Goal: Task Accomplishment & Management: Manage account settings

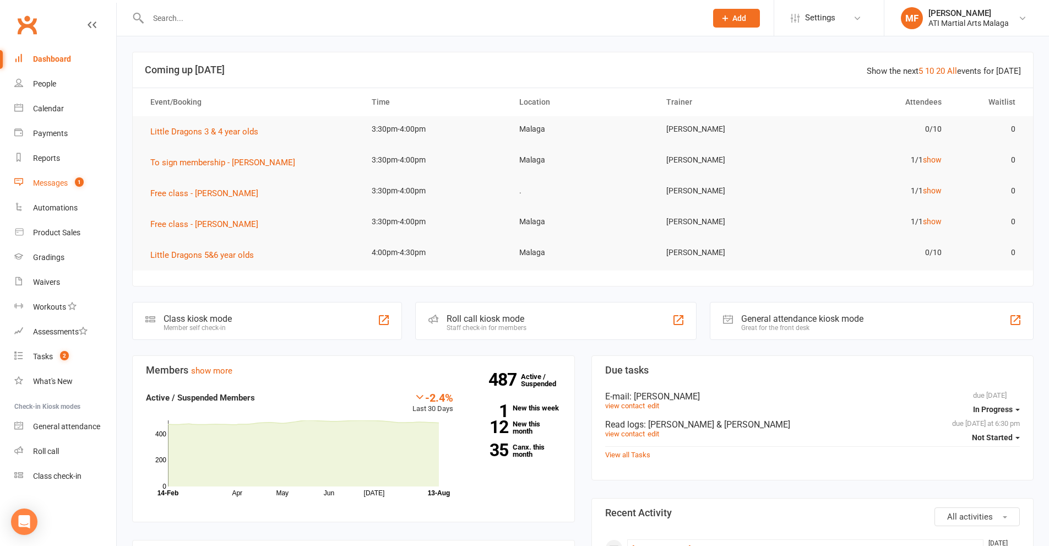
click at [62, 177] on link "Messages 1" at bounding box center [65, 183] width 102 height 25
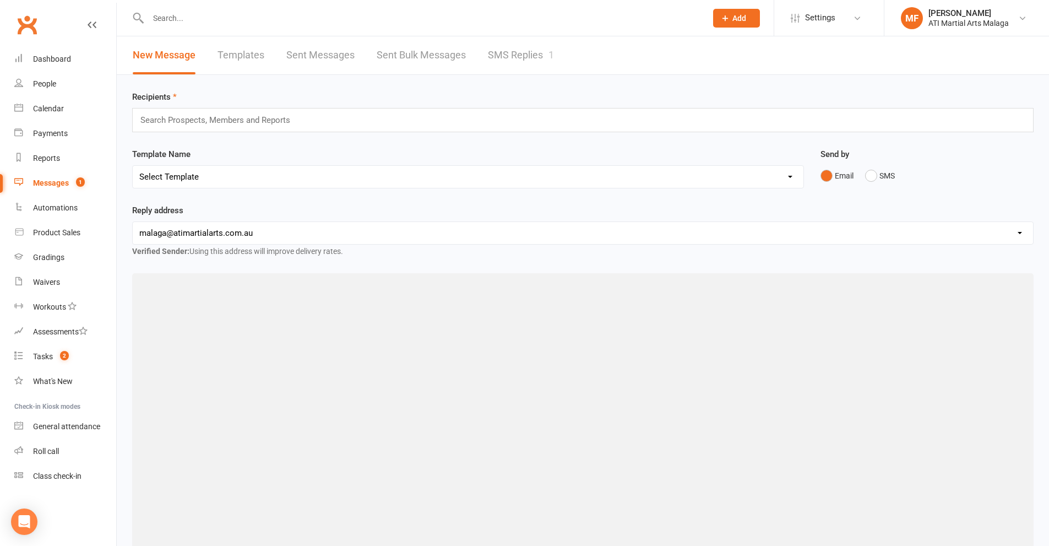
click at [499, 48] on link "SMS Replies 1" at bounding box center [521, 55] width 66 height 38
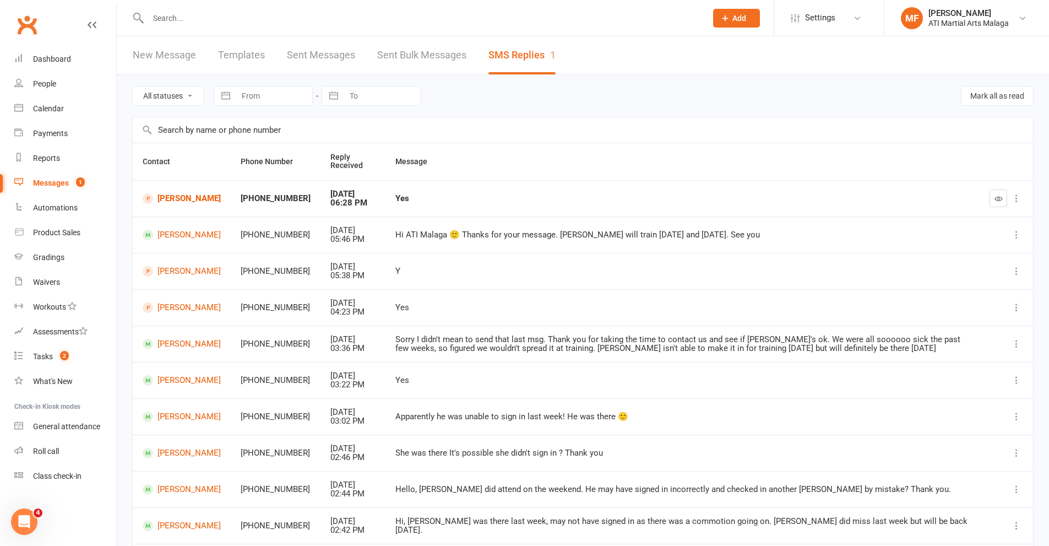
paste input "[PERSON_NAME][EMAIL_ADDRESS][DOMAIN_NAME]"
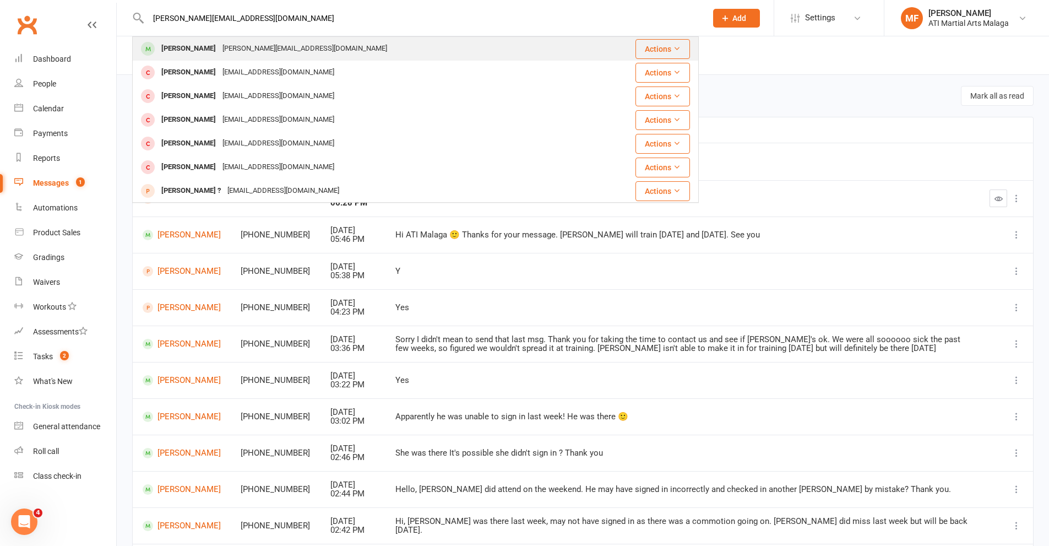
type input "[PERSON_NAME][EMAIL_ADDRESS][DOMAIN_NAME]"
click at [277, 47] on div "[PERSON_NAME][EMAIL_ADDRESS][DOMAIN_NAME]" at bounding box center [304, 49] width 171 height 16
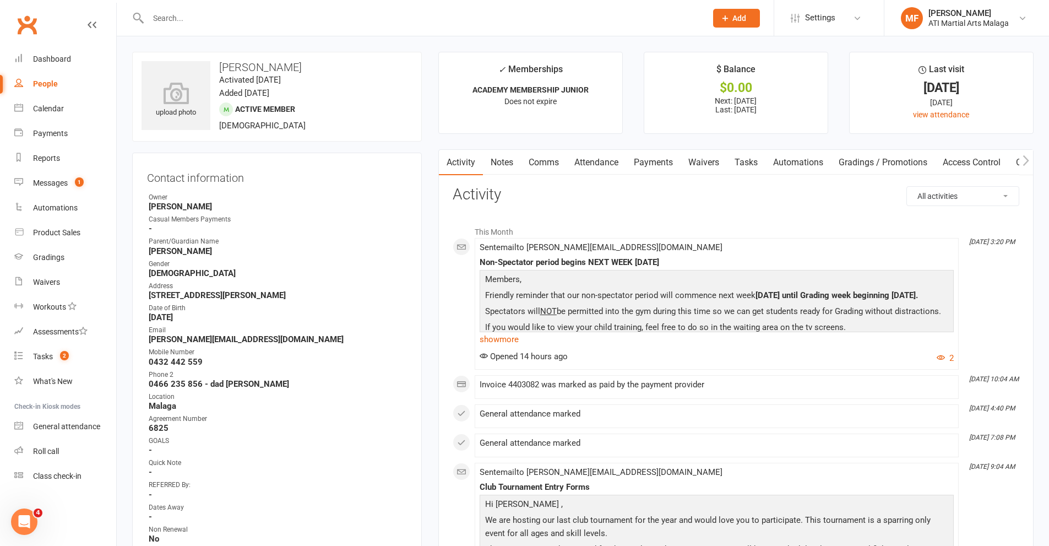
click at [506, 165] on link "Notes" at bounding box center [502, 162] width 38 height 25
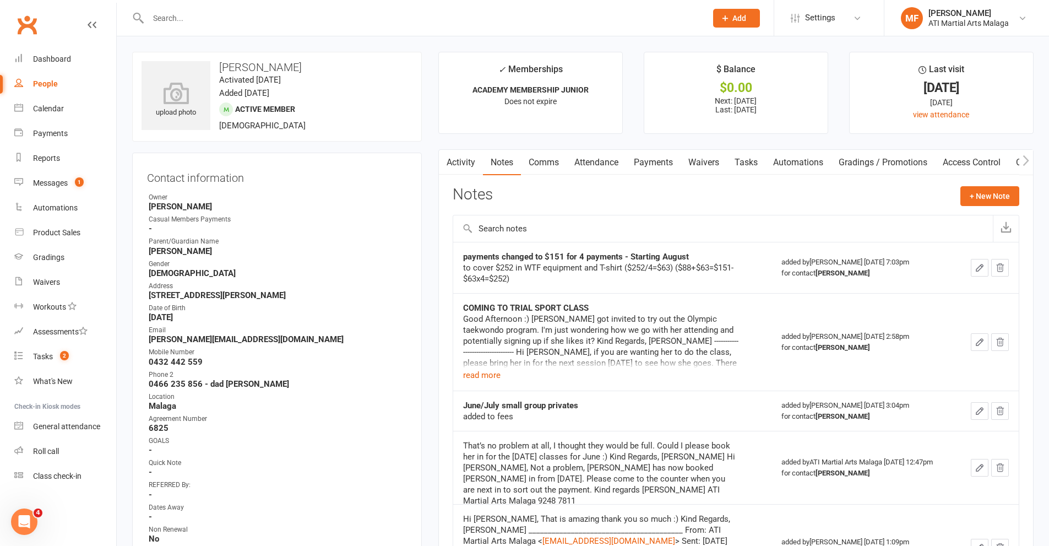
click at [661, 159] on link "Payments" at bounding box center [653, 162] width 55 height 25
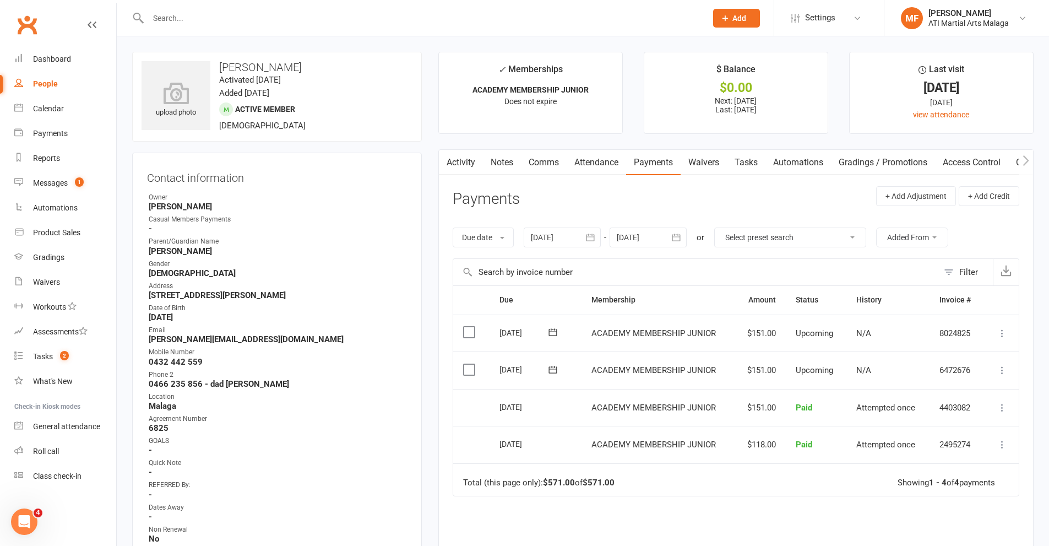
click at [571, 237] on div at bounding box center [562, 237] width 77 height 20
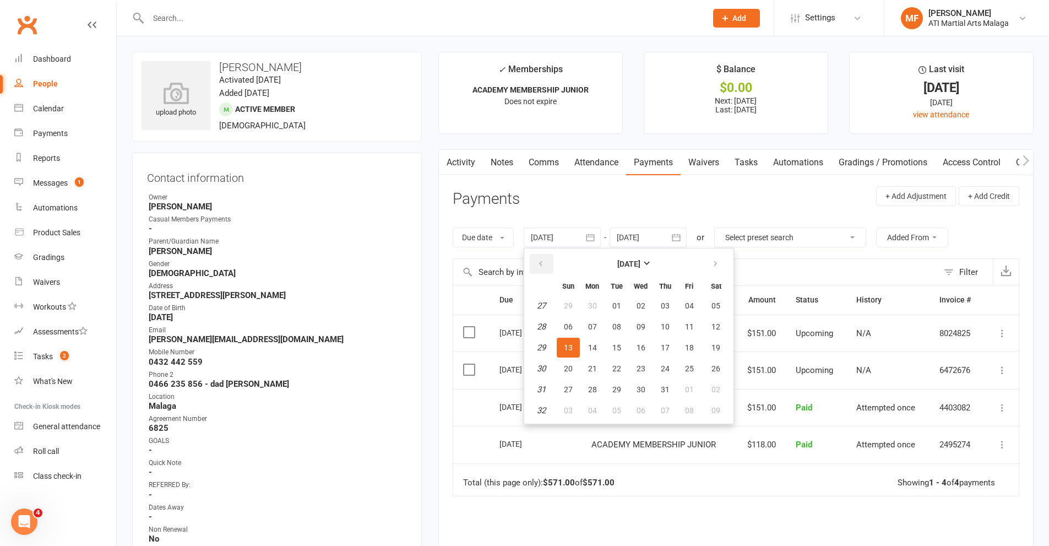
click at [539, 265] on icon "button" at bounding box center [541, 263] width 8 height 9
click at [559, 328] on button "04" at bounding box center [568, 327] width 23 height 20
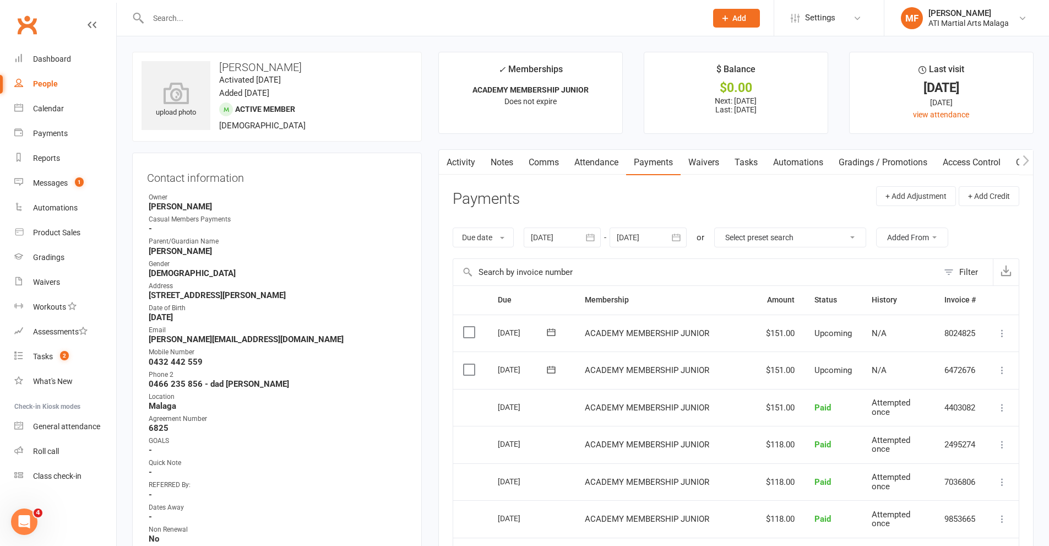
click at [498, 164] on link "Notes" at bounding box center [502, 162] width 38 height 25
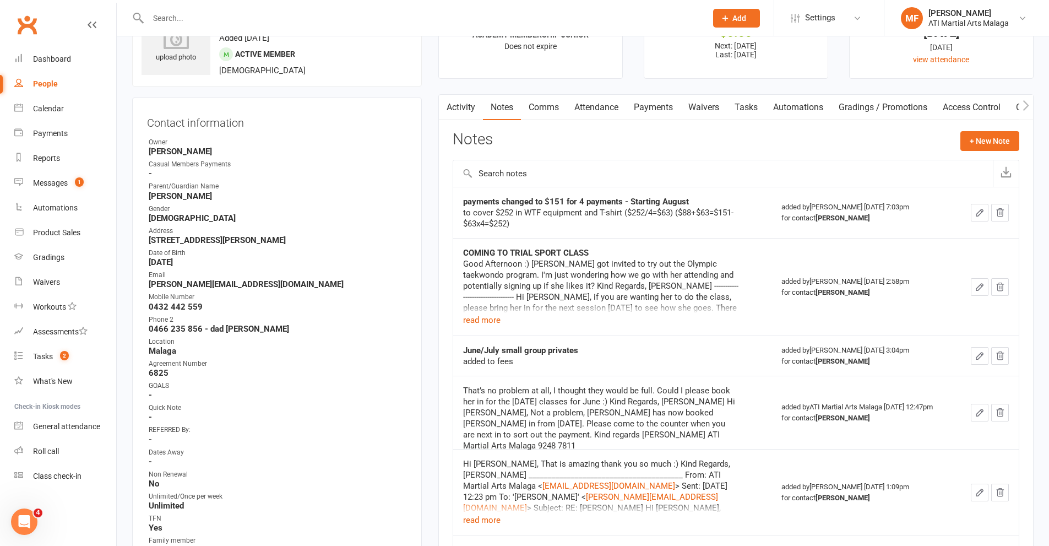
scroll to position [110, 0]
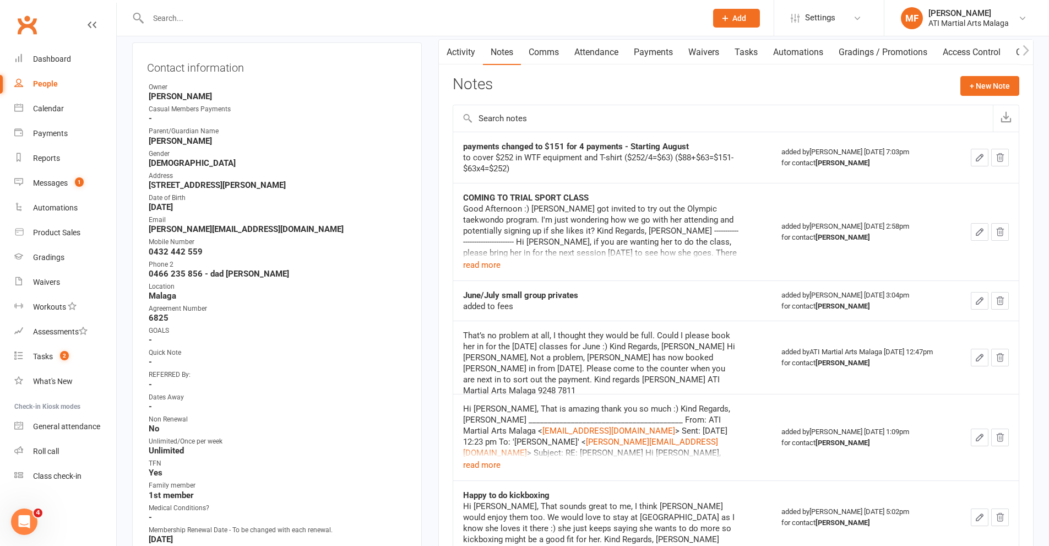
click at [653, 48] on link "Payments" at bounding box center [653, 52] width 55 height 25
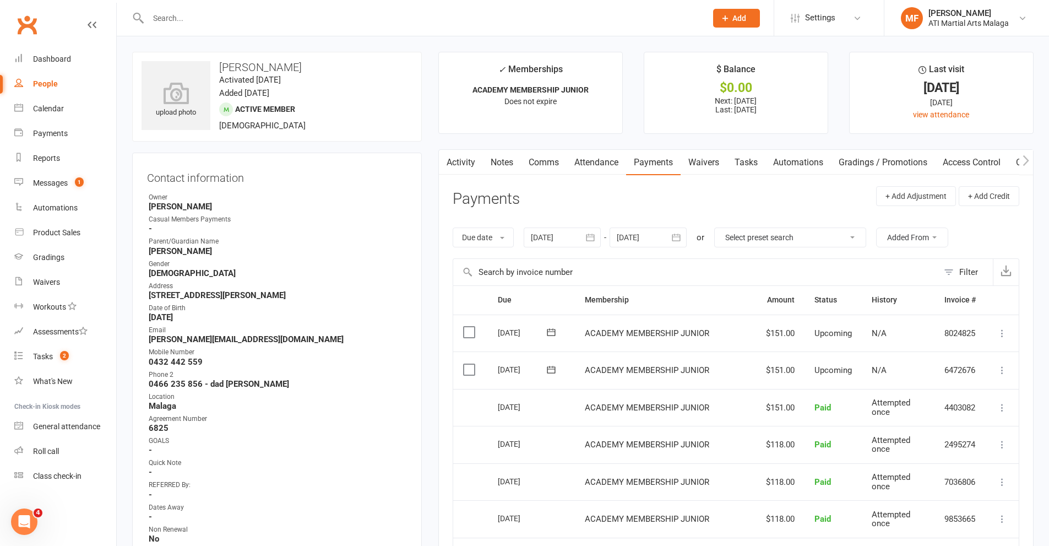
click at [904, 326] on td "N/A" at bounding box center [898, 332] width 73 height 37
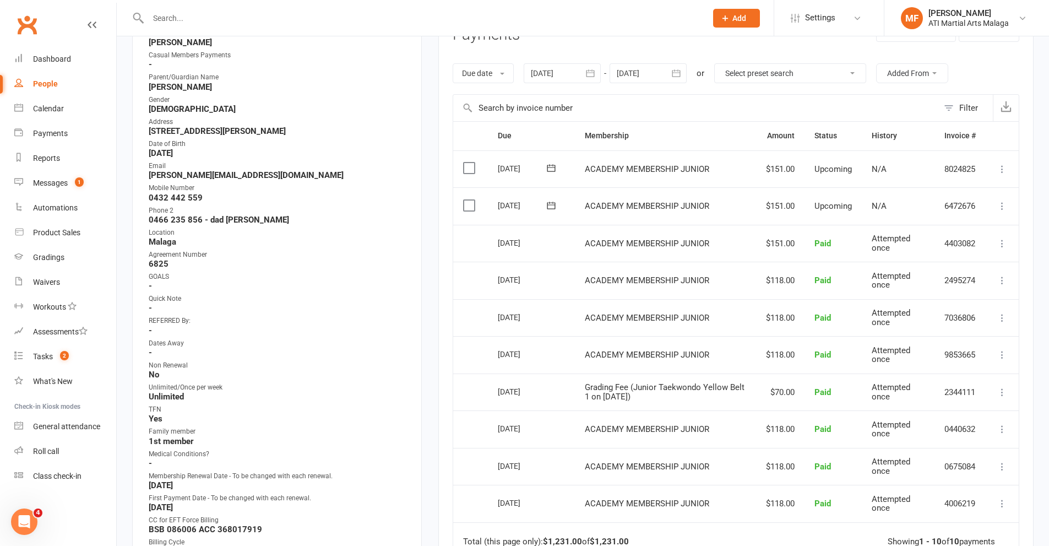
scroll to position [55, 0]
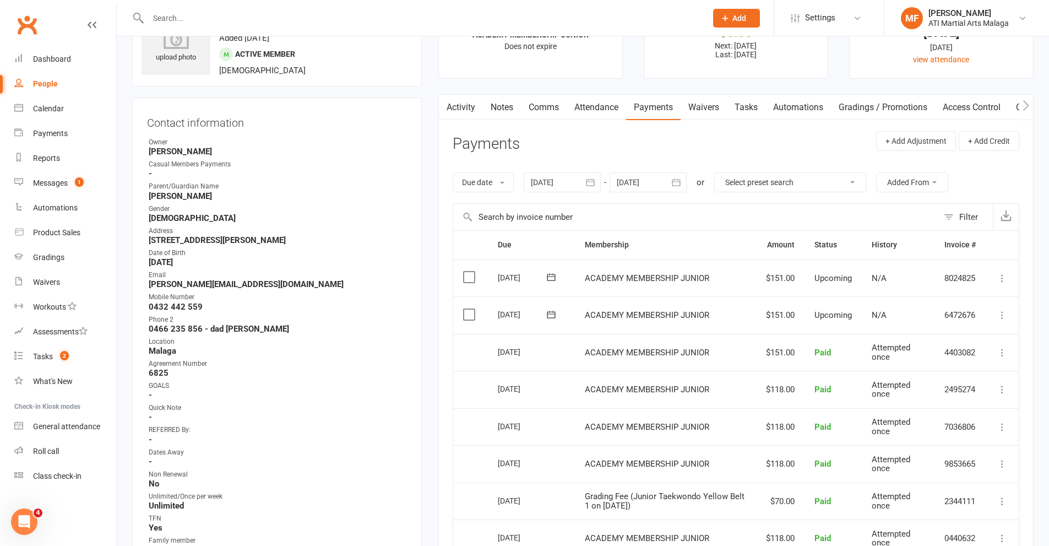
click at [593, 189] on button "button" at bounding box center [591, 182] width 20 height 20
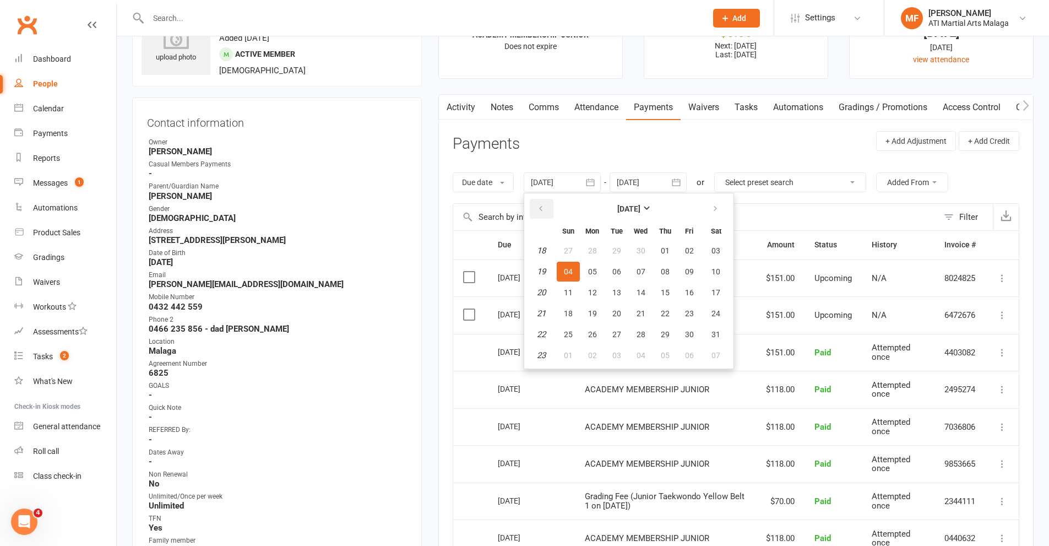
click at [553, 209] on button "button" at bounding box center [542, 209] width 24 height 20
click at [621, 273] on span "08" at bounding box center [616, 271] width 9 height 9
type input "[DATE]"
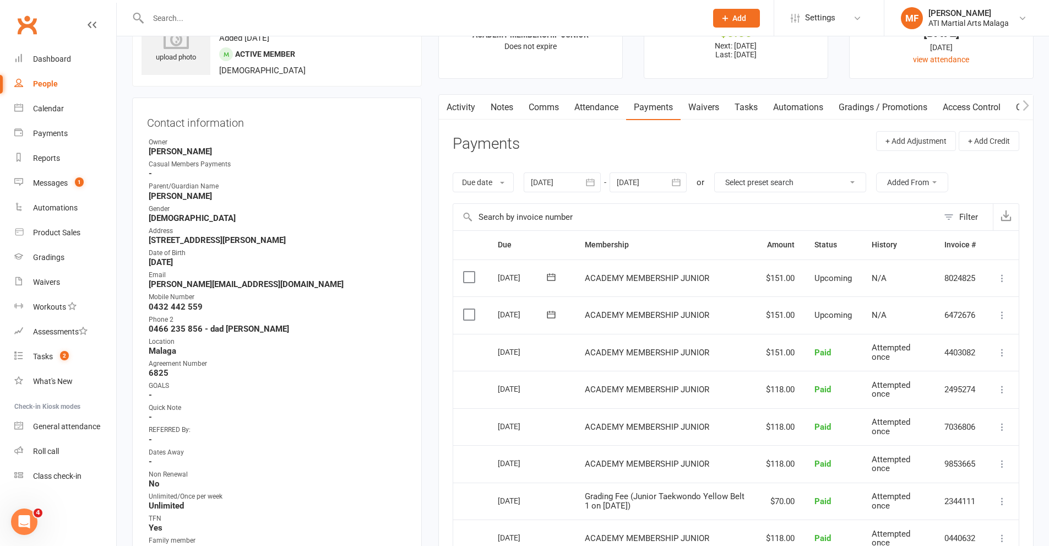
click at [669, 186] on button "button" at bounding box center [677, 182] width 20 height 20
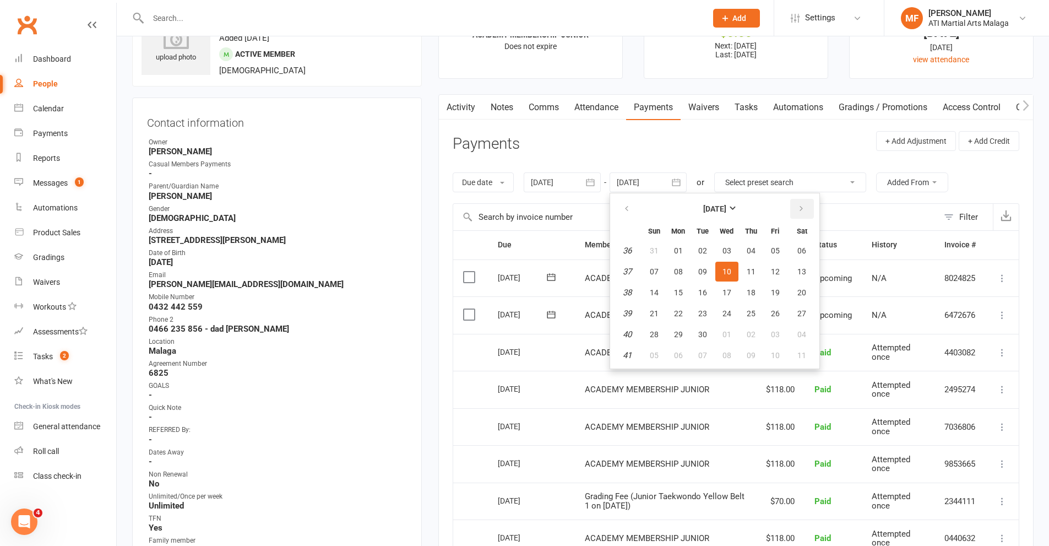
click at [805, 205] on button "button" at bounding box center [802, 209] width 24 height 20
click at [792, 335] on button "01" at bounding box center [802, 334] width 28 height 20
type input "[DATE]"
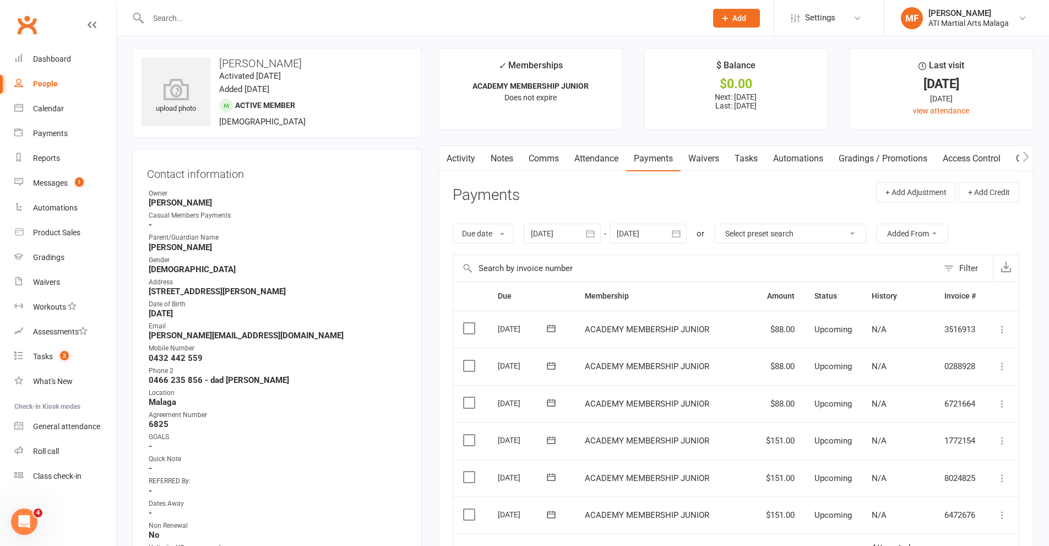
scroll to position [0, 0]
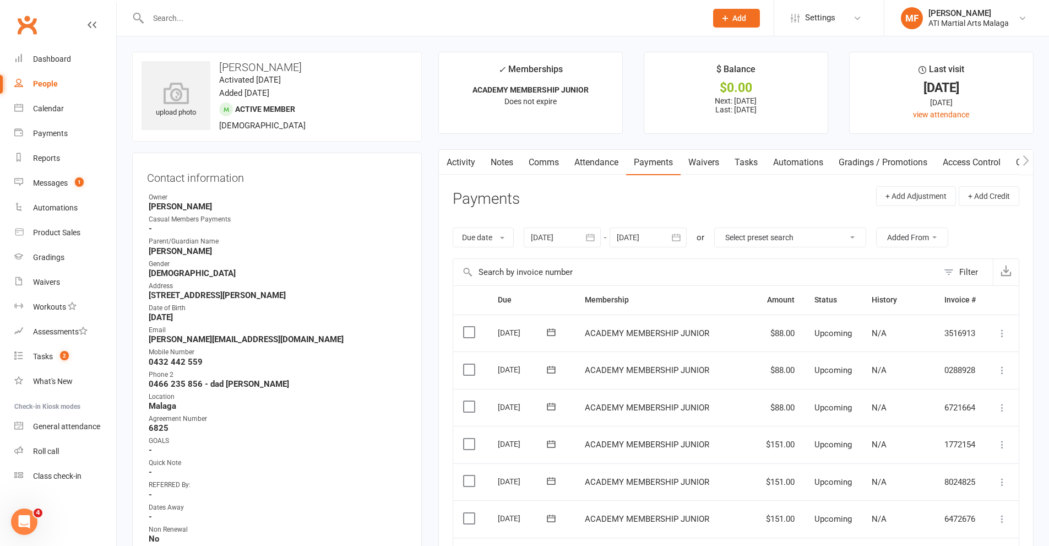
drag, startPoint x: 492, startPoint y: 162, endPoint x: 497, endPoint y: 307, distance: 144.9
click at [492, 162] on link "Notes" at bounding box center [502, 162] width 38 height 25
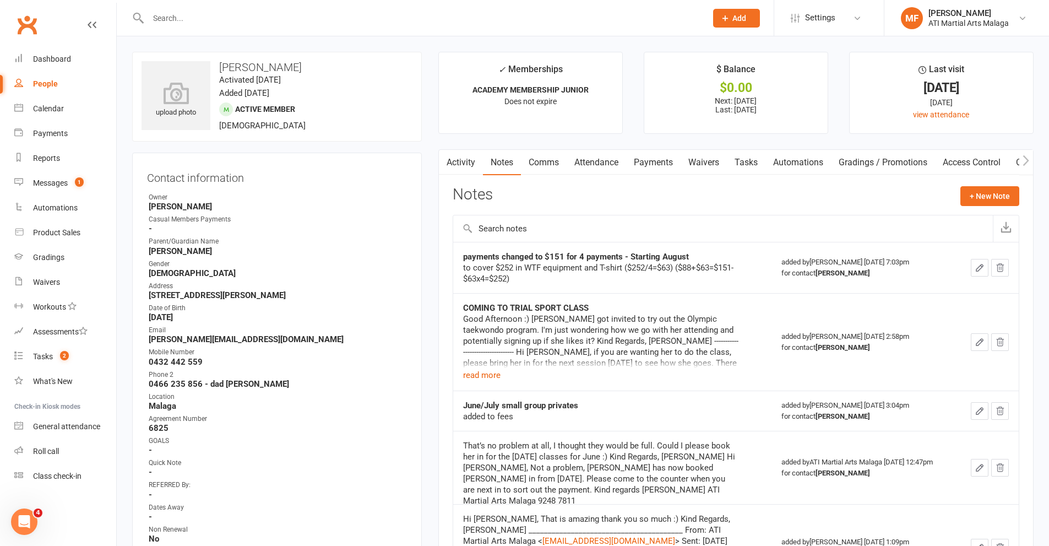
click at [871, 193] on div "Notes + New Note" at bounding box center [736, 200] width 566 height 29
click at [656, 160] on link "Payments" at bounding box center [653, 162] width 55 height 25
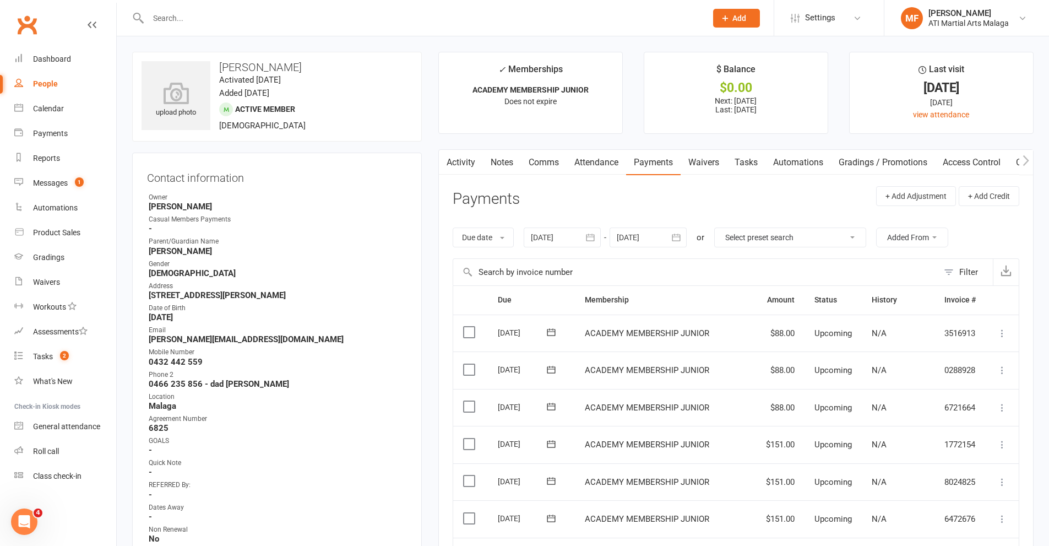
drag, startPoint x: 240, startPoint y: 18, endPoint x: 238, endPoint y: 2, distance: 16.1
click at [239, 17] on input "text" at bounding box center [422, 17] width 554 height 15
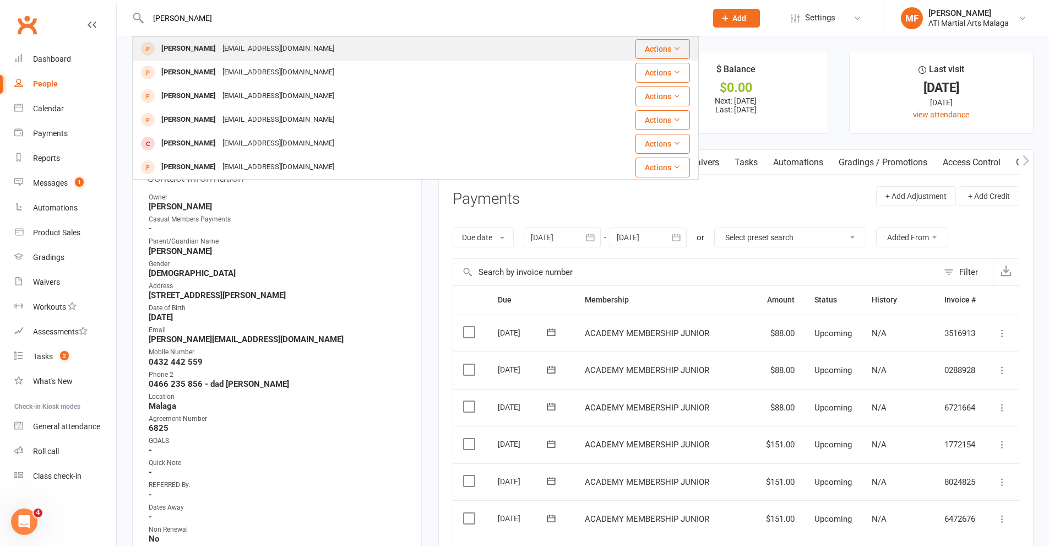
type input "[PERSON_NAME]"
click at [211, 48] on div "[PERSON_NAME]" at bounding box center [188, 49] width 61 height 16
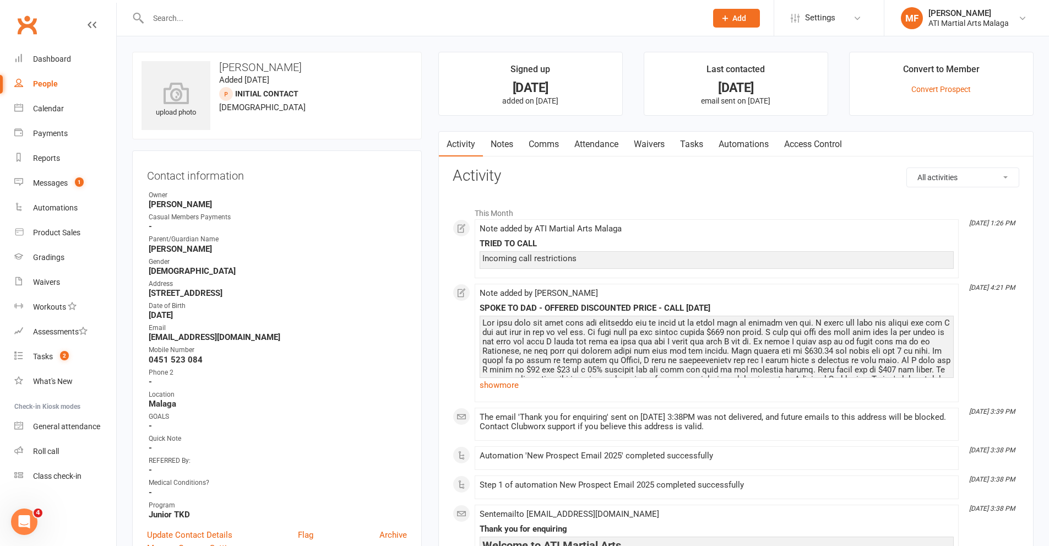
click at [536, 142] on link "Comms" at bounding box center [544, 144] width 46 height 25
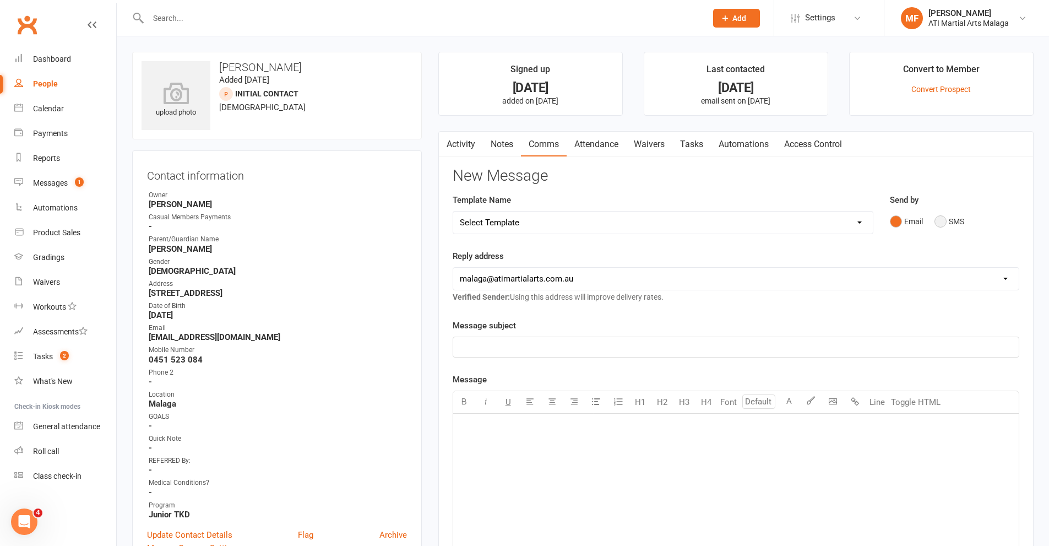
click at [952, 224] on button "SMS" at bounding box center [949, 221] width 30 height 21
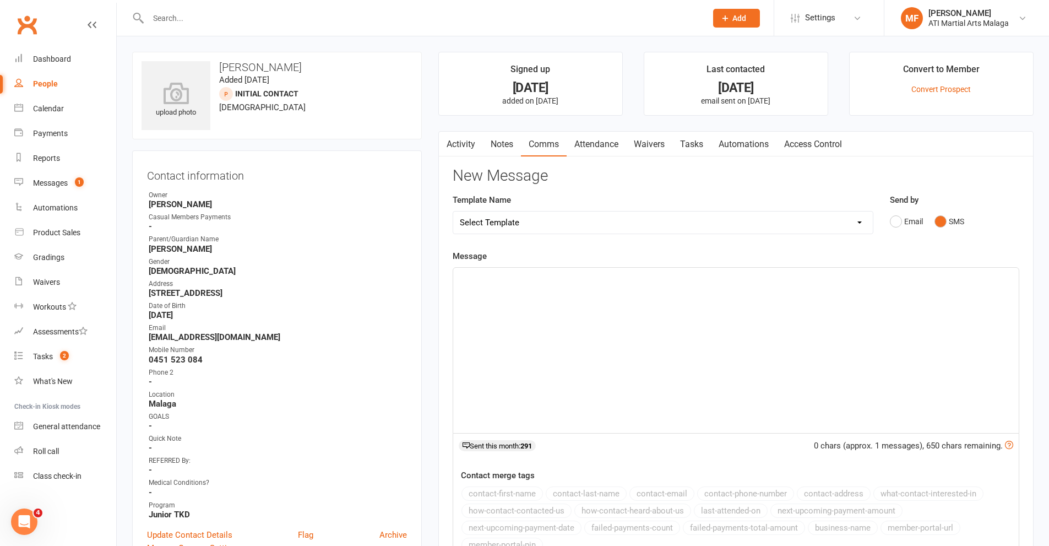
drag, startPoint x: 496, startPoint y: 306, endPoint x: 502, endPoint y: 295, distance: 12.6
click at [498, 301] on div "﻿" at bounding box center [735, 350] width 565 height 165
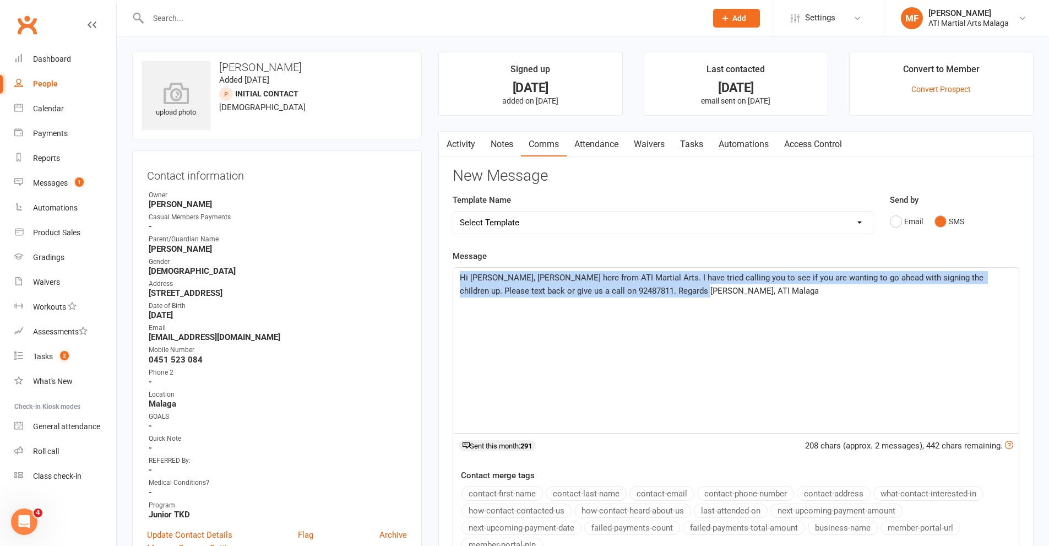
drag, startPoint x: 676, startPoint y: 297, endPoint x: 415, endPoint y: 264, distance: 263.1
copy span "Hi [PERSON_NAME], [PERSON_NAME] here from ATI Martial Arts. I have tried callin…"
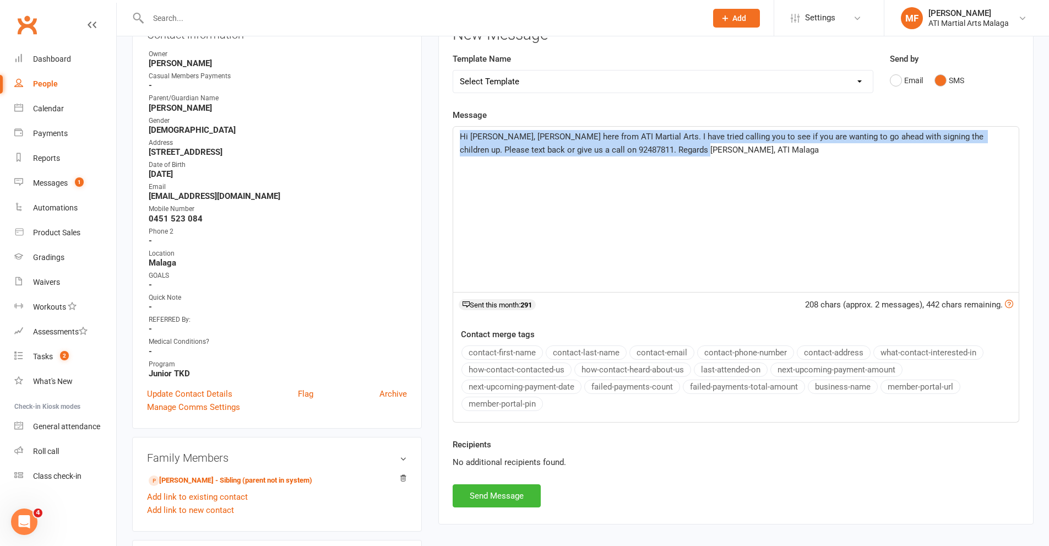
scroll to position [165, 0]
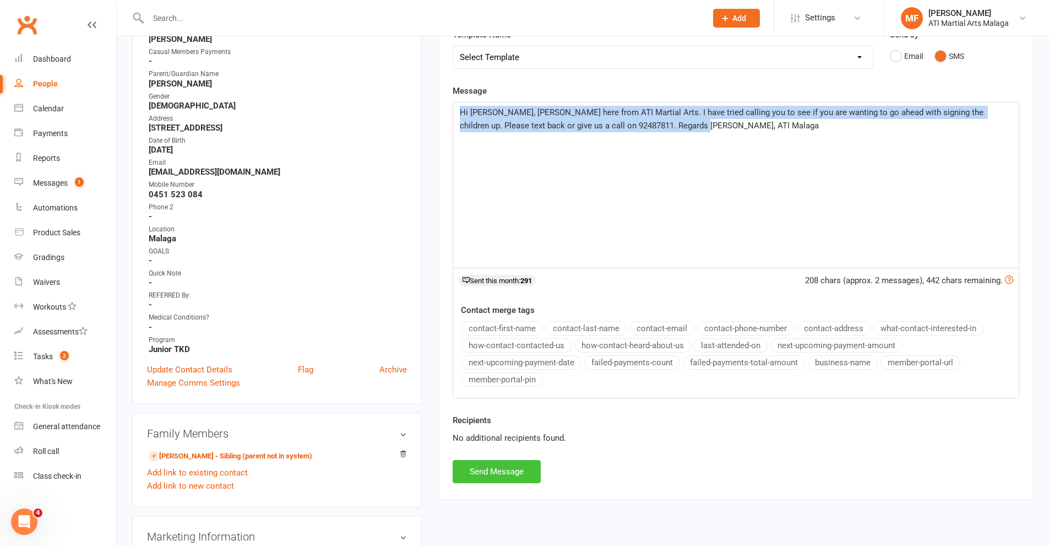
click at [510, 473] on button "Send Message" at bounding box center [497, 471] width 88 height 23
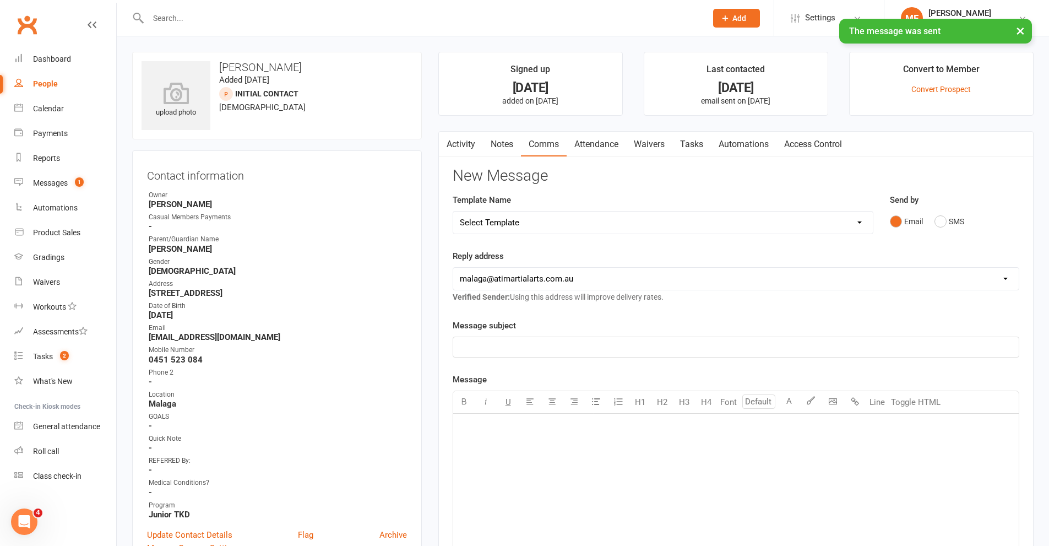
click at [510, 135] on link "Notes" at bounding box center [502, 144] width 38 height 25
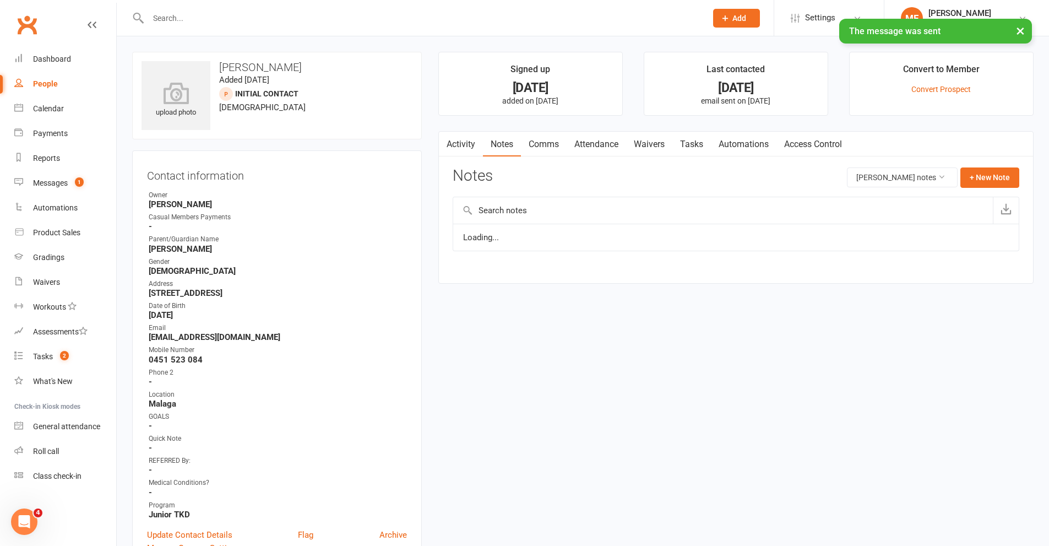
click at [989, 188] on div "Notes [PERSON_NAME] notes + New Note" at bounding box center [736, 181] width 566 height 29
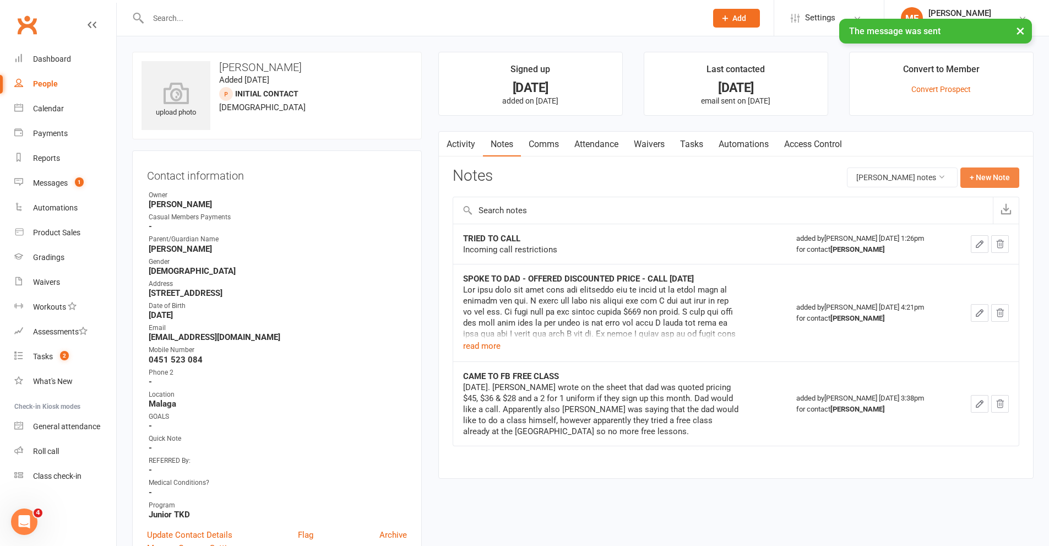
click at [987, 181] on button "+ New Note" at bounding box center [989, 177] width 59 height 20
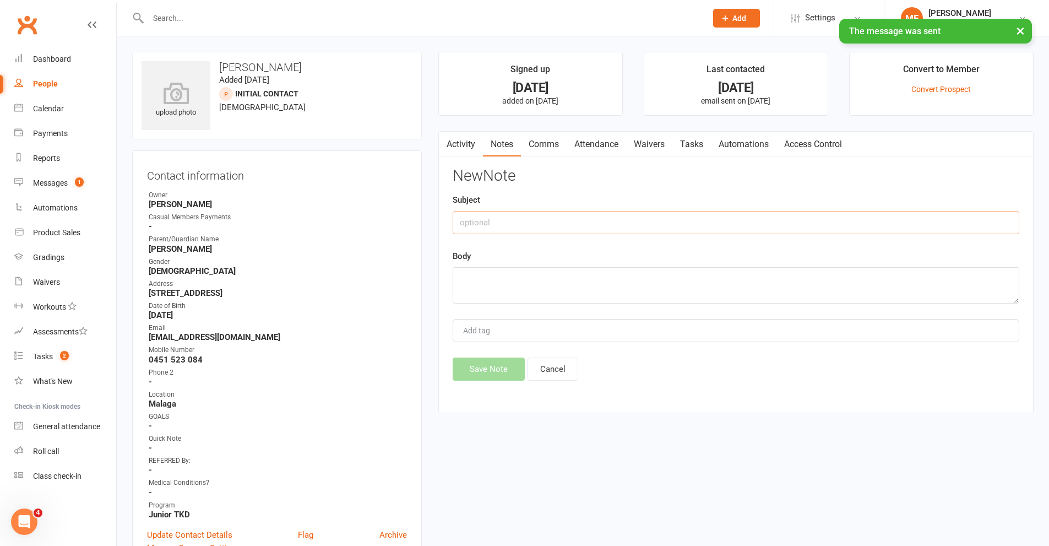
click at [614, 217] on input "text" at bounding box center [736, 222] width 566 height 23
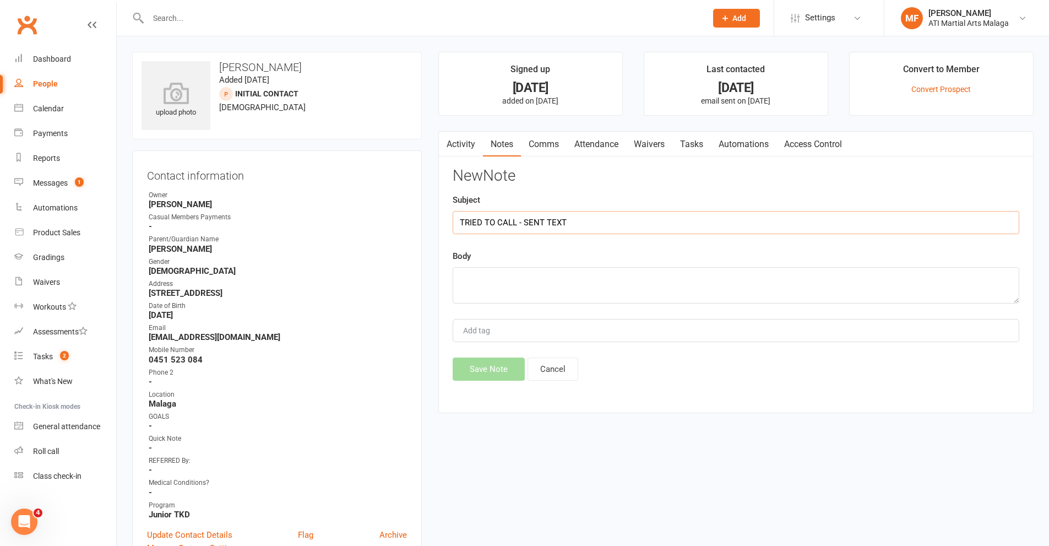
type input "TRIED TO CALL - SENT TEXT"
paste textarea "Hi [PERSON_NAME], [PERSON_NAME] here from ATI Martial Arts. I have tried callin…"
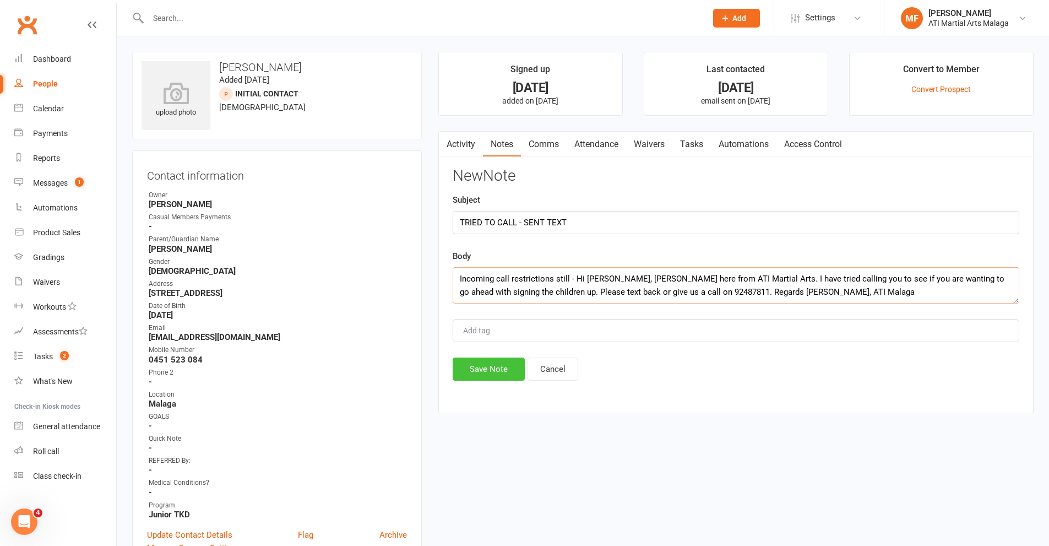
type textarea "Incoming call restrictions still - Hi [PERSON_NAME], [PERSON_NAME] here from AT…"
click at [476, 371] on button "Save Note" at bounding box center [489, 368] width 72 height 23
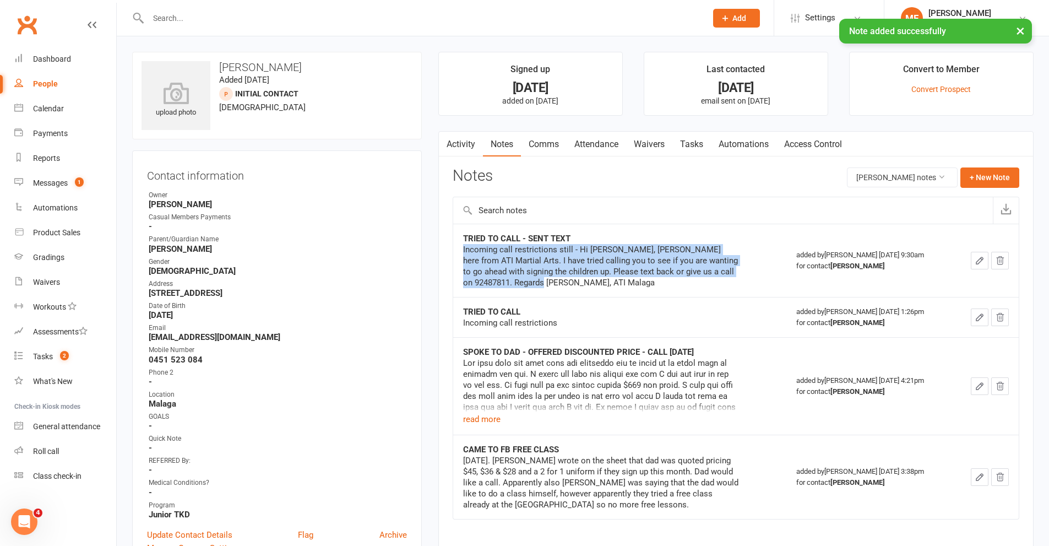
drag, startPoint x: 525, startPoint y: 284, endPoint x: 463, endPoint y: 250, distance: 69.9
click at [463, 250] on div "Incoming call restrictions still - Hi [PERSON_NAME], [PERSON_NAME] here from AT…" at bounding box center [600, 266] width 275 height 44
copy div "Incoming call restrictions still - Hi [PERSON_NAME], [PERSON_NAME] here from AT…"
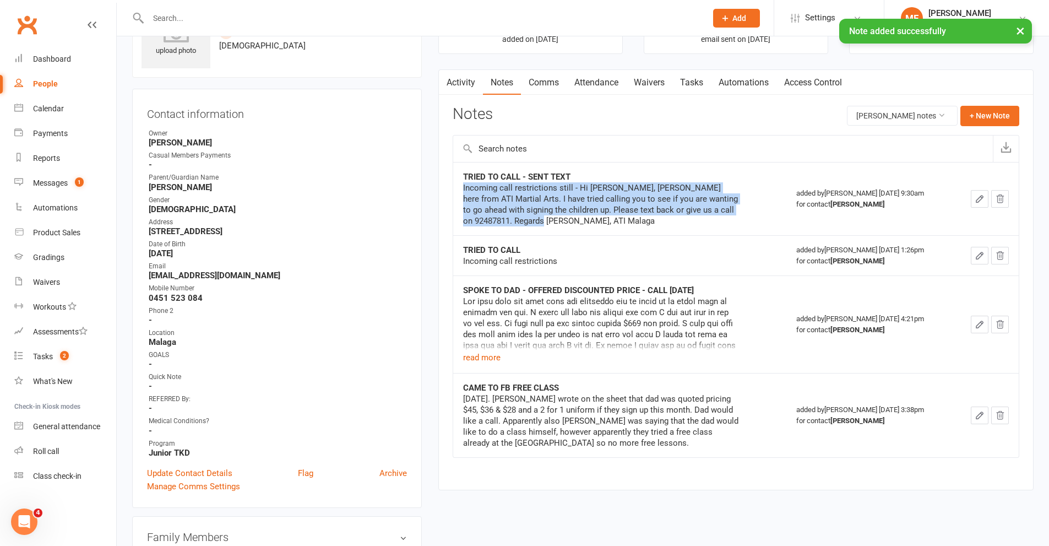
scroll to position [330, 0]
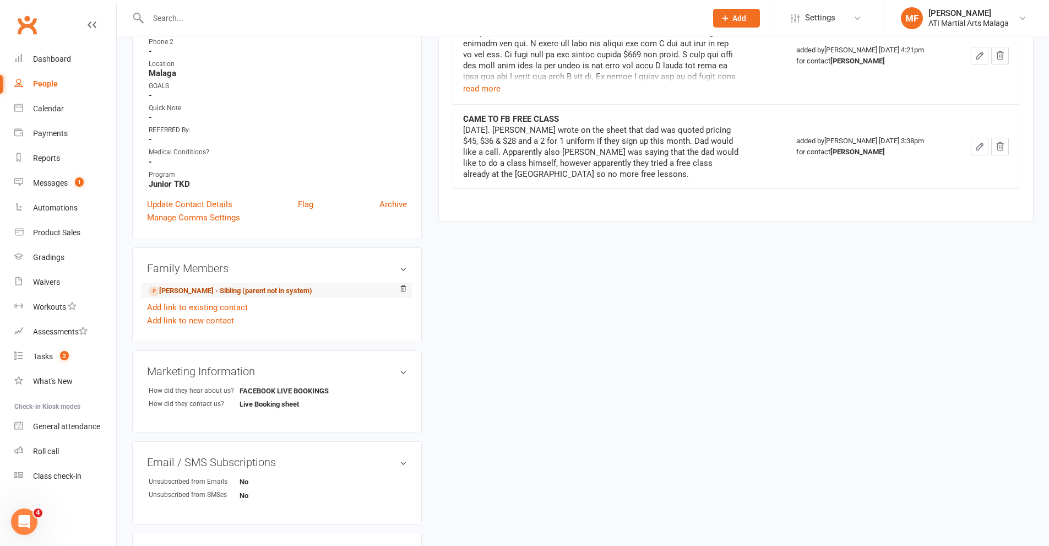
click at [206, 290] on link "[PERSON_NAME] - Sibling (parent not in system)" at bounding box center [231, 291] width 164 height 12
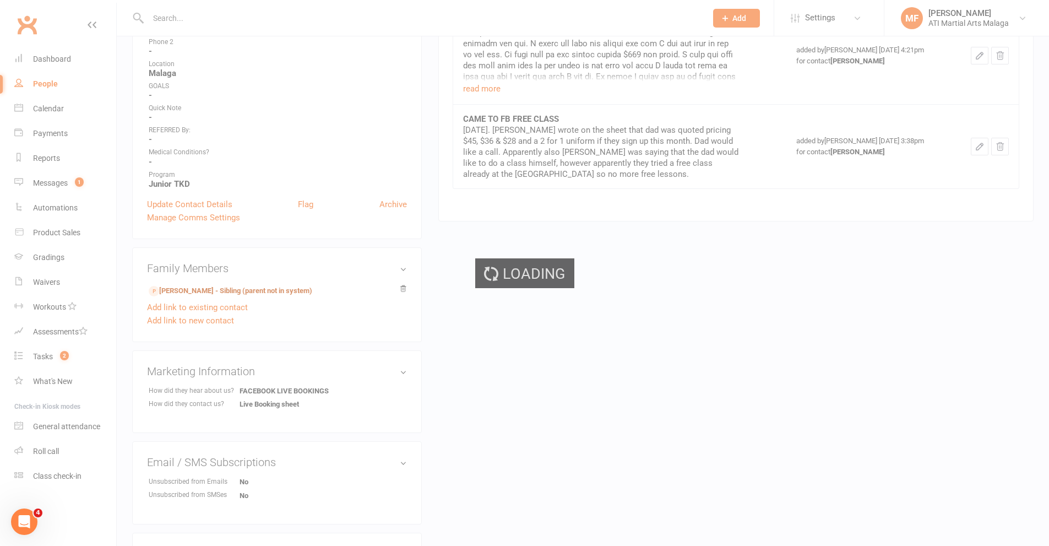
scroll to position [0, 0]
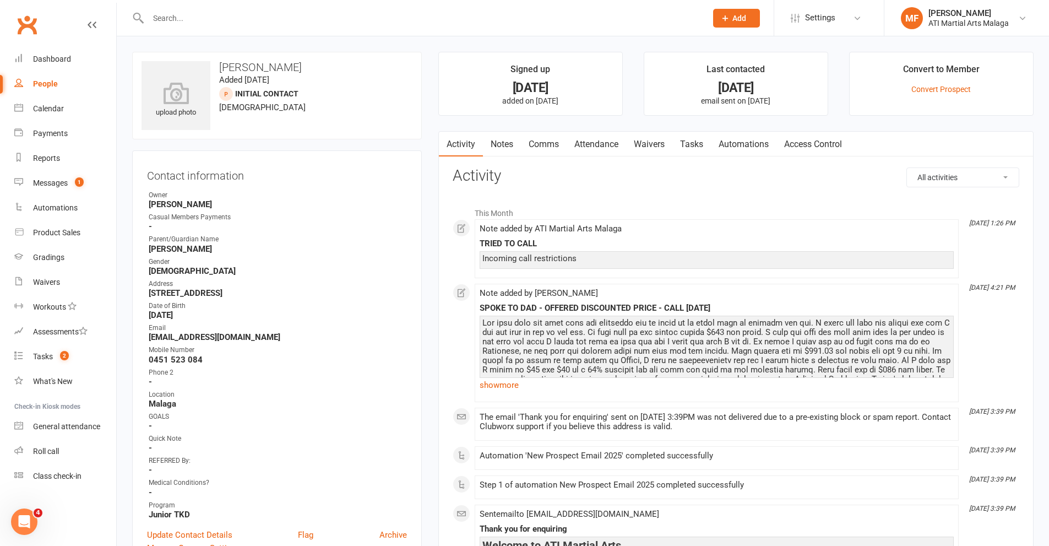
click at [501, 143] on link "Notes" at bounding box center [502, 144] width 38 height 25
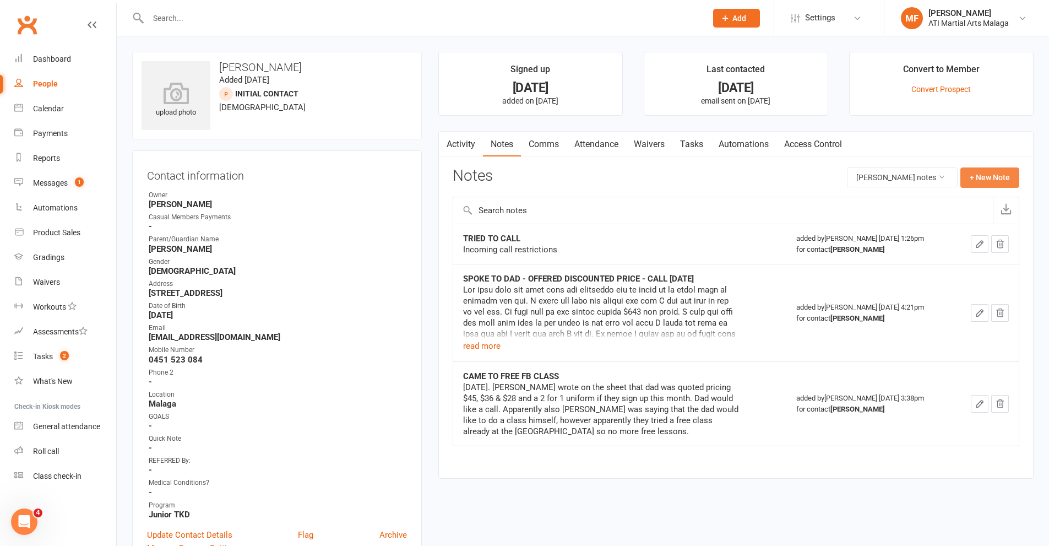
click at [980, 177] on button "+ New Note" at bounding box center [989, 177] width 59 height 20
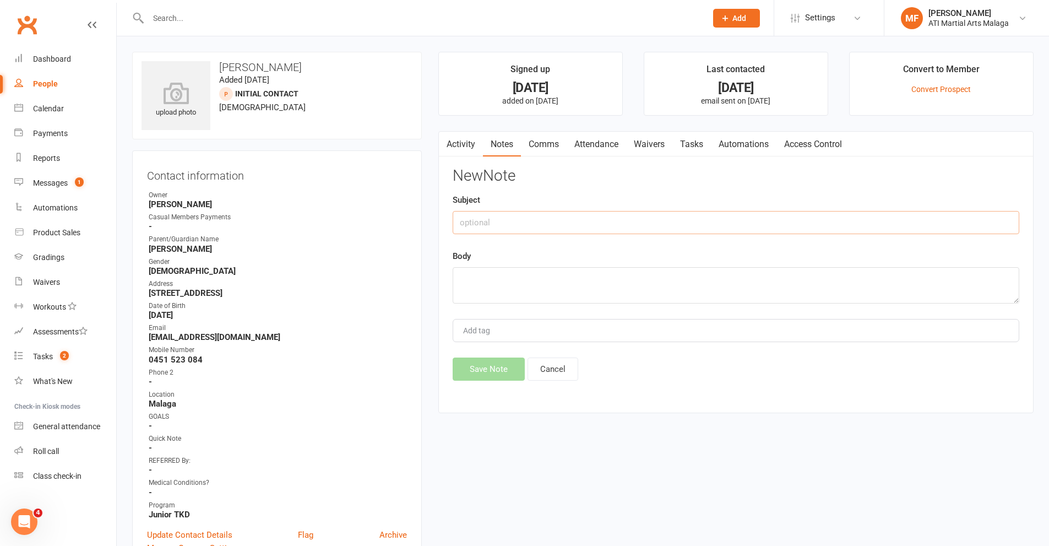
click at [571, 220] on input "text" at bounding box center [736, 222] width 566 height 23
type input "TRIED TO CALL - SENT TEXT"
paste textarea "Incoming call restrictions still - Hi [PERSON_NAME], [PERSON_NAME] here from AT…"
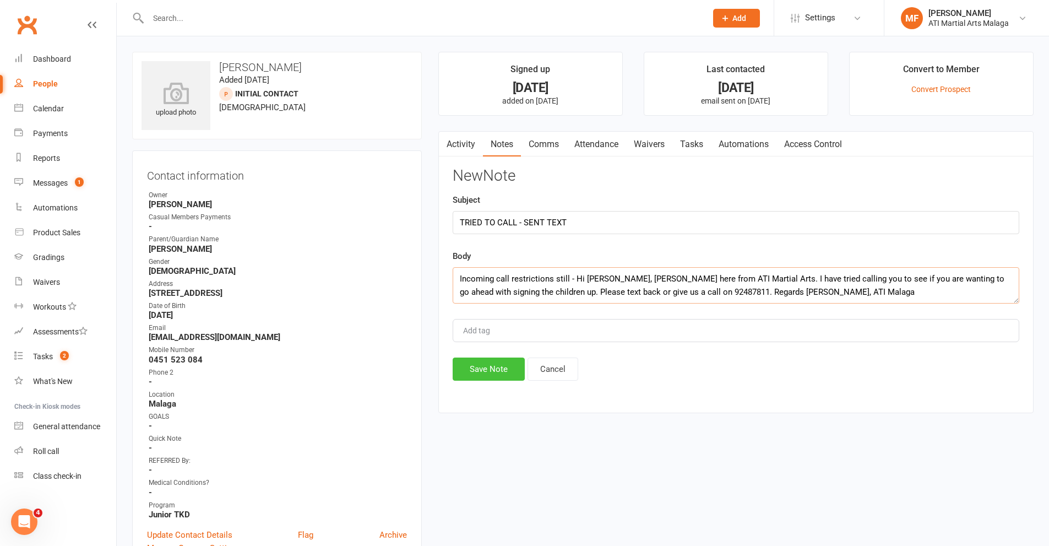
type textarea "Incoming call restrictions still - Hi [PERSON_NAME], [PERSON_NAME] here from AT…"
click at [489, 366] on button "Save Note" at bounding box center [489, 368] width 72 height 23
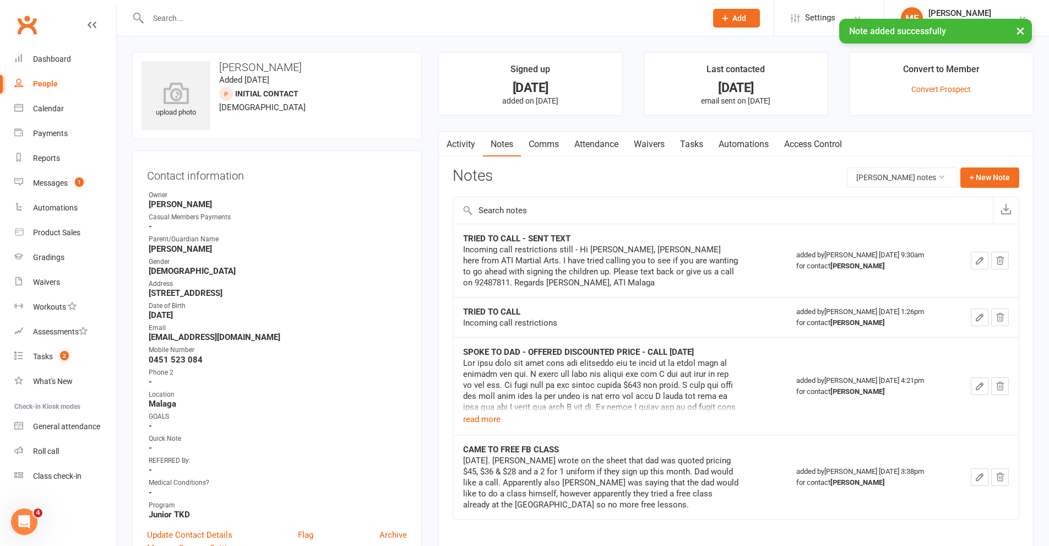
click at [467, 137] on link "Activity" at bounding box center [461, 144] width 44 height 25
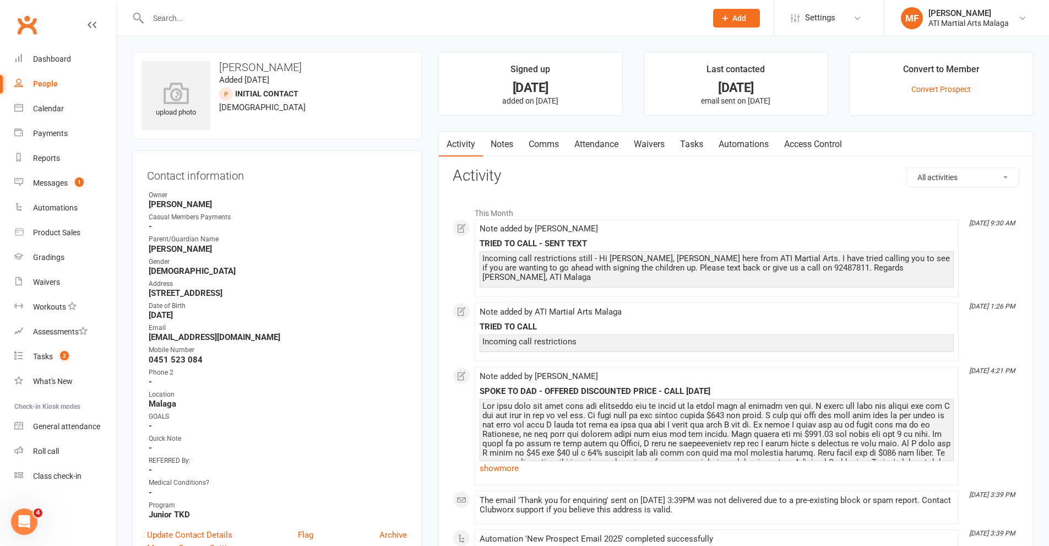
click at [383, 15] on input "text" at bounding box center [422, 17] width 554 height 15
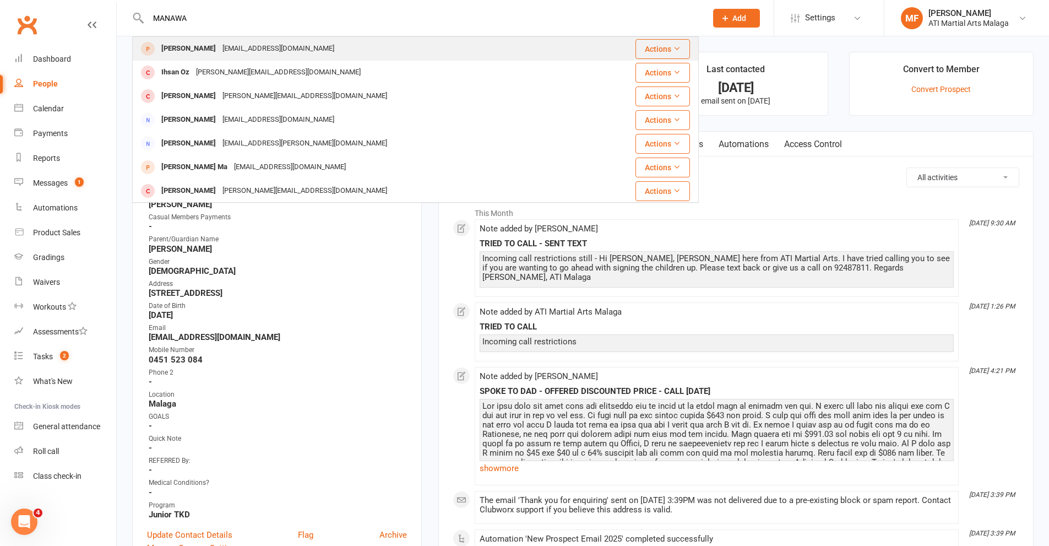
type input "MANAWA"
click at [206, 47] on div "[PERSON_NAME]" at bounding box center [188, 49] width 61 height 16
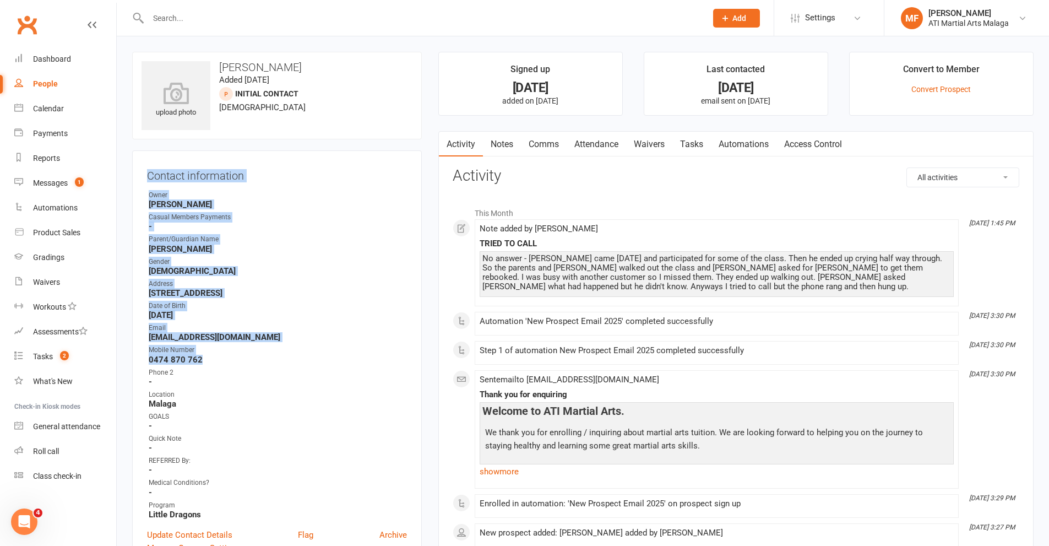
drag, startPoint x: 145, startPoint y: 171, endPoint x: 308, endPoint y: 357, distance: 247.3
click at [308, 357] on div "Contact information Owner [PERSON_NAME] Casual Members Payments - Parent/Guardi…" at bounding box center [277, 359] width 290 height 419
click at [266, 173] on h3 "Contact information" at bounding box center [277, 173] width 260 height 17
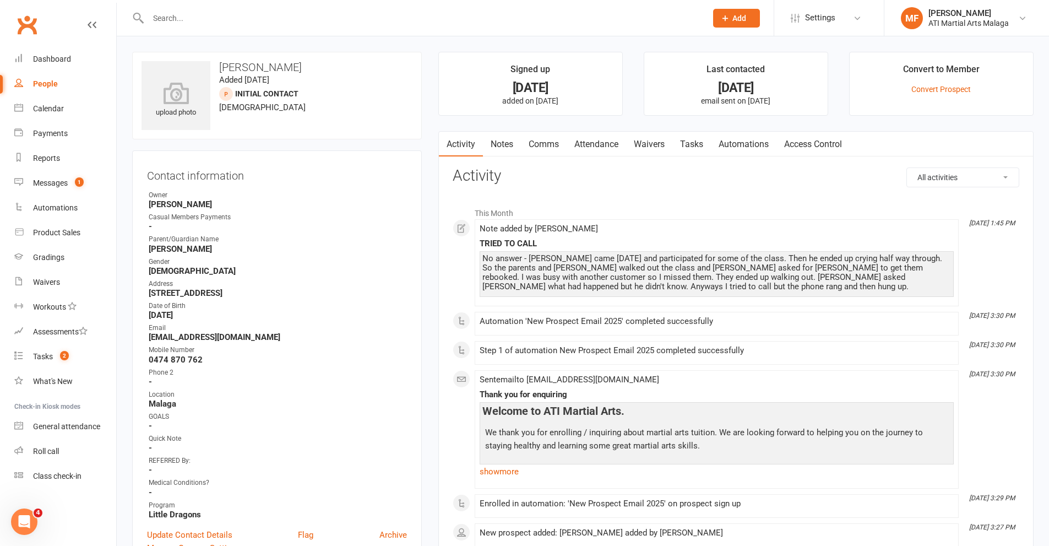
click at [495, 149] on link "Notes" at bounding box center [502, 144] width 38 height 25
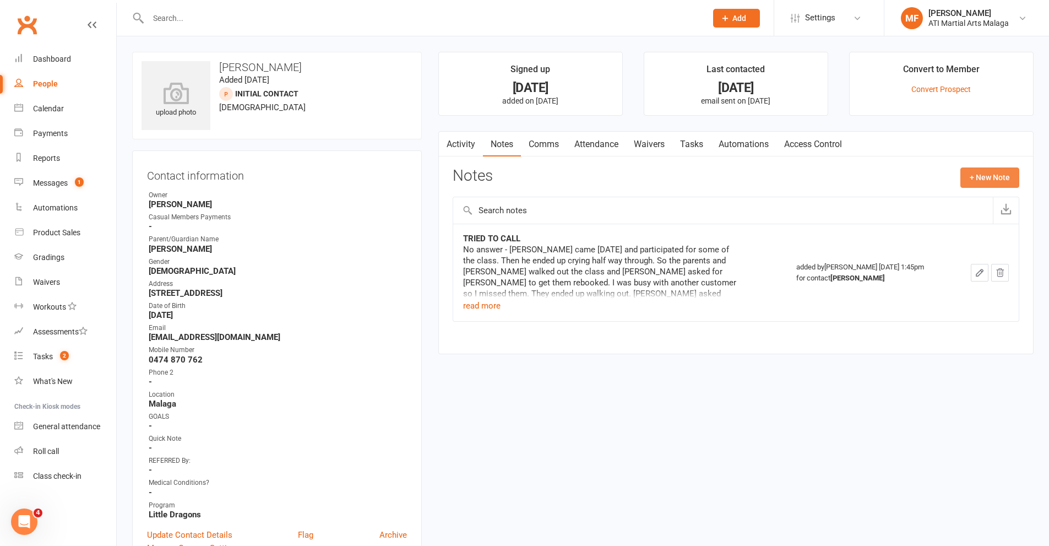
click at [979, 177] on button "+ New Note" at bounding box center [989, 177] width 59 height 20
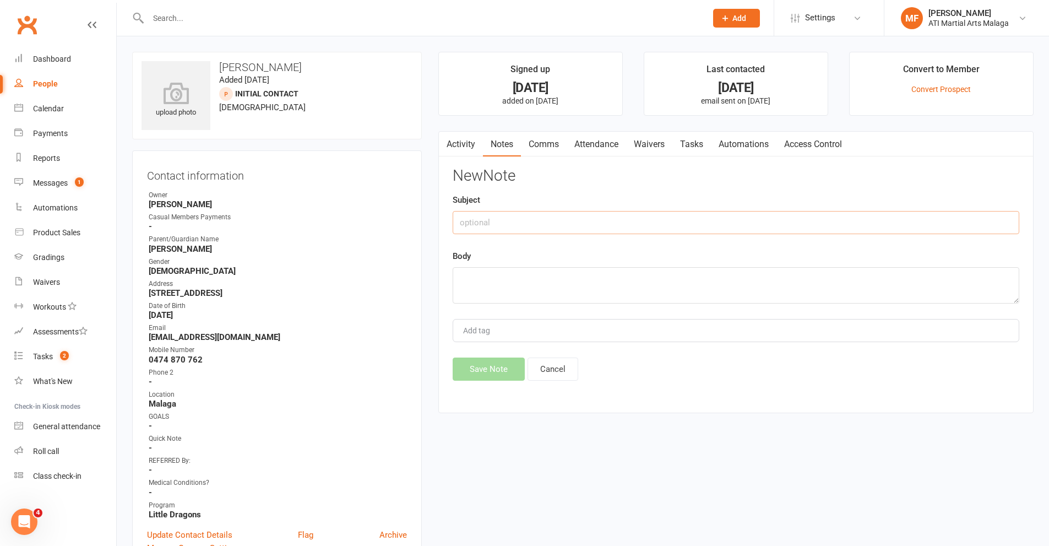
click at [501, 228] on input "text" at bounding box center [736, 222] width 566 height 23
type input "s"
type input "SPOKE TO MUM"
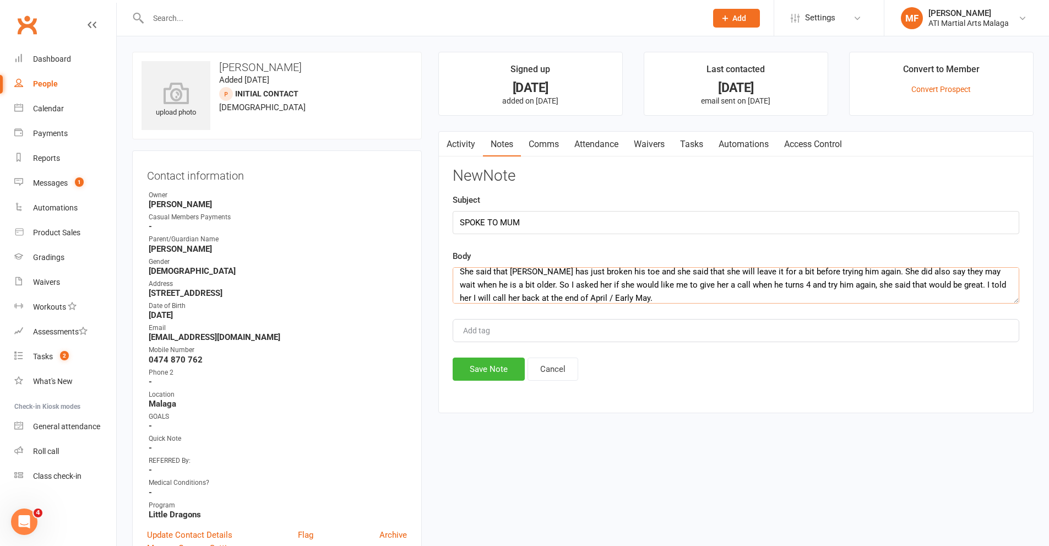
scroll to position [13, 0]
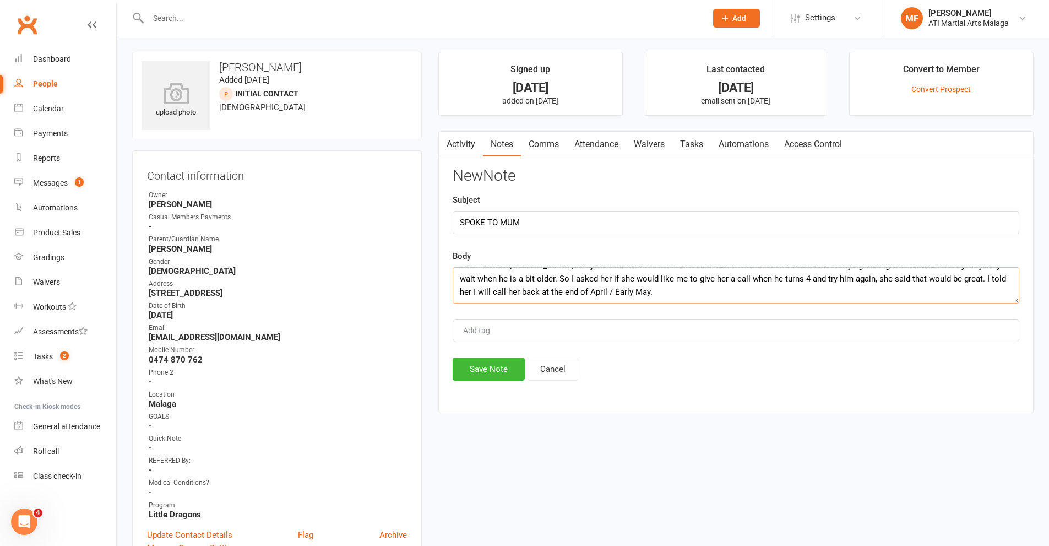
click at [579, 298] on textarea "She said that [PERSON_NAME] has just broken his toe and she said that she will …" at bounding box center [736, 285] width 566 height 36
click at [579, 295] on textarea "She said that [PERSON_NAME] has just broken his toe and she said that she will …" at bounding box center [736, 285] width 566 height 36
click at [652, 293] on textarea "She said that [PERSON_NAME] has just broken his toe and she said that she will …" at bounding box center [736, 285] width 566 height 36
type textarea "She said that [PERSON_NAME] has just broken his toe and she said that she will …"
click at [573, 225] on input "SPOKE TO MUM" at bounding box center [736, 222] width 566 height 23
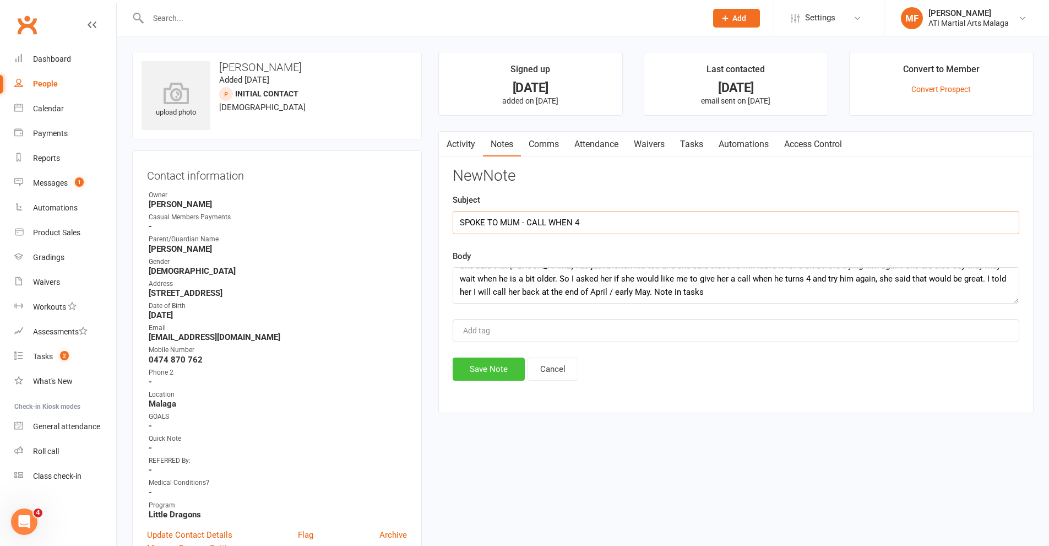
type input "SPOKE TO MUM - CALL WHEN 4"
click at [481, 367] on button "Save Note" at bounding box center [489, 368] width 72 height 23
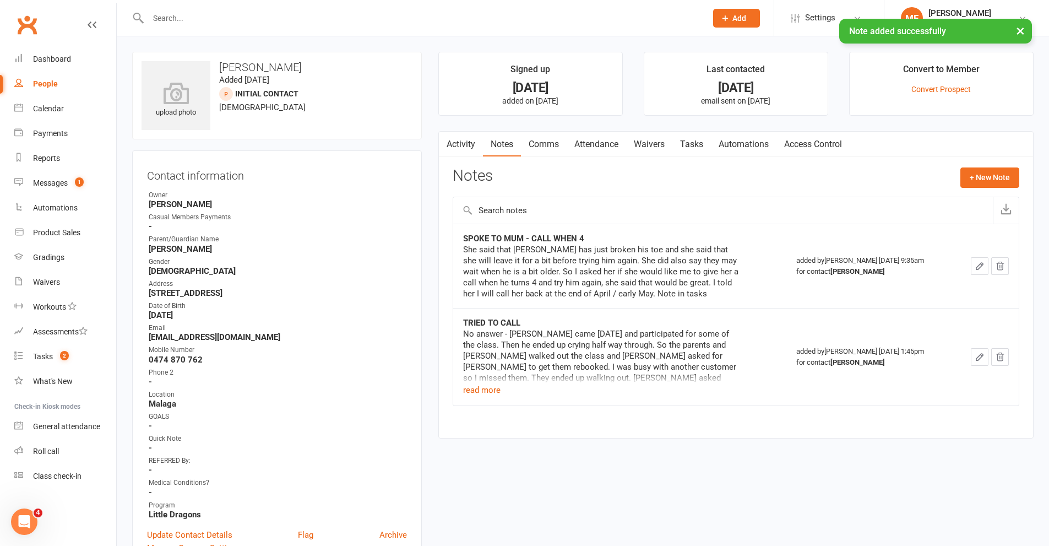
click at [695, 145] on link "Tasks" at bounding box center [691, 144] width 39 height 25
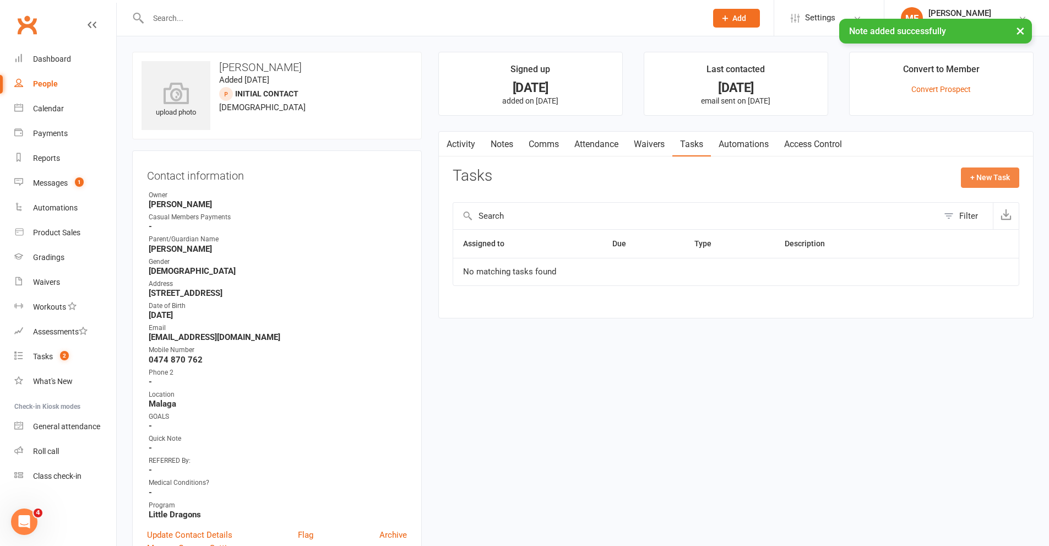
click at [983, 178] on button "+ New Task" at bounding box center [990, 177] width 58 height 20
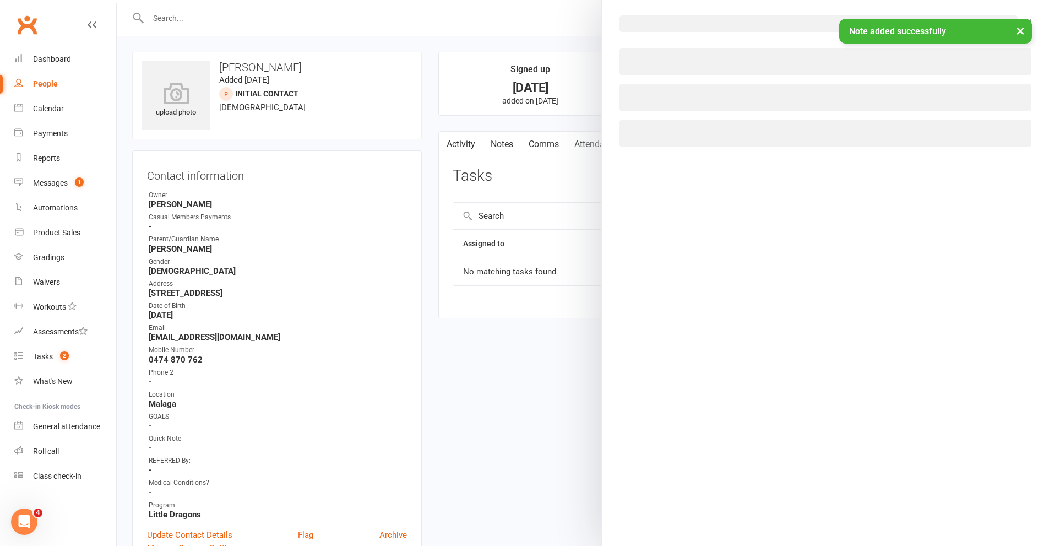
select select "45223"
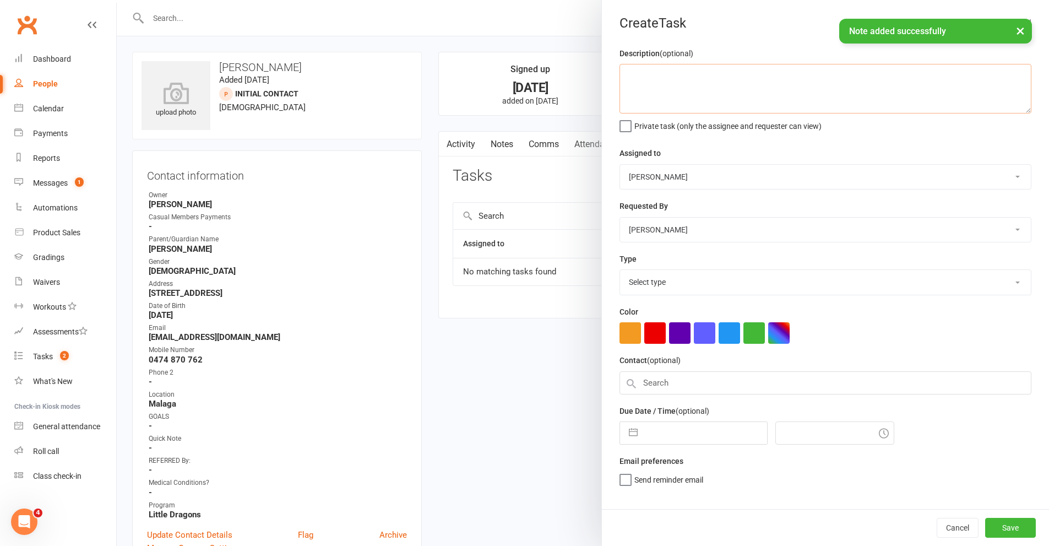
click at [673, 81] on textarea at bounding box center [825, 89] width 412 height 50
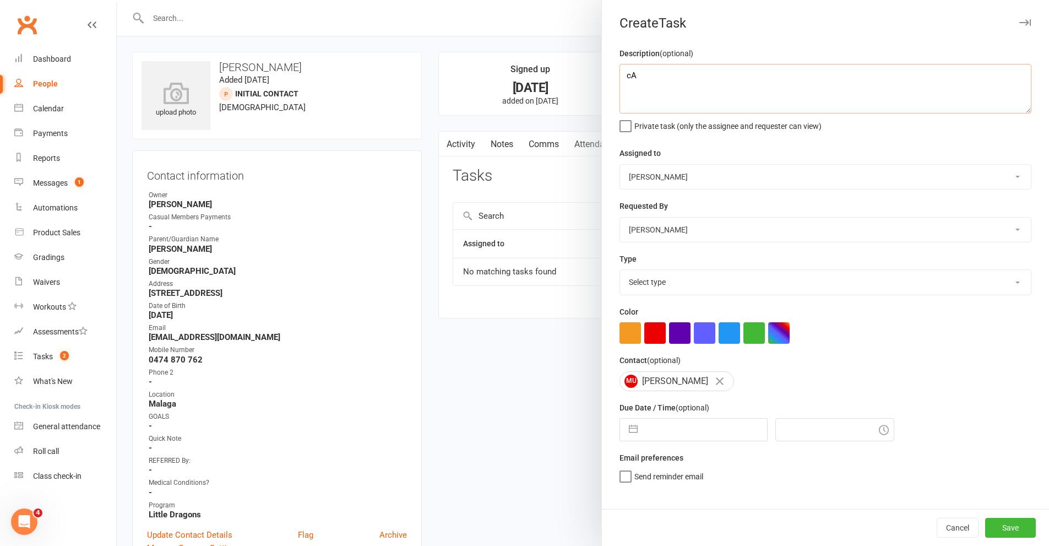
type textarea "c"
type textarea "Call to see if they want to try again."
click at [651, 175] on select "[PERSON_NAME] [PERSON_NAME] [PERSON_NAME] ATI Martial Arts Malaga [PERSON_NAME]…" at bounding box center [825, 177] width 411 height 24
select select "12104"
click at [620, 165] on select "[PERSON_NAME] [PERSON_NAME] [PERSON_NAME] ATI Martial Arts Malaga [PERSON_NAME]…" at bounding box center [825, 177] width 411 height 24
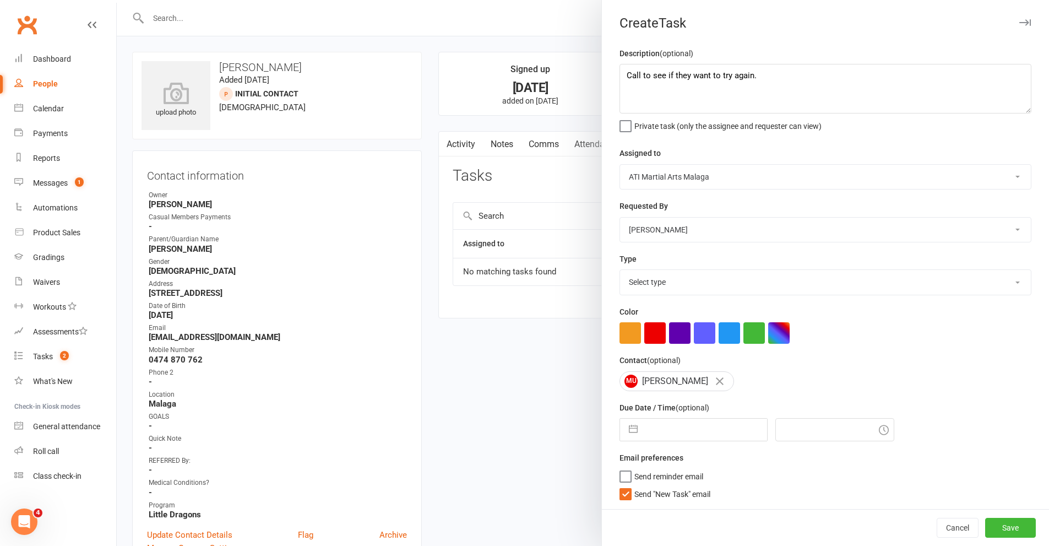
click at [626, 433] on button "button" at bounding box center [633, 429] width 20 height 22
select select "6"
select select "2025"
select select "7"
select select "2025"
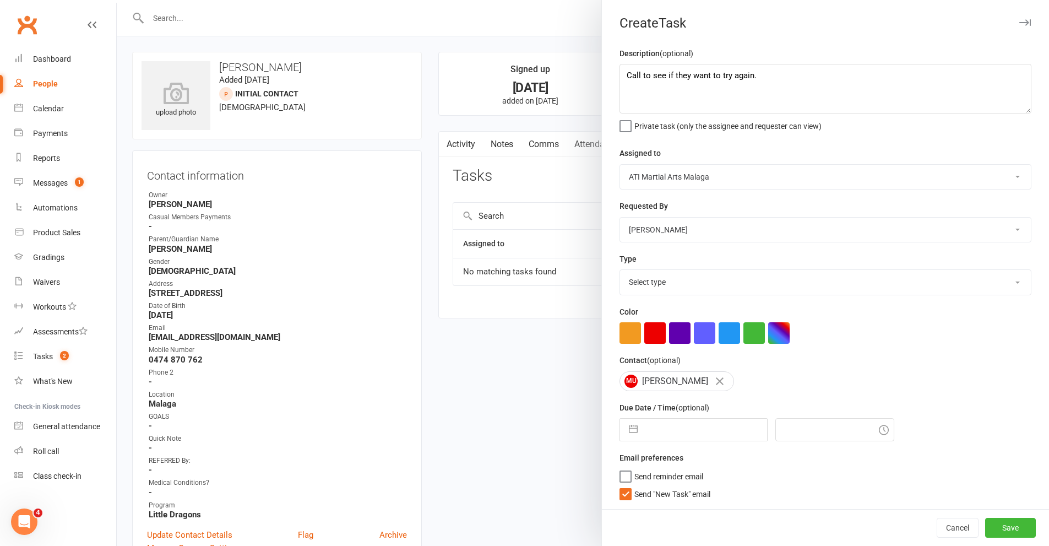
select select "8"
select select "2025"
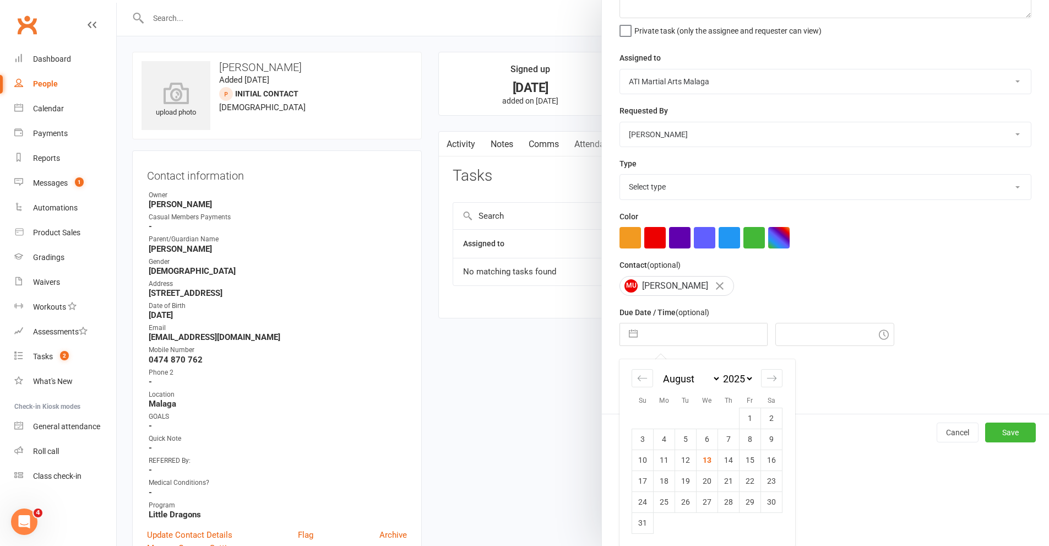
scroll to position [100, 0]
click at [770, 383] on div "Move forward to switch to the next month." at bounding box center [771, 377] width 21 height 18
select select "9"
select select "2025"
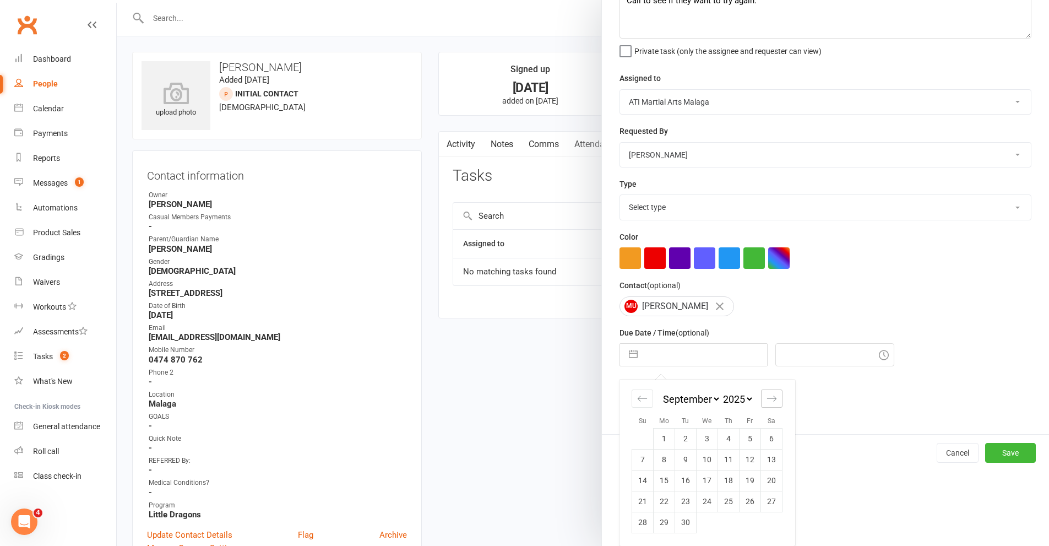
click at [770, 383] on div "January February March April May June July August September October November [D…" at bounding box center [706, 462] width 175 height 166
click at [770, 383] on div "January February March April May June July August September October November [D…" at bounding box center [706, 403] width 151 height 48
click at [773, 400] on div "Move forward to switch to the next month." at bounding box center [771, 398] width 21 height 18
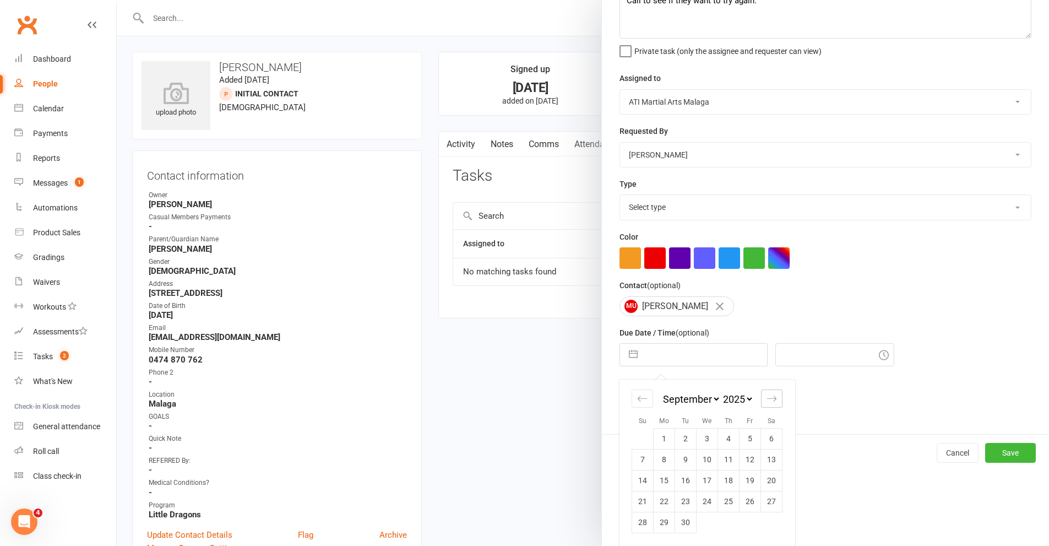
select select "10"
select select "2025"
click at [773, 400] on div "Move forward to switch to the next month." at bounding box center [771, 398] width 21 height 18
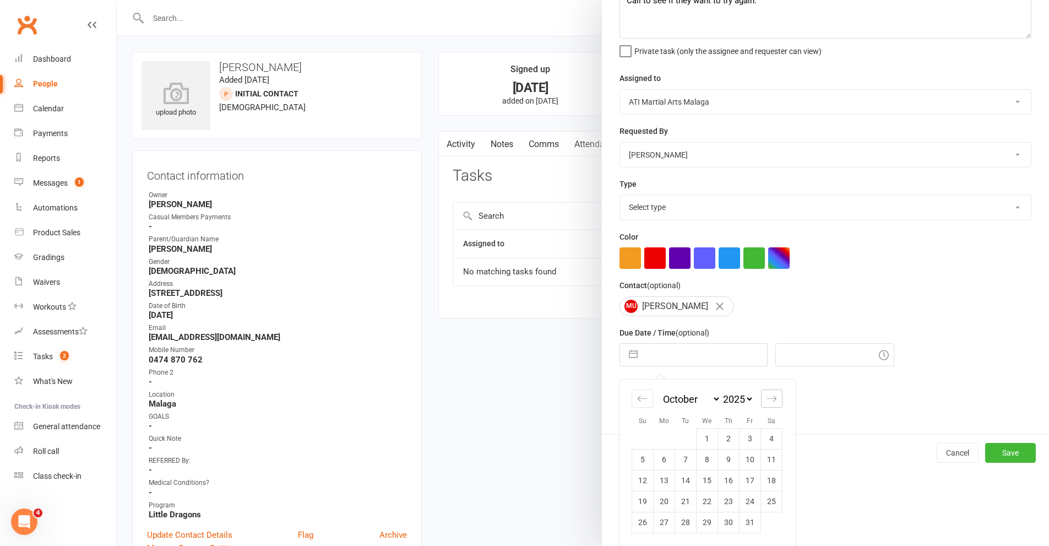
click at [773, 400] on div "Move forward to switch to the next month." at bounding box center [771, 398] width 21 height 18
select select "2026"
select select "1"
select select "2026"
select select "2"
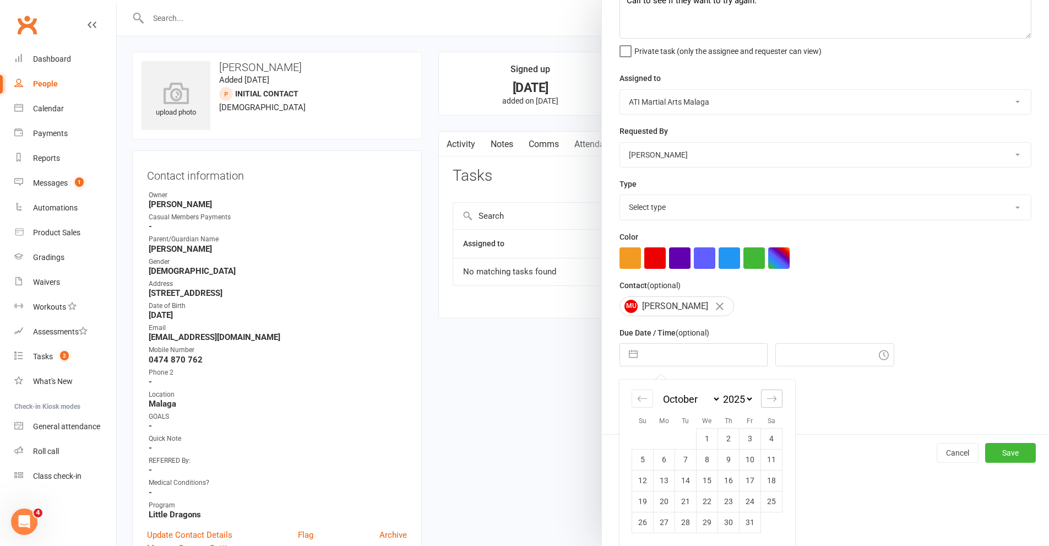
select select "2026"
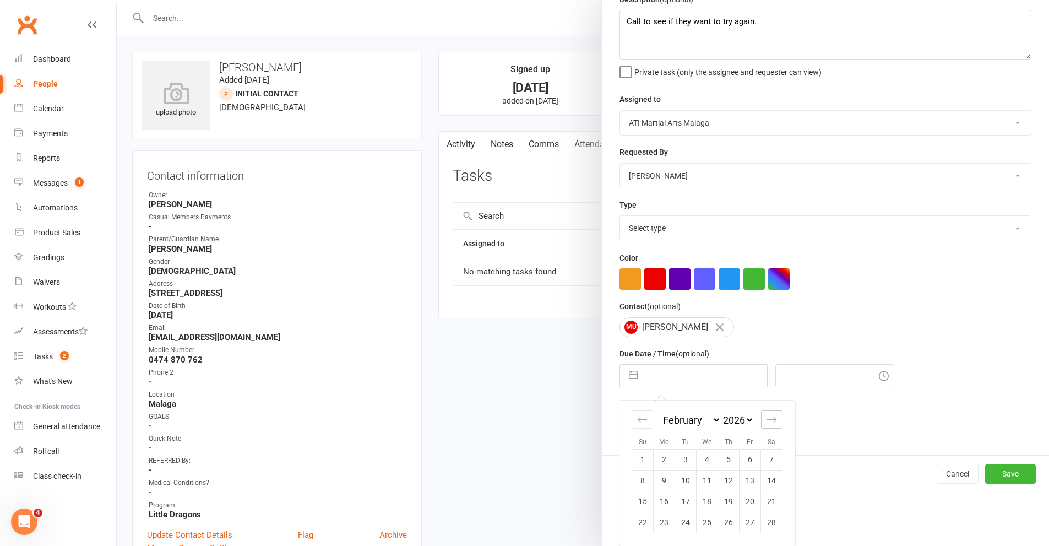
click at [773, 401] on div "January February March April May June July August September October November [D…" at bounding box center [706, 424] width 151 height 48
click at [770, 421] on icon "Move forward to switch to the next month." at bounding box center [771, 419] width 9 height 6
select select "3"
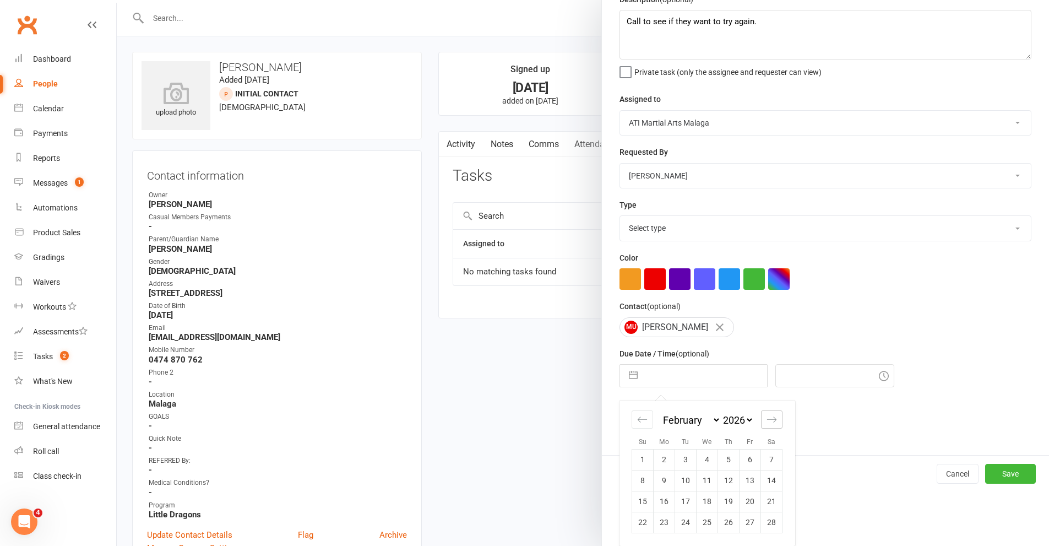
select select "2026"
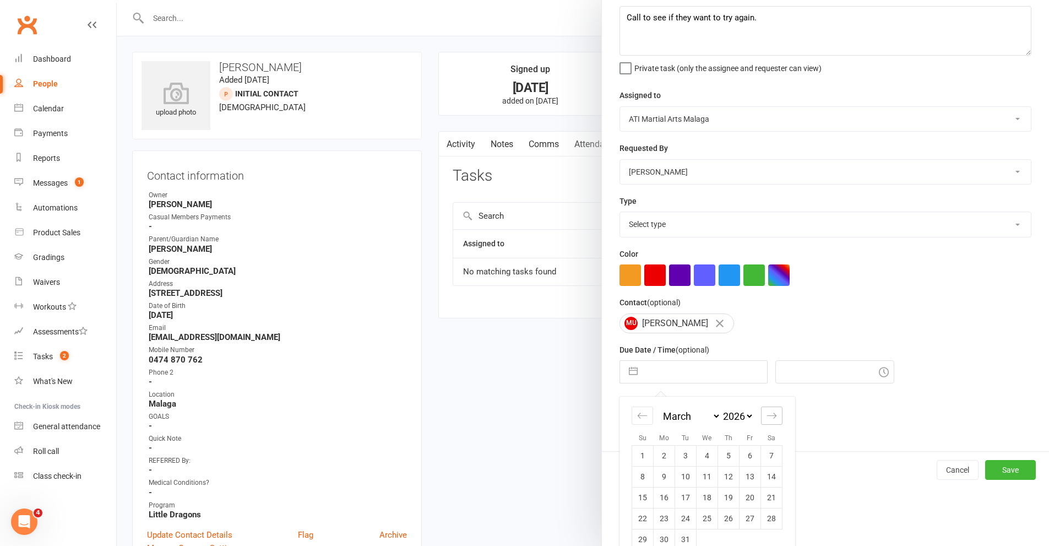
click at [770, 418] on icon "Move forward to switch to the next month." at bounding box center [771, 415] width 9 height 6
select select "4"
select select "2026"
click at [770, 421] on icon "Move forward to switch to the next month." at bounding box center [771, 415] width 10 height 10
select select "5"
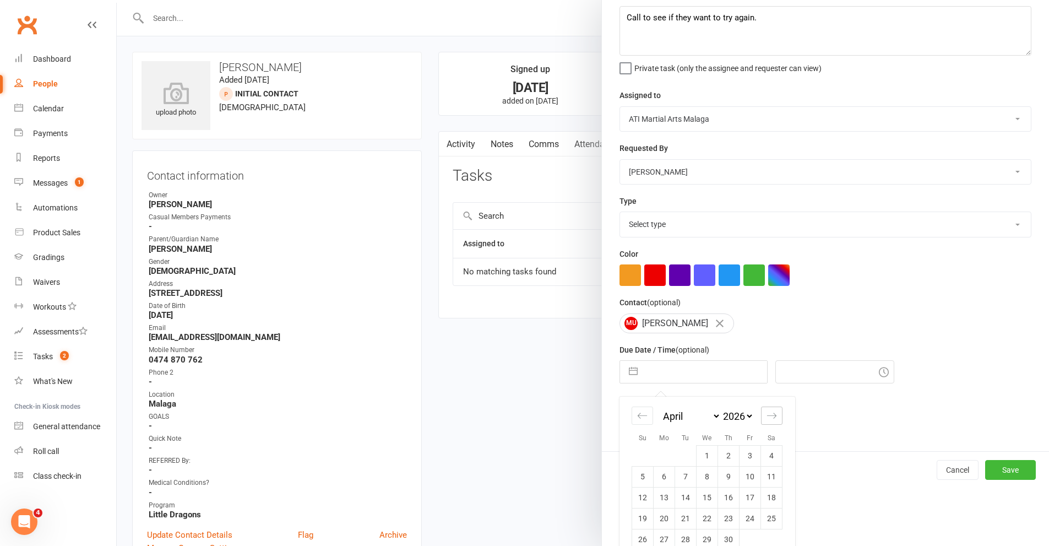
select select "2026"
click at [641, 424] on div "Move backward to switch to the previous month." at bounding box center [641, 415] width 21 height 18
select select "2"
select select "2026"
click at [707, 464] on td "1" at bounding box center [706, 455] width 21 height 21
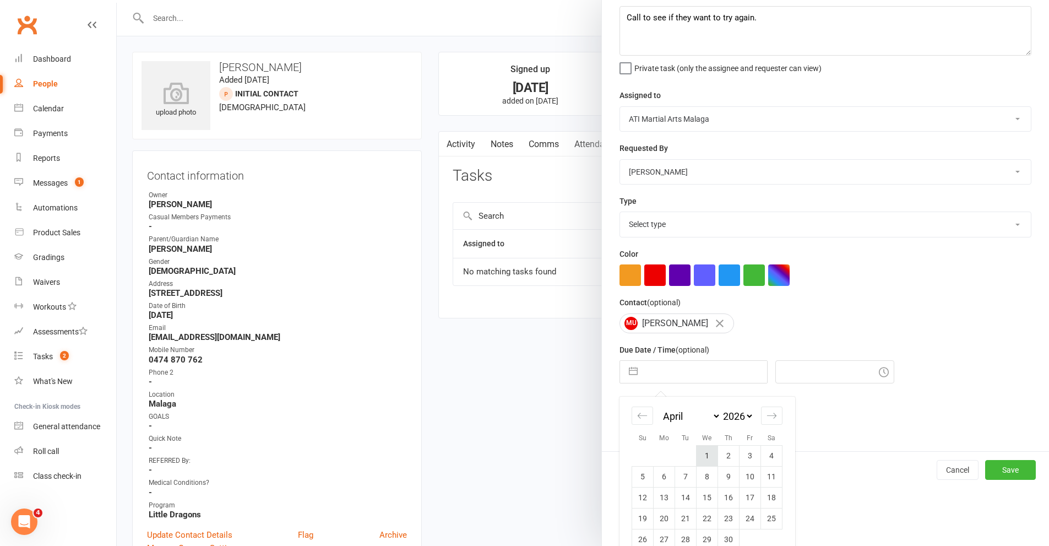
type input "[DATE]"
type input "9:45am"
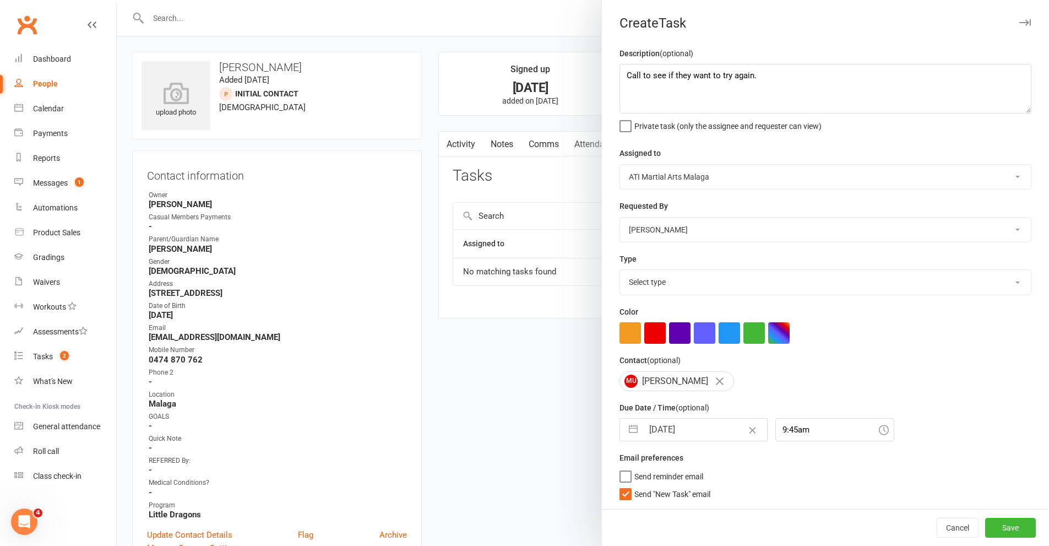
scroll to position [0, 0]
click at [1012, 530] on button "Save" at bounding box center [1010, 527] width 51 height 20
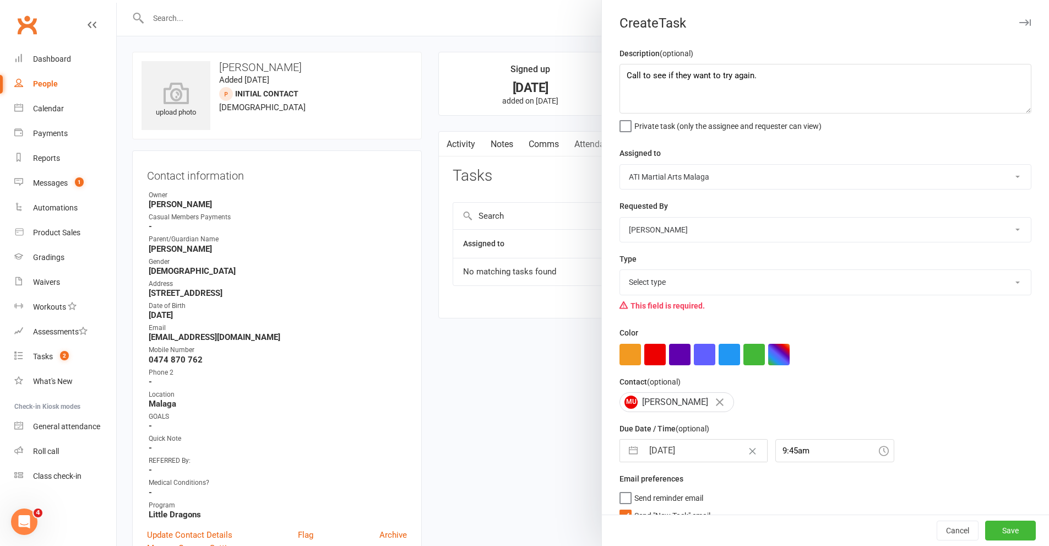
click at [666, 280] on select "Select type Check for rejection of payment E-mail Leads sheet for attendance Lo…" at bounding box center [825, 282] width 411 height 24
select select "11076"
click at [620, 272] on select "Select type Check for rejection of payment E-mail Leads sheet for attendance Lo…" at bounding box center [825, 282] width 411 height 24
click at [995, 531] on button "Save" at bounding box center [1010, 530] width 51 height 20
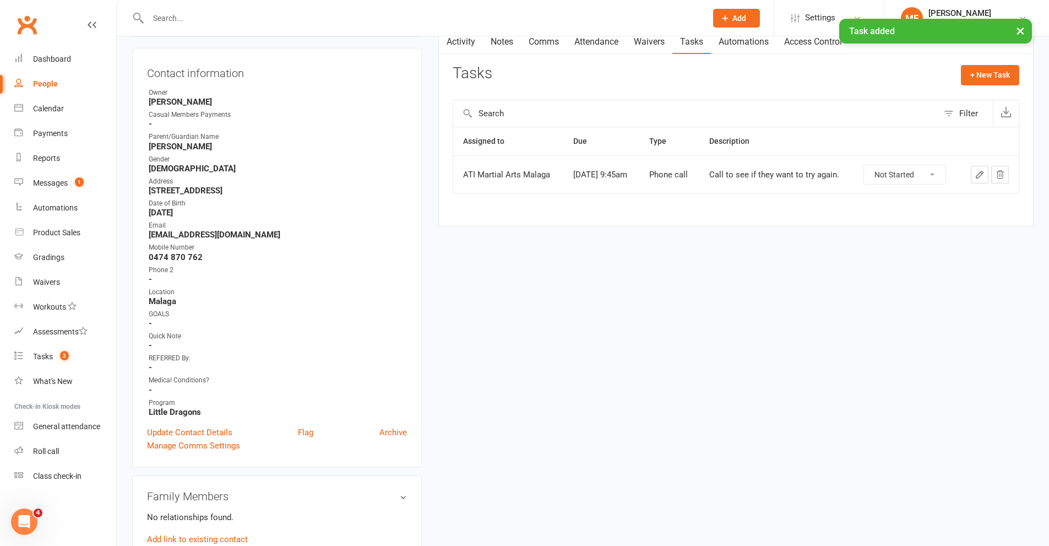
scroll to position [220, 0]
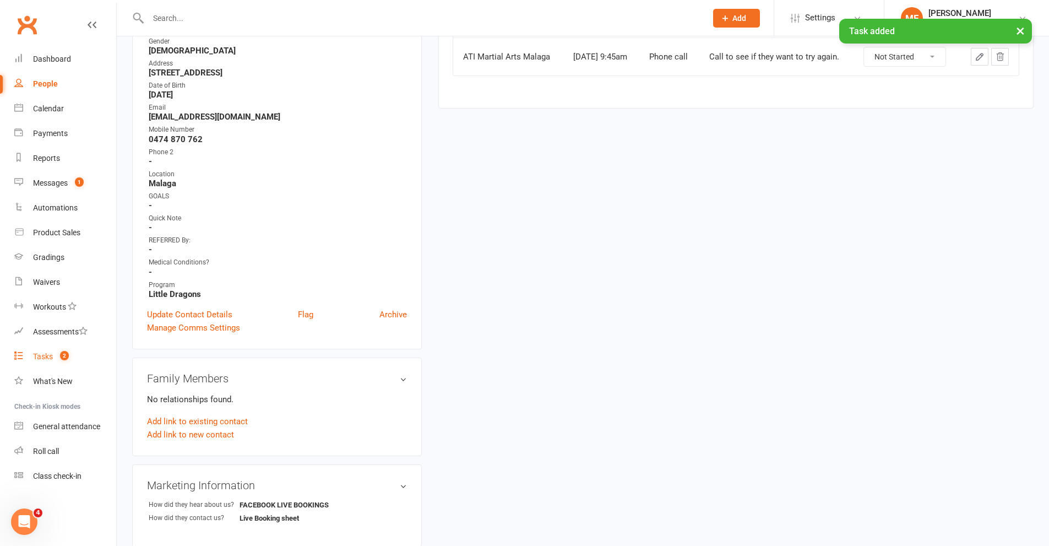
click at [51, 358] on div "Tasks" at bounding box center [43, 356] width 20 height 9
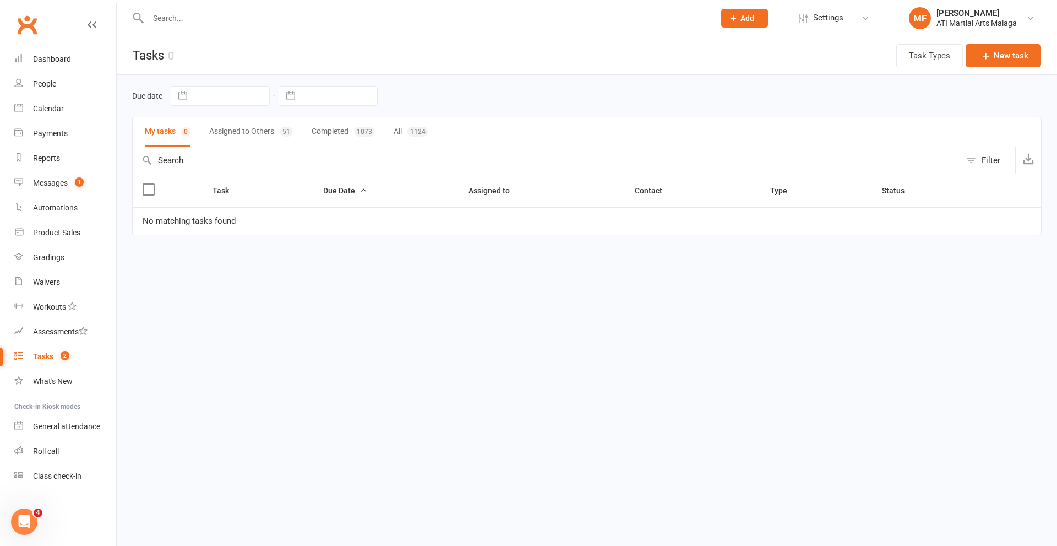
click at [273, 129] on button "Assigned to Others 51" at bounding box center [251, 131] width 84 height 29
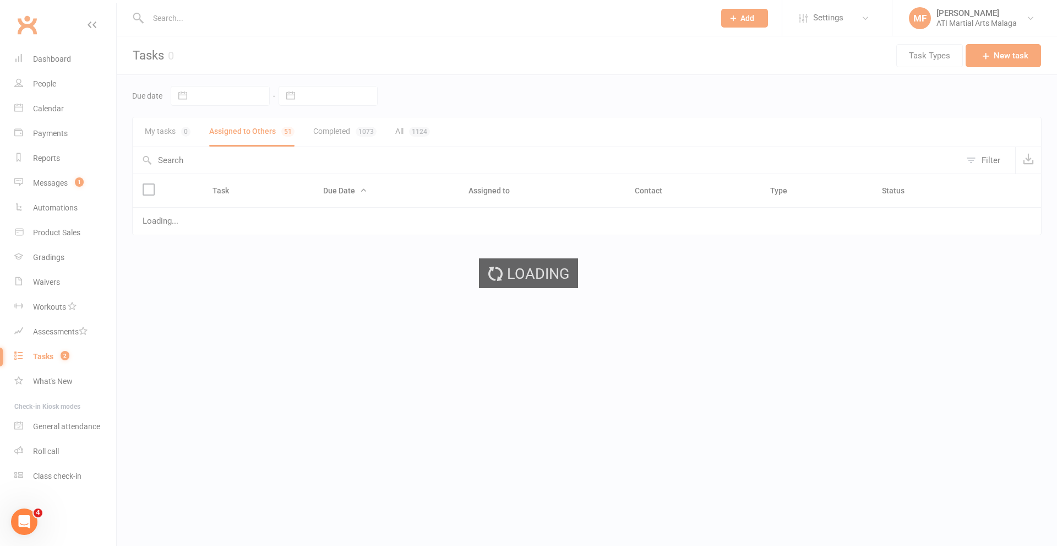
select select "started"
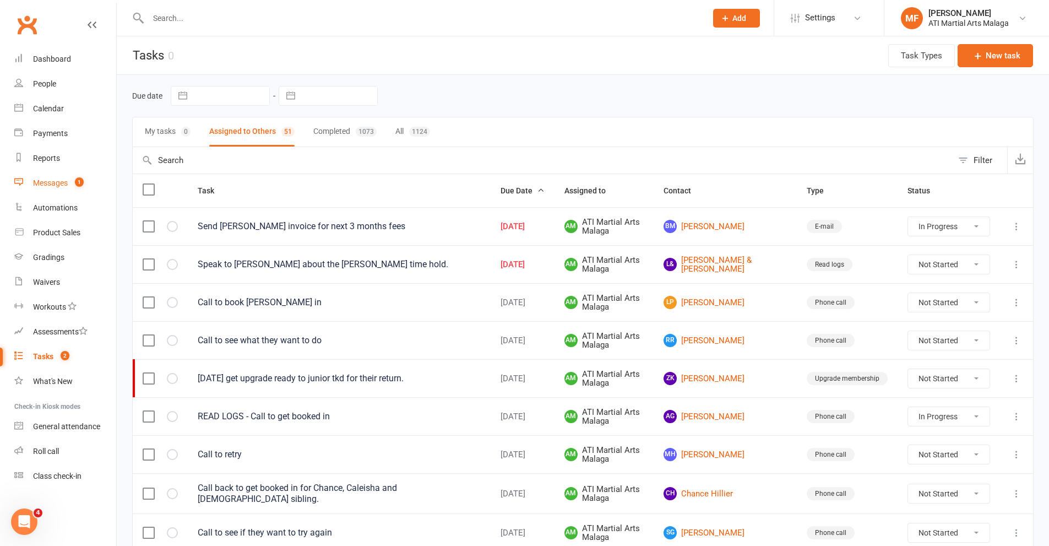
click at [62, 178] on link "Messages 1" at bounding box center [65, 183] width 102 height 25
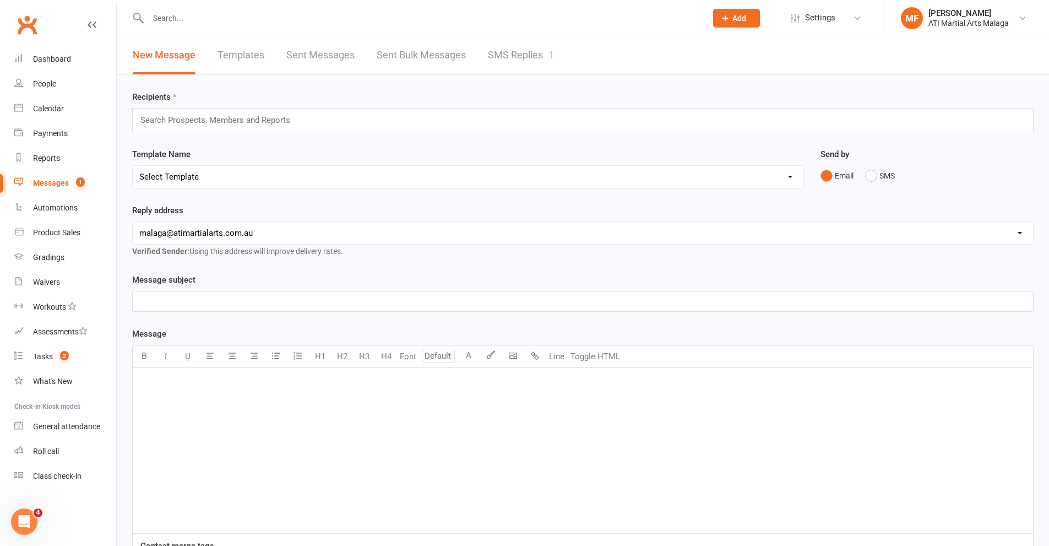
click at [541, 58] on link "SMS Replies 1" at bounding box center [521, 55] width 66 height 38
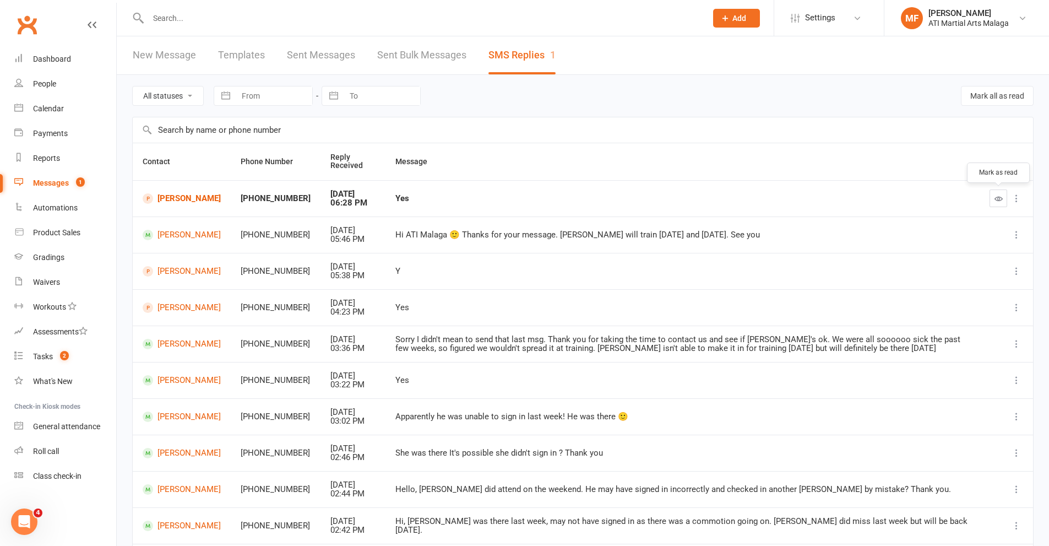
click at [1002, 198] on button "button" at bounding box center [998, 198] width 18 height 18
click at [281, 24] on input "text" at bounding box center [422, 17] width 554 height 15
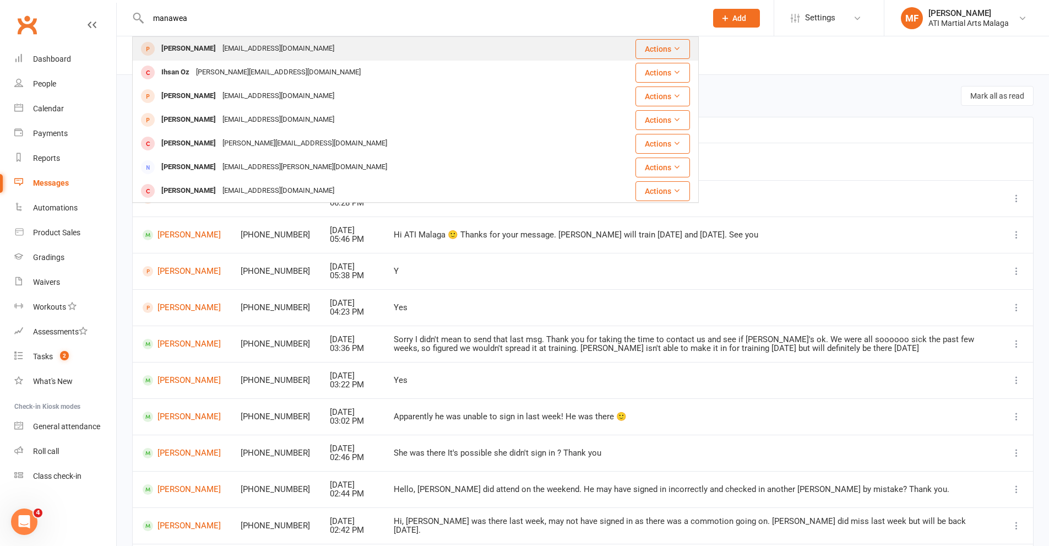
type input "manawea"
click at [227, 50] on div "[EMAIL_ADDRESS][DOMAIN_NAME]" at bounding box center [278, 49] width 118 height 16
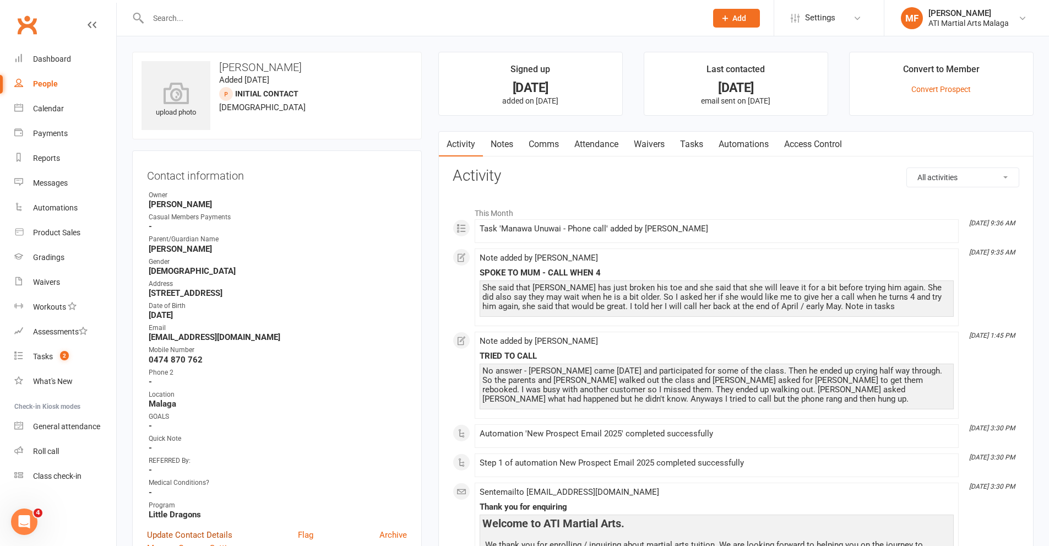
click at [210, 533] on link "Update Contact Details" at bounding box center [189, 534] width 85 height 13
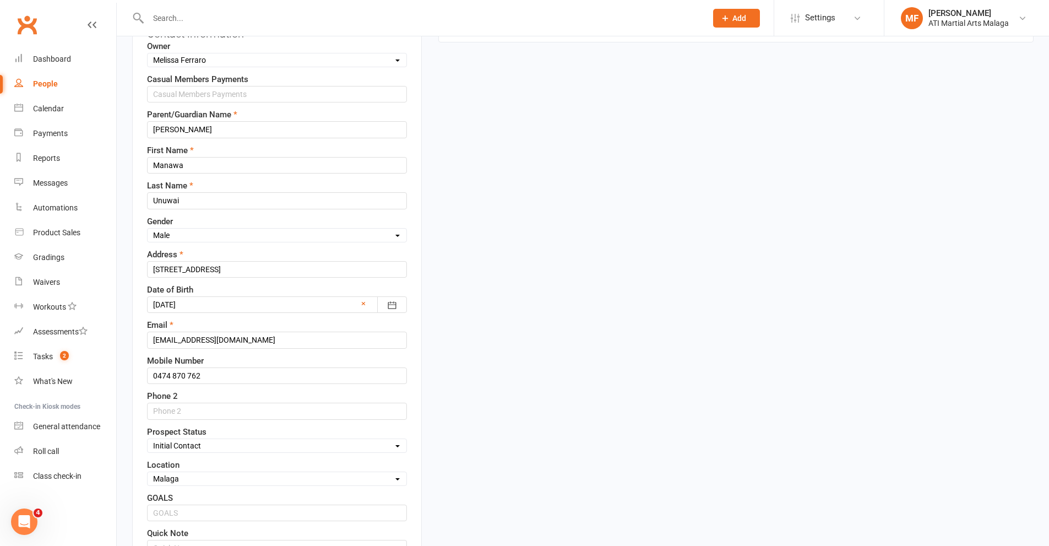
scroll to position [272, 0]
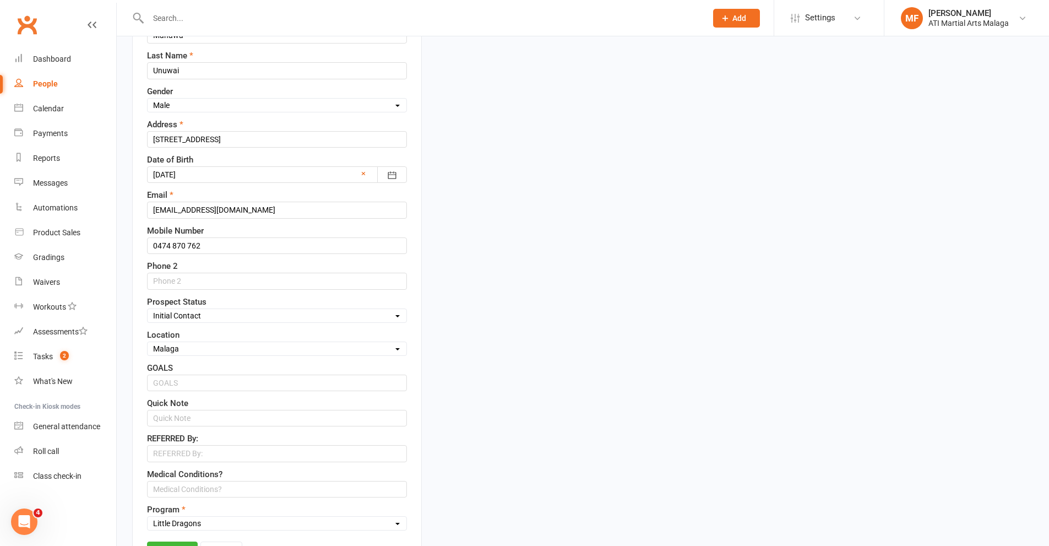
click at [179, 314] on select "Select Initial Contact Follow-up Call Satellite Lead Birthday Lead Not Ready No…" at bounding box center [277, 315] width 259 height 12
select select "Not interested"
click at [148, 310] on select "Select Initial Contact Follow-up Call Satellite Lead Birthday Lead Not Ready No…" at bounding box center [277, 315] width 259 height 12
click at [180, 544] on link "Save" at bounding box center [172, 551] width 51 height 20
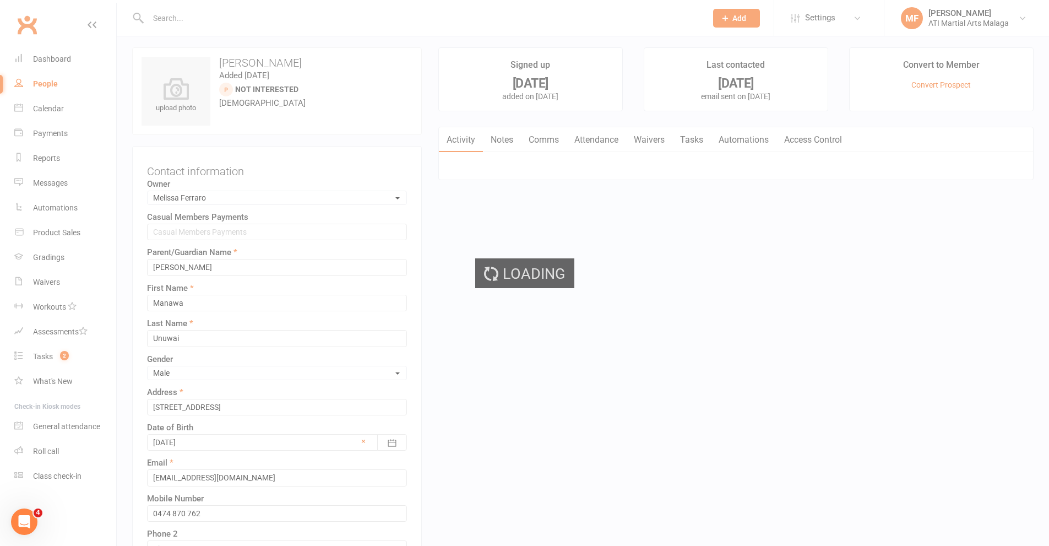
scroll to position [0, 0]
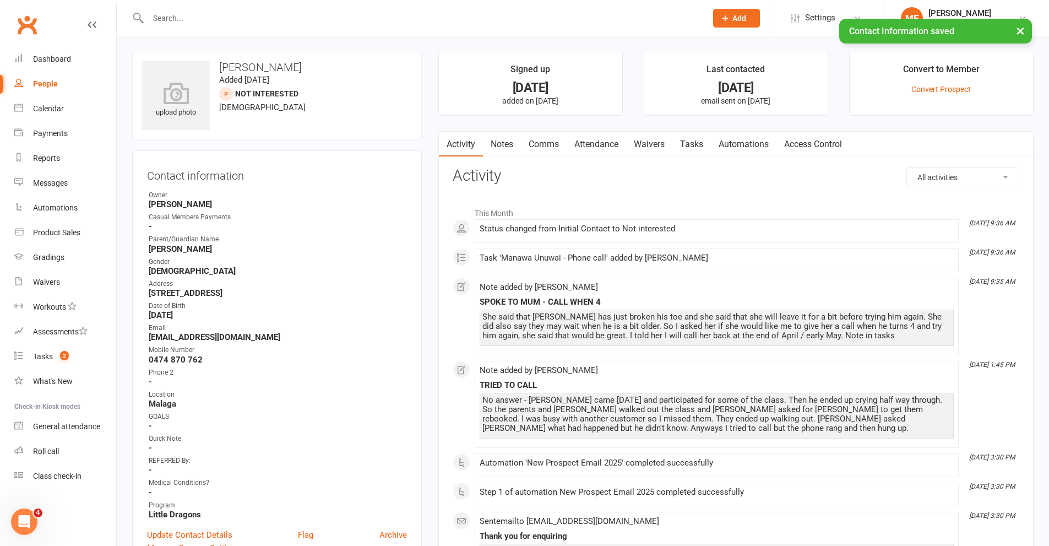
click at [230, 12] on input "text" at bounding box center [422, 17] width 554 height 15
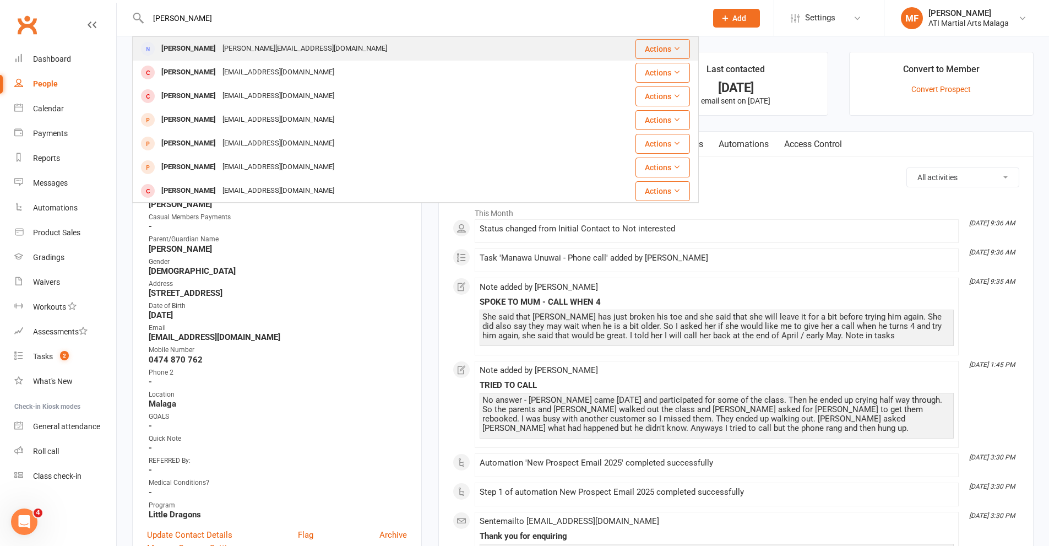
type input "[PERSON_NAME]"
click at [202, 52] on div "[PERSON_NAME]" at bounding box center [188, 49] width 61 height 16
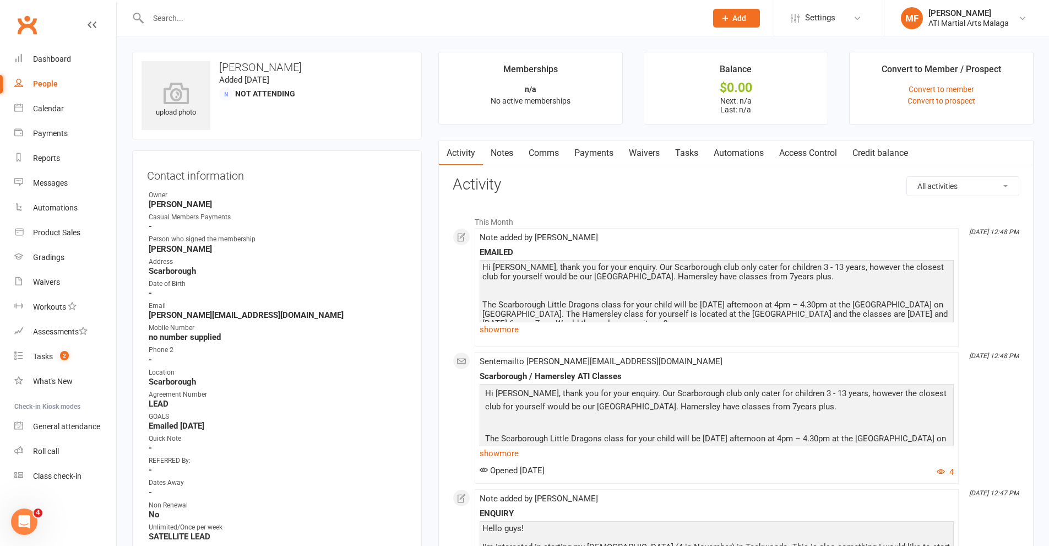
click at [542, 150] on link "Comms" at bounding box center [544, 152] width 46 height 25
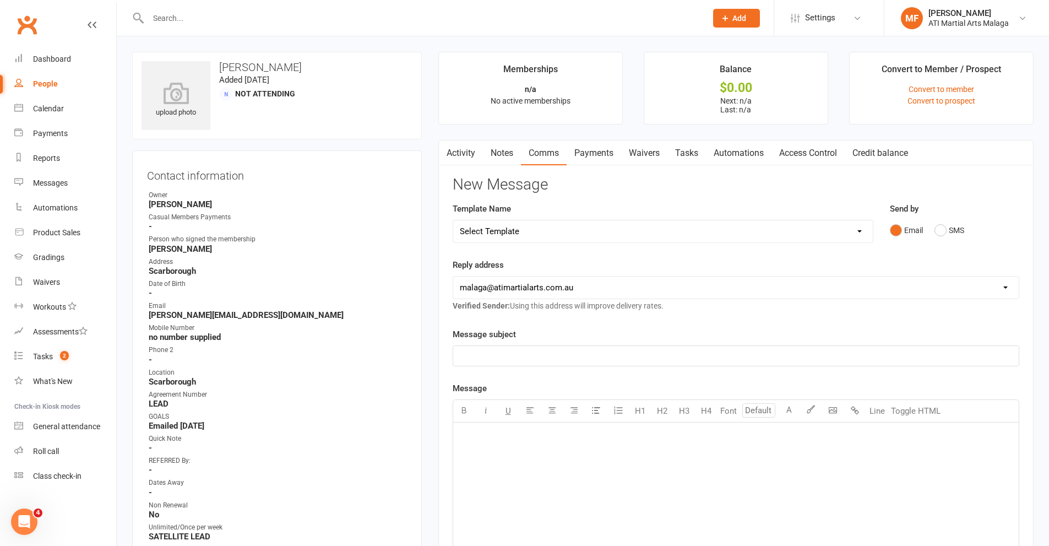
click at [494, 153] on link "Notes" at bounding box center [502, 152] width 38 height 25
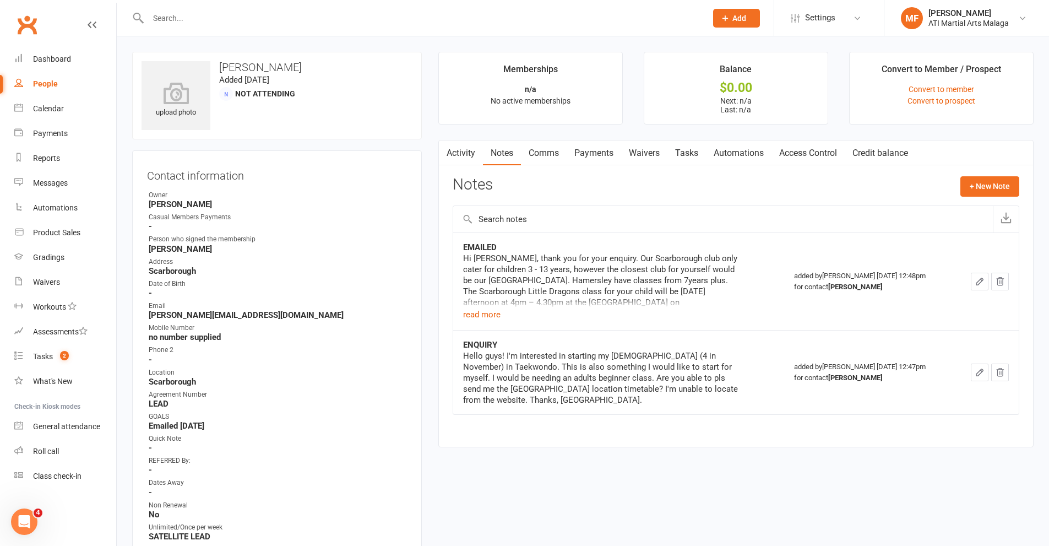
click at [454, 150] on link "Activity" at bounding box center [461, 152] width 44 height 25
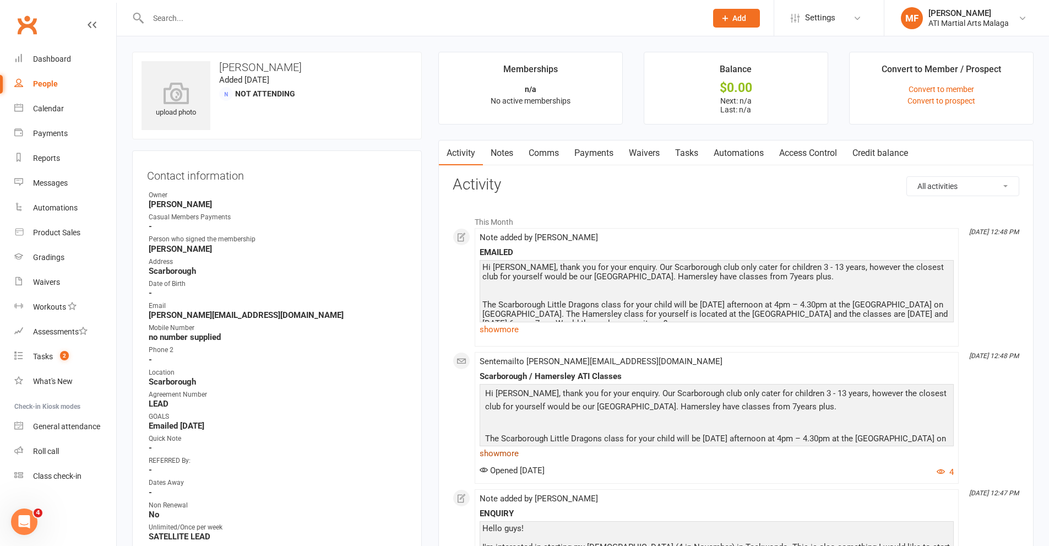
click at [510, 454] on link "show more" at bounding box center [716, 452] width 474 height 15
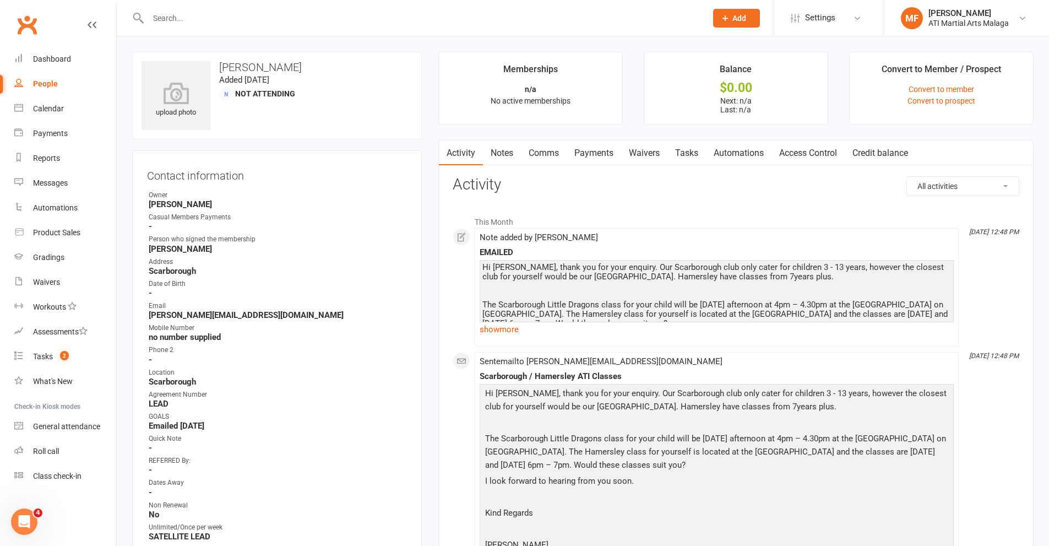
click at [745, 214] on li "This Month" at bounding box center [736, 219] width 566 height 18
click at [546, 147] on link "Comms" at bounding box center [544, 152] width 46 height 25
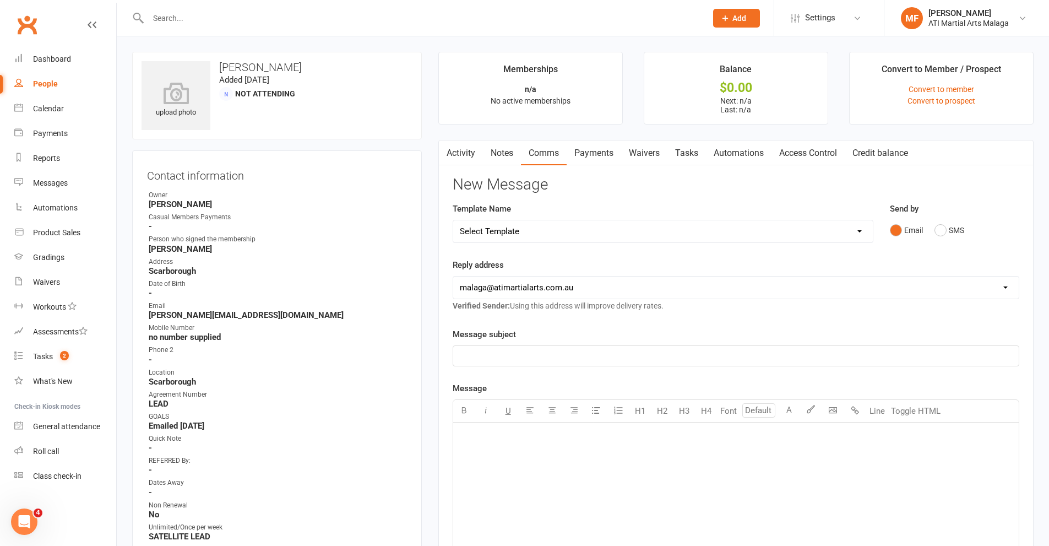
click at [535, 354] on p "﻿" at bounding box center [736, 355] width 552 height 13
drag, startPoint x: 607, startPoint y: 471, endPoint x: 602, endPoint y: 467, distance: 5.9
click at [607, 470] on div "﻿" at bounding box center [735, 504] width 565 height 165
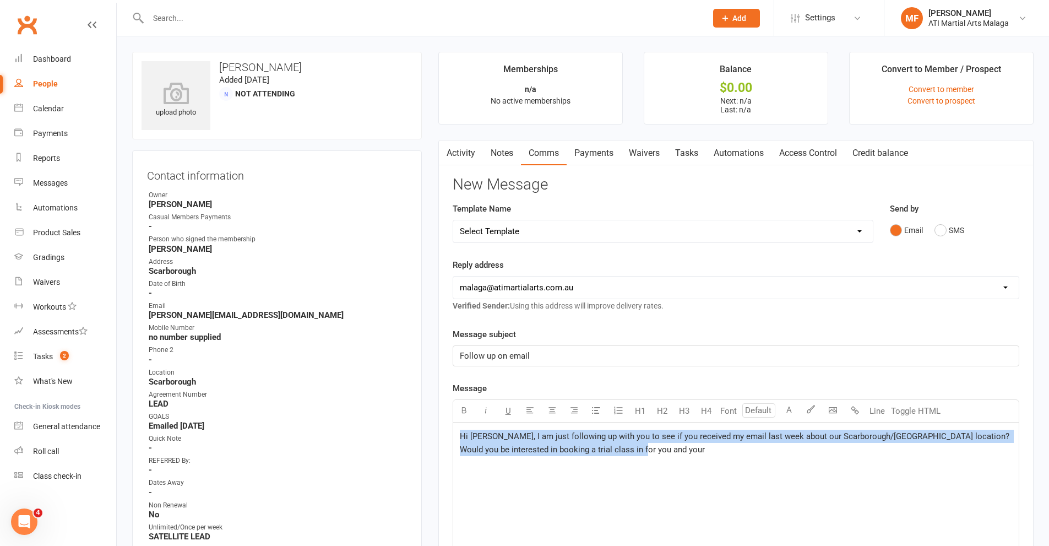
drag, startPoint x: 597, startPoint y: 459, endPoint x: 384, endPoint y: 436, distance: 214.2
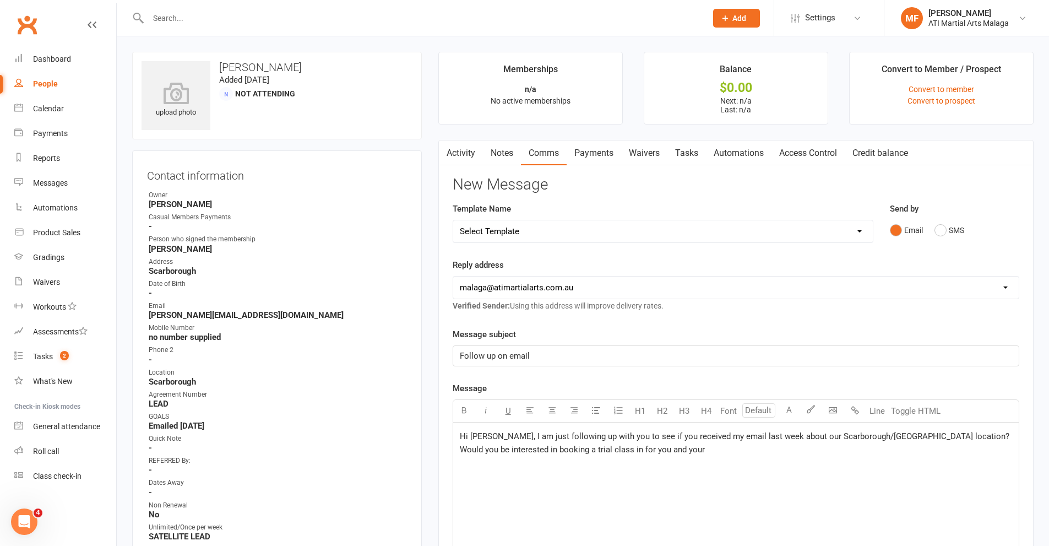
click at [395, 433] on ul "Owner [PERSON_NAME] Casual Members Payments - Person who signed the membership …" at bounding box center [277, 476] width 260 height 573
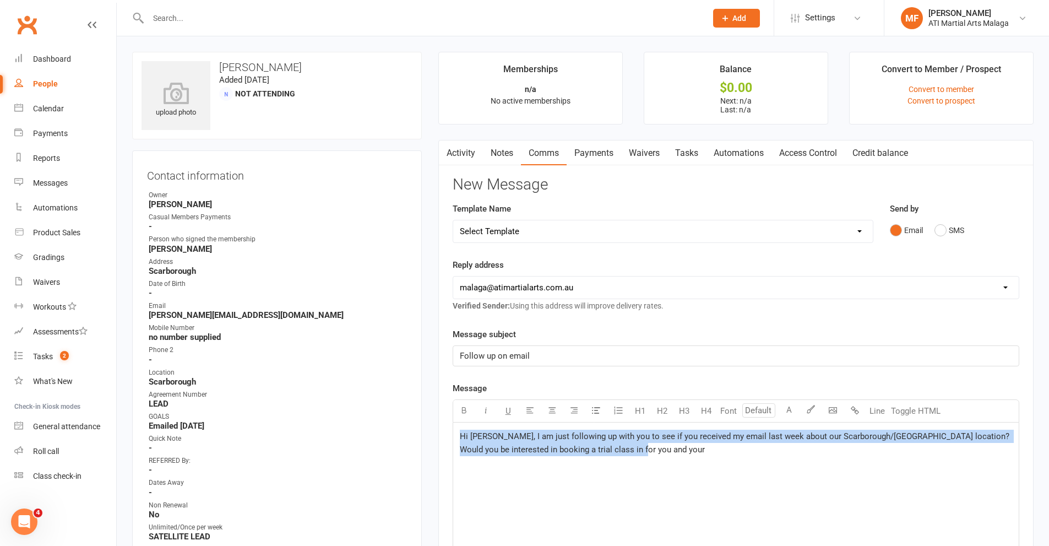
drag, startPoint x: 666, startPoint y: 447, endPoint x: 342, endPoint y: 418, distance: 325.6
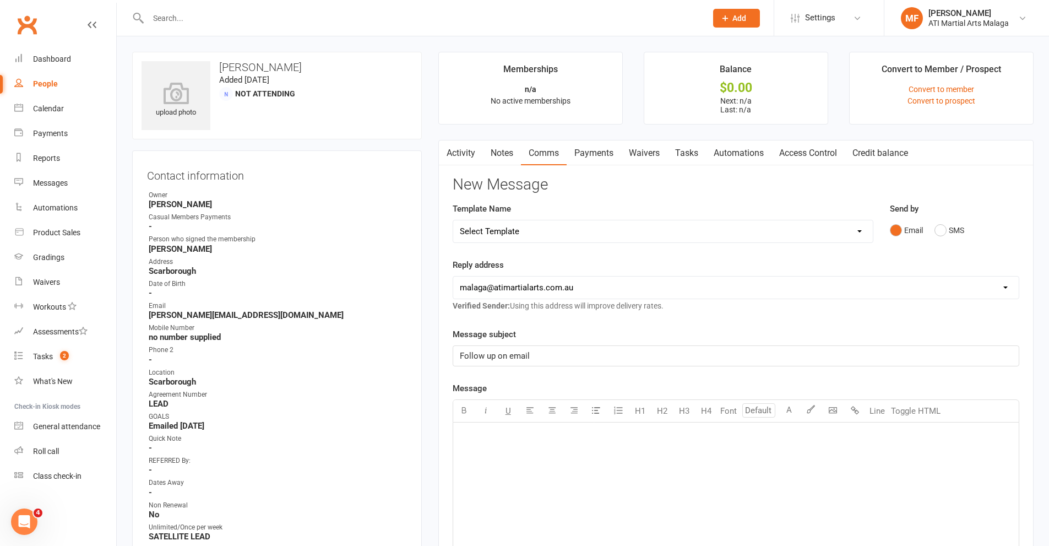
click at [502, 154] on link "Notes" at bounding box center [502, 152] width 38 height 25
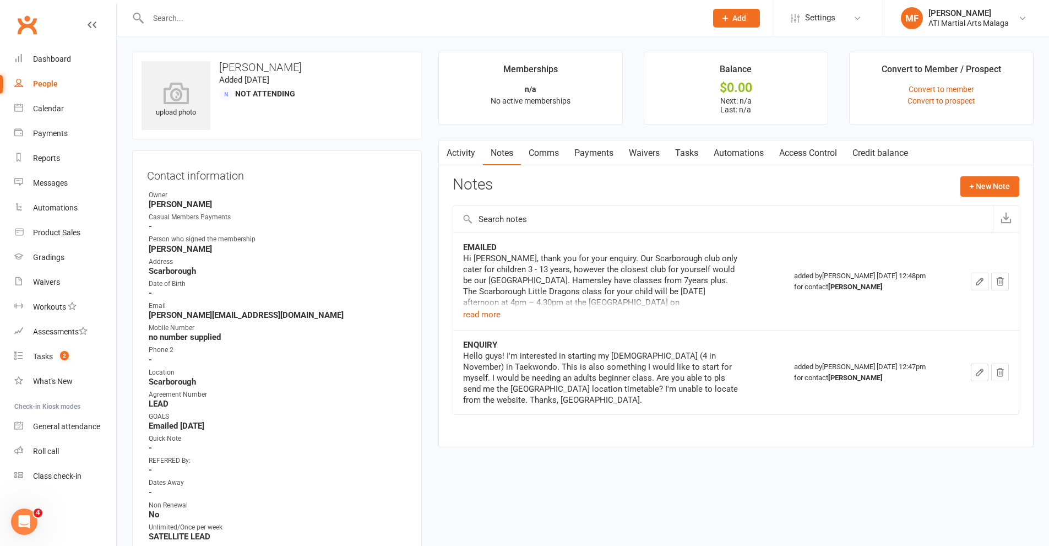
click at [541, 149] on link "Comms" at bounding box center [544, 152] width 46 height 25
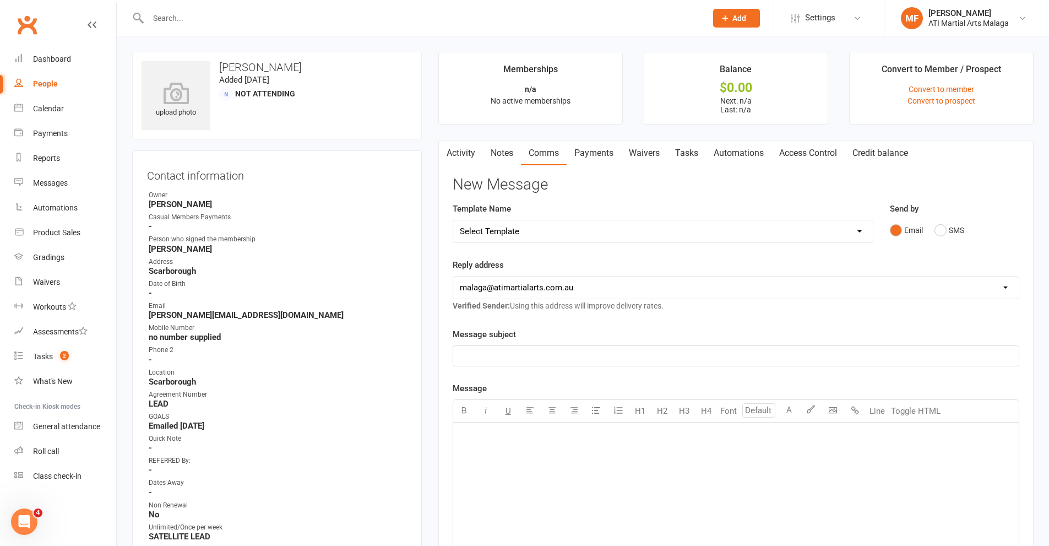
click at [569, 358] on p "﻿" at bounding box center [736, 355] width 552 height 13
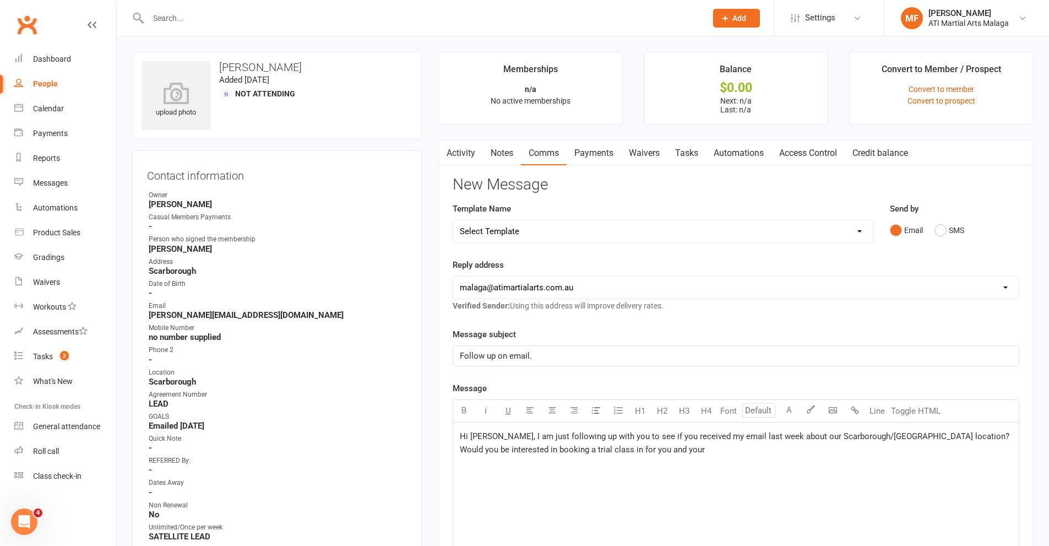
click at [533, 356] on p "Follow up on email." at bounding box center [736, 355] width 552 height 13
click at [680, 449] on p "Hi [PERSON_NAME], I am just following up with you to see if you received my ema…" at bounding box center [736, 442] width 552 height 26
drag, startPoint x: 552, startPoint y: 533, endPoint x: 437, endPoint y: 407, distance: 169.9
click at [437, 407] on main "Memberships n/a No active memberships Balance $0.00 Next: n/a Last: n/a Convert…" at bounding box center [736, 426] width 612 height 749
copy div "Hi [PERSON_NAME], I am just following up with you to see if you received my ema…"
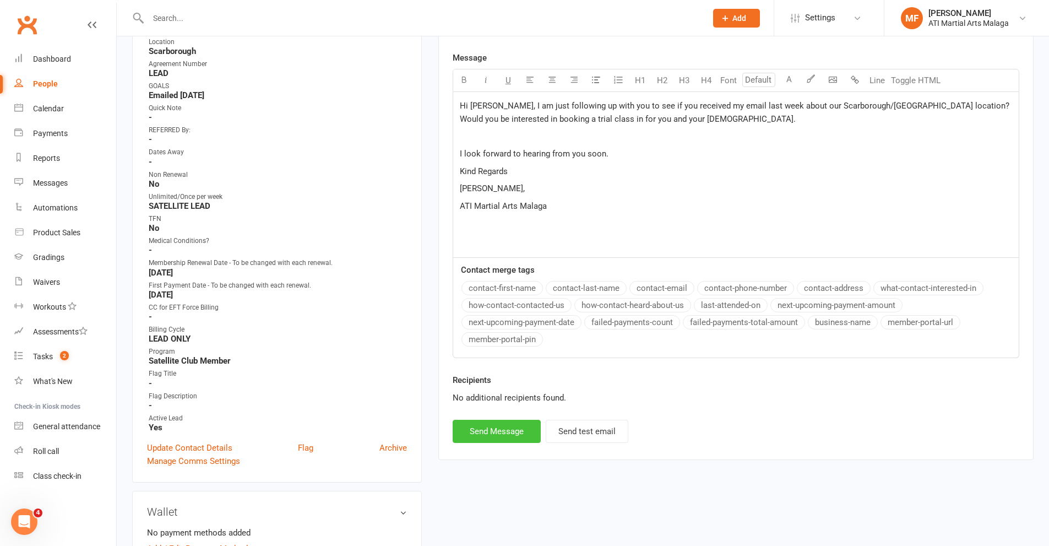
click at [485, 433] on button "Send Message" at bounding box center [497, 430] width 88 height 23
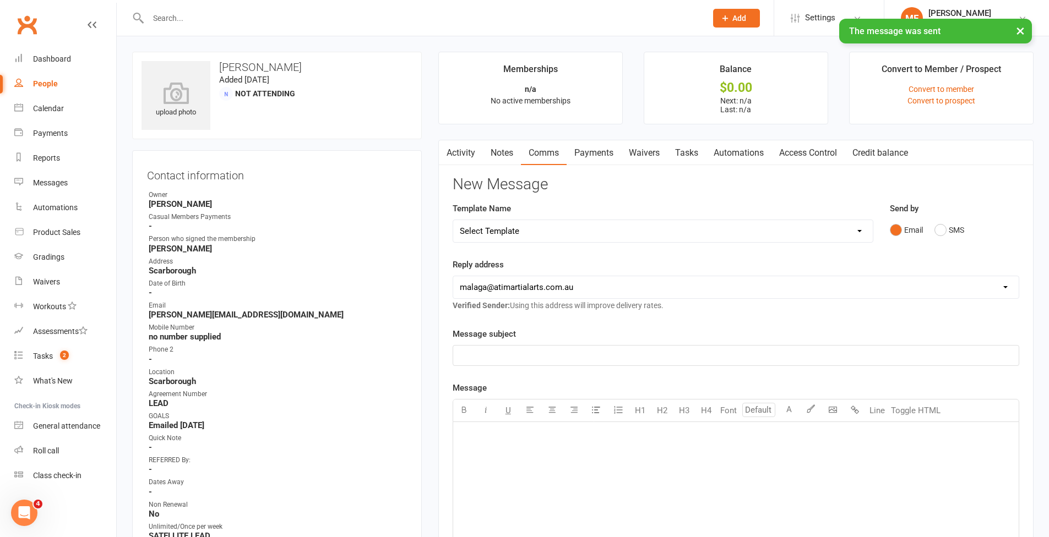
click at [507, 149] on link "Notes" at bounding box center [502, 152] width 38 height 25
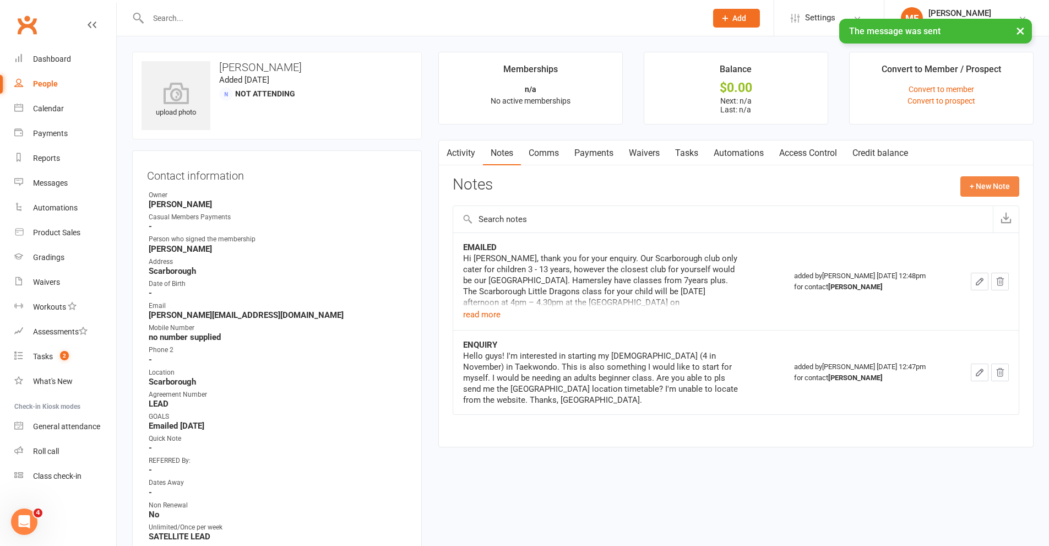
click at [980, 181] on button "+ New Note" at bounding box center [989, 186] width 59 height 20
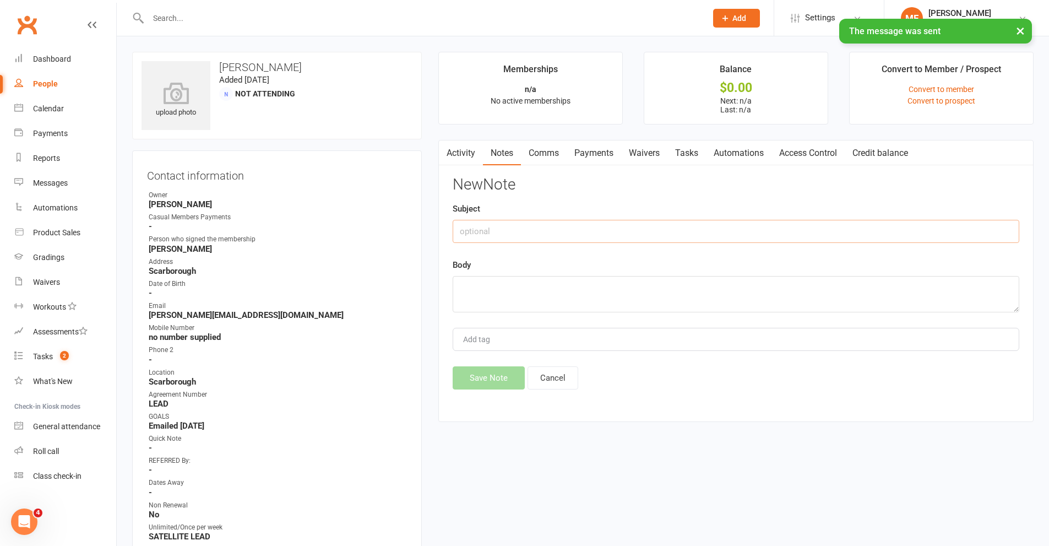
click at [628, 228] on input "text" at bounding box center [736, 231] width 566 height 23
type input "SENT ANOTHER EMAIL"
paste textarea "Hi [PERSON_NAME], I am just following up with you to see if you received my ema…"
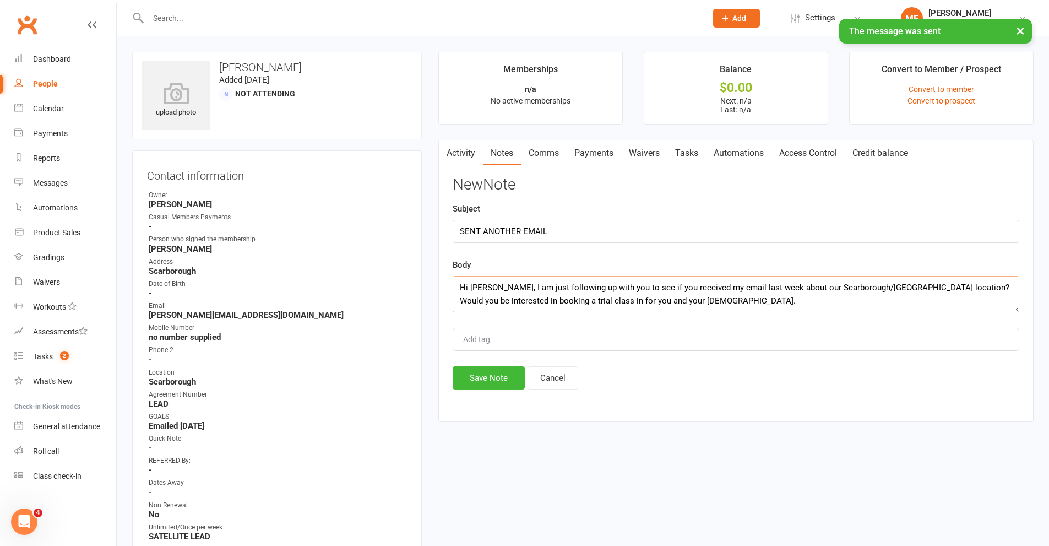
scroll to position [86, 0]
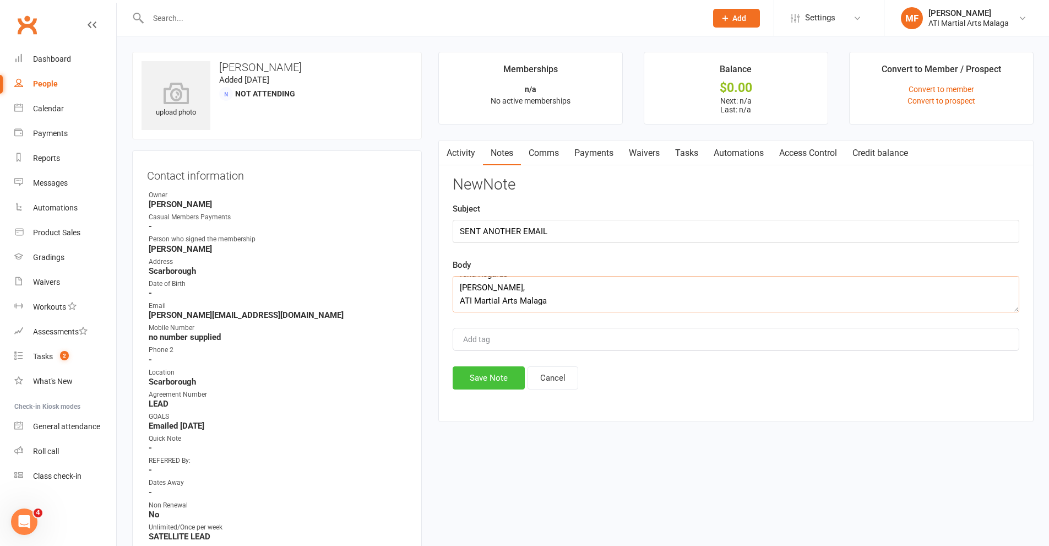
type textarea "Hi [PERSON_NAME], I am just following up with you to see if you received my ema…"
click at [510, 373] on button "Save Note" at bounding box center [489, 377] width 72 height 23
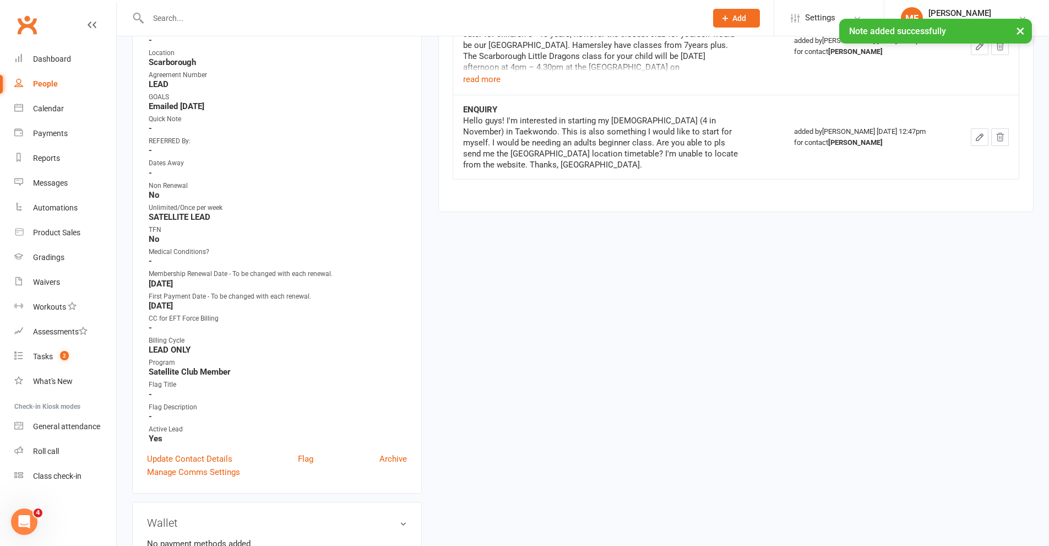
scroll to position [385, 0]
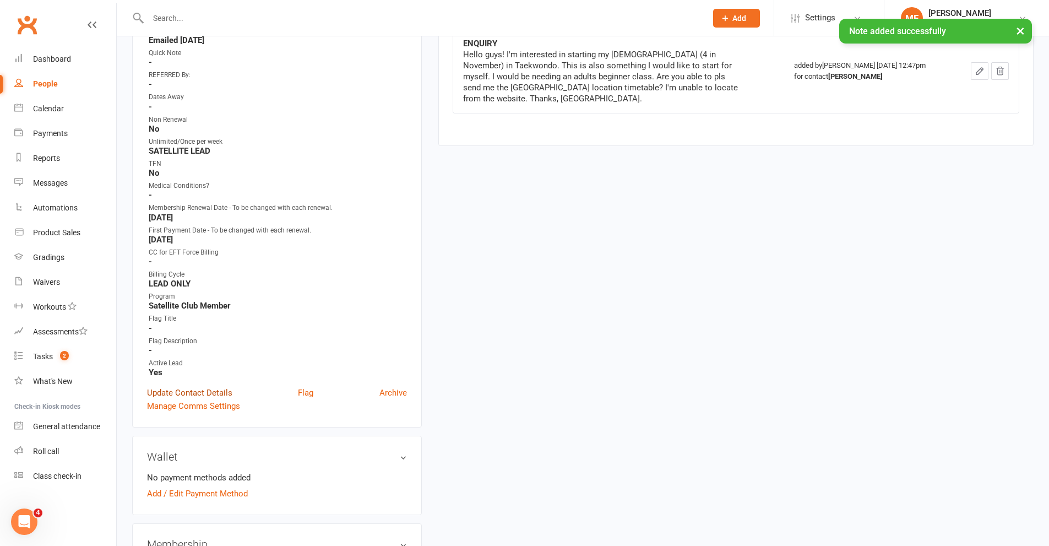
click at [192, 396] on link "Update Contact Details" at bounding box center [189, 392] width 85 height 13
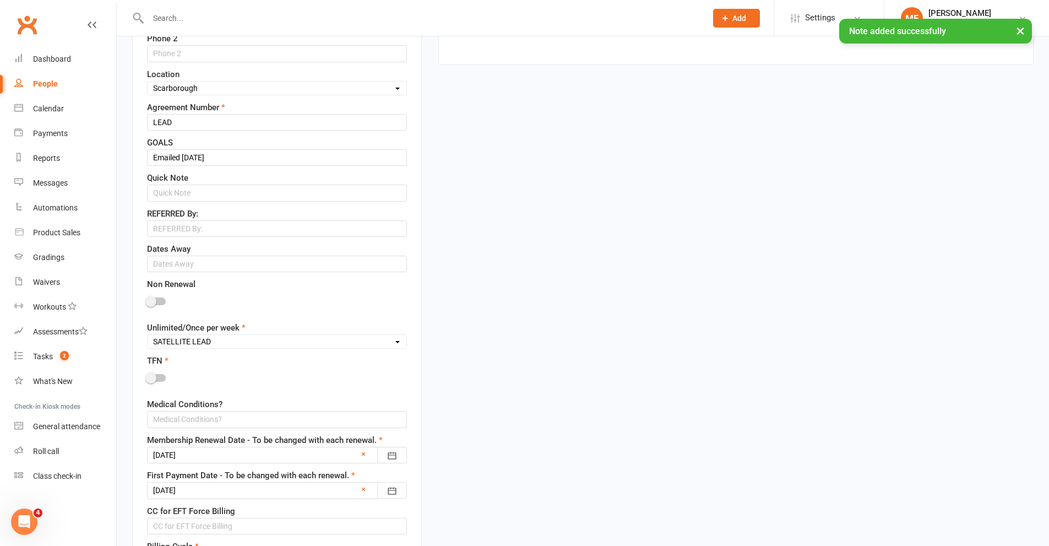
scroll to position [497, 0]
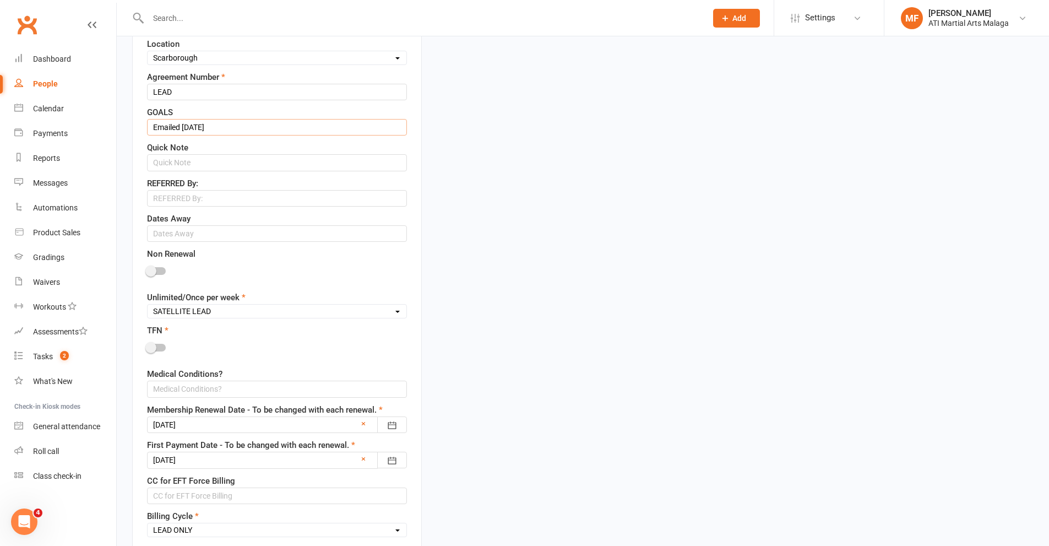
drag, startPoint x: 216, startPoint y: 128, endPoint x: 184, endPoint y: 130, distance: 32.6
click at [184, 130] on input "Emailed [DATE]" at bounding box center [277, 127] width 260 height 17
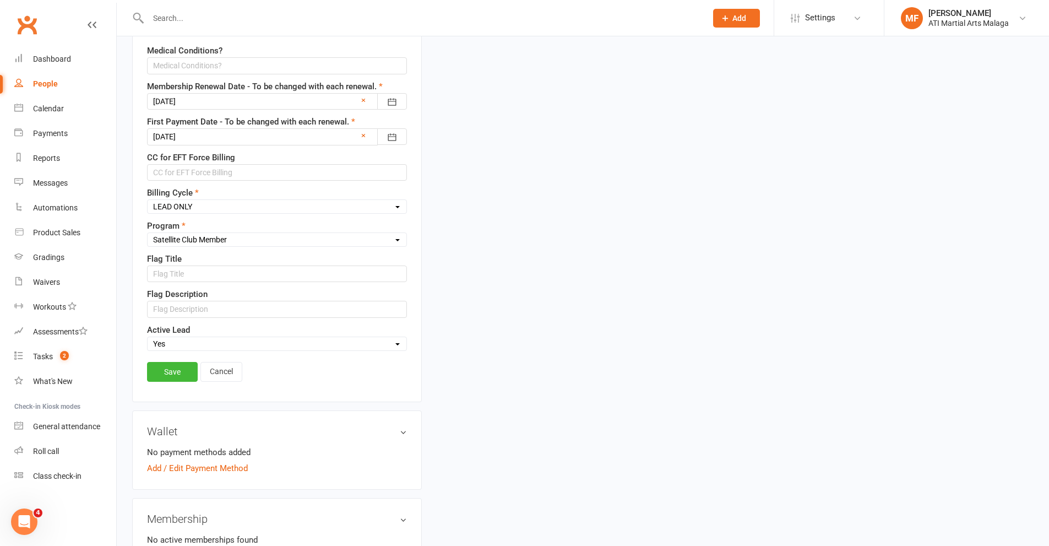
scroll to position [882, 0]
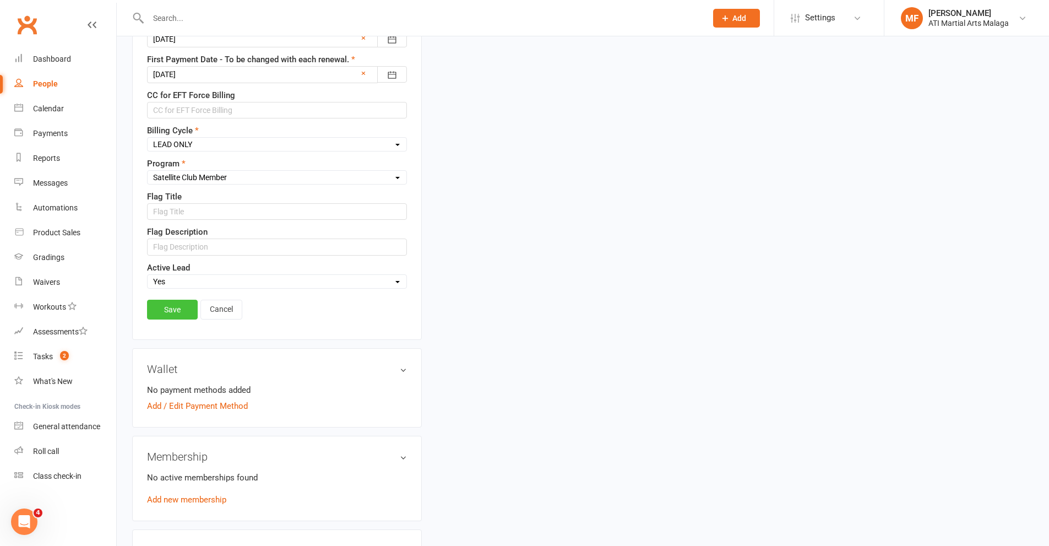
type input "Emailed [DATE]"
click at [167, 309] on link "Save" at bounding box center [172, 309] width 51 height 20
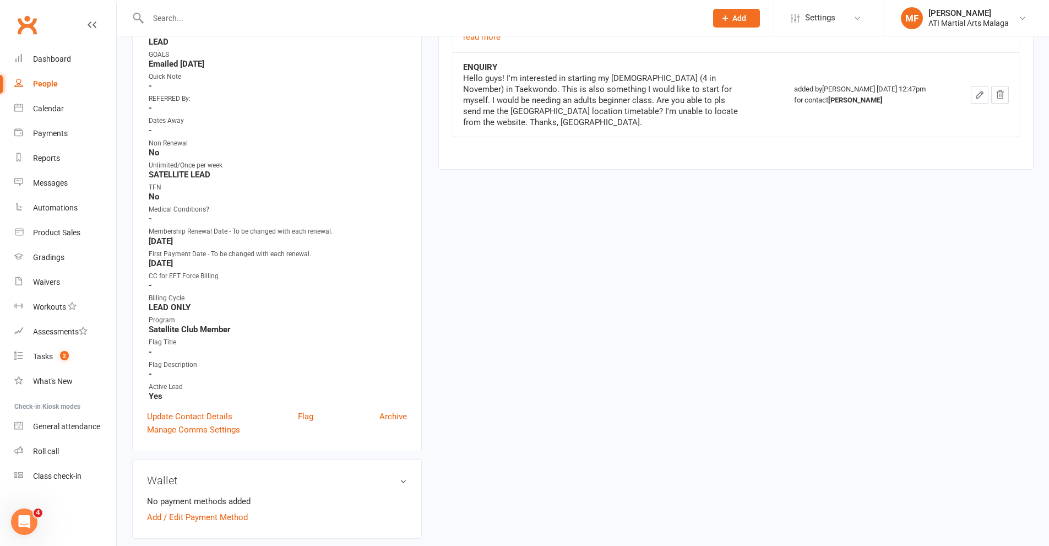
scroll to position [31, 0]
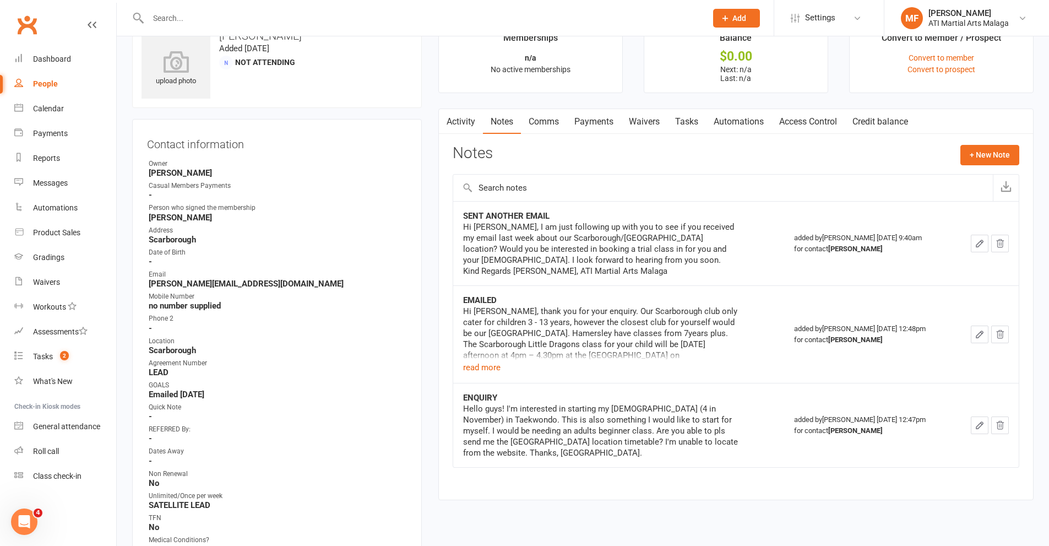
click at [375, 12] on input "text" at bounding box center [422, 17] width 554 height 15
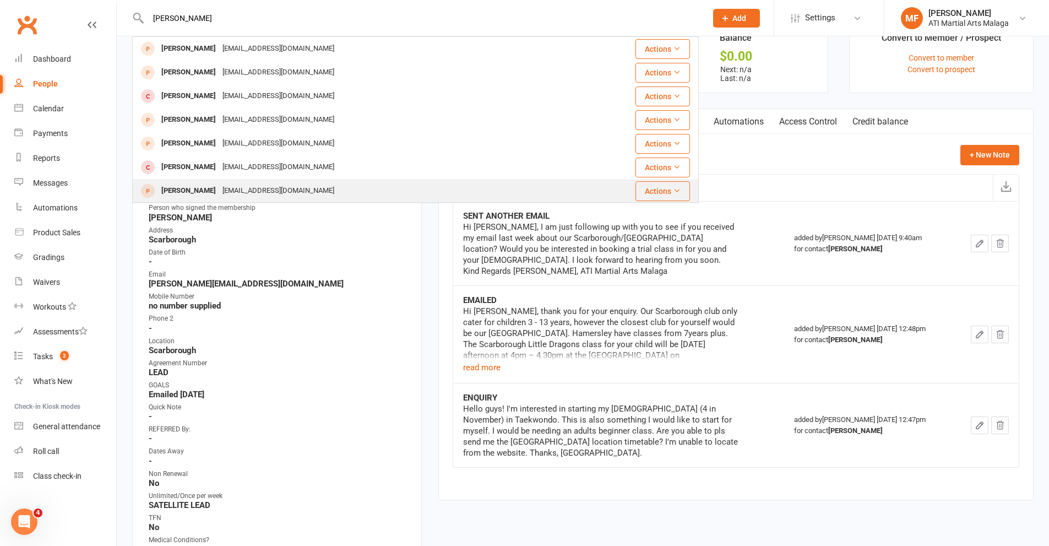
type input "[PERSON_NAME]"
click at [204, 182] on div "[PERSON_NAME] [EMAIL_ADDRESS][DOMAIN_NAME]" at bounding box center [368, 190] width 470 height 23
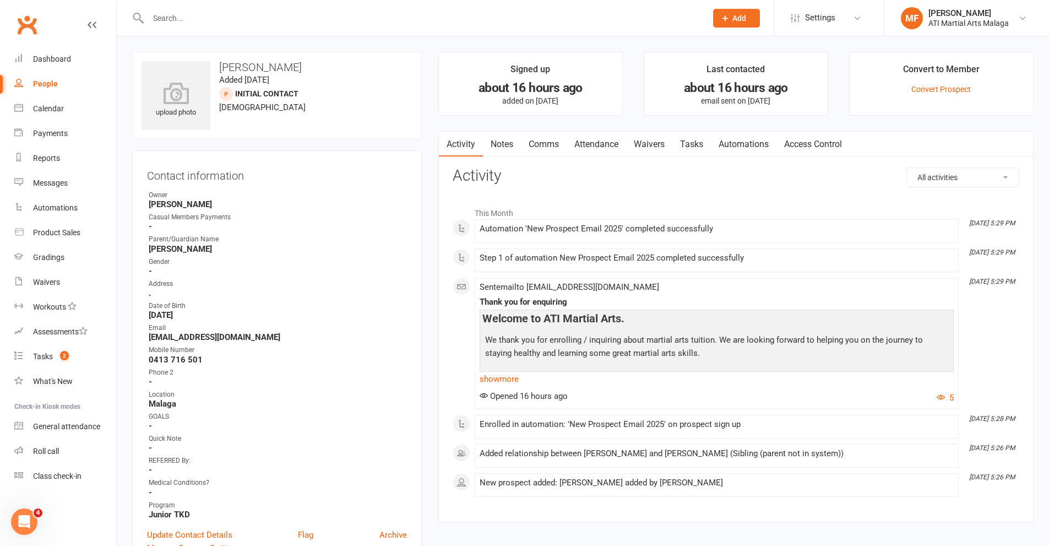
click at [506, 146] on link "Notes" at bounding box center [502, 144] width 38 height 25
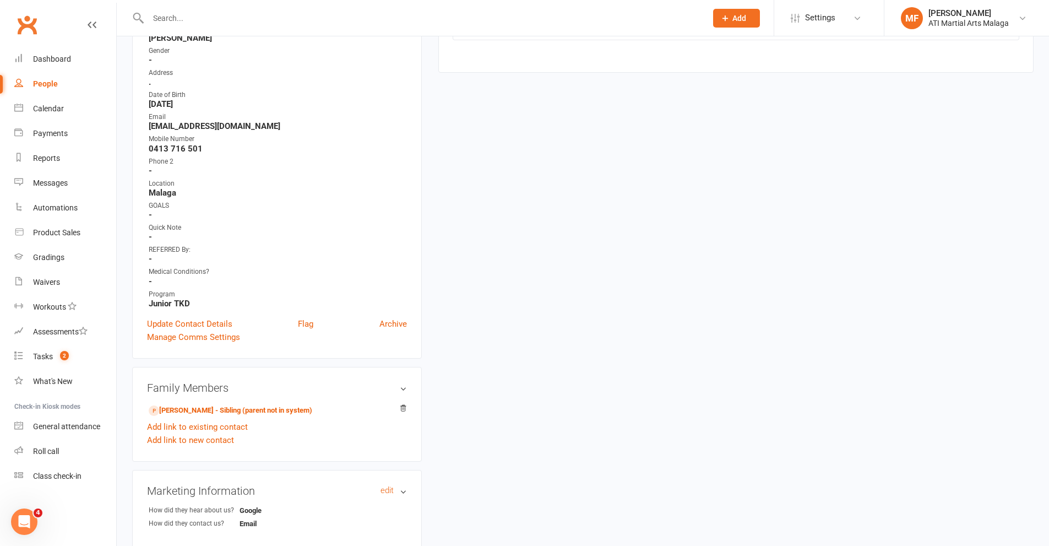
scroll to position [275, 0]
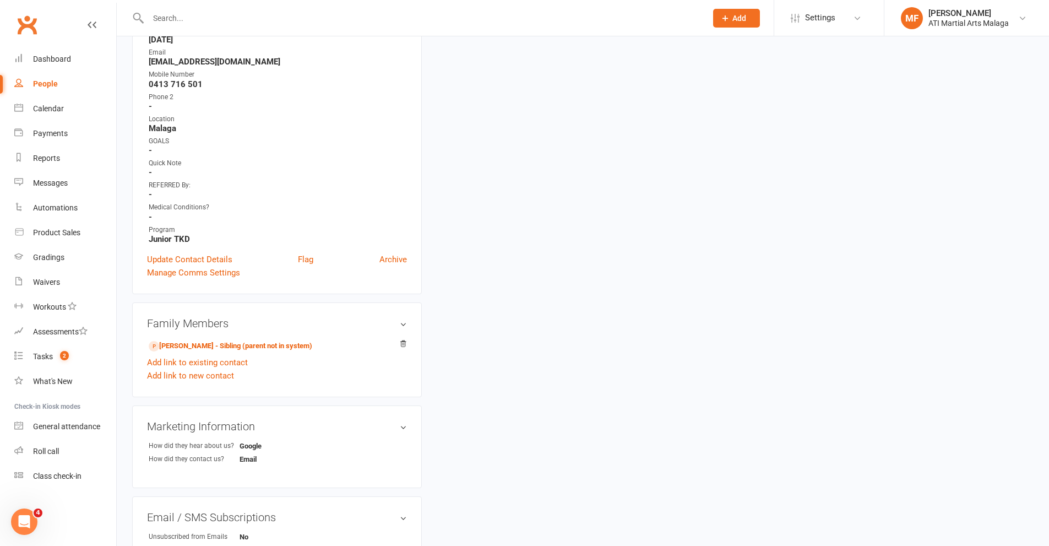
click at [197, 353] on relationship-list "[PERSON_NAME] - Sibling (parent not in system) Add link to existing contact Add…" at bounding box center [277, 359] width 260 height 45
click at [199, 348] on link "[PERSON_NAME] - Sibling (parent not in system)" at bounding box center [231, 346] width 164 height 12
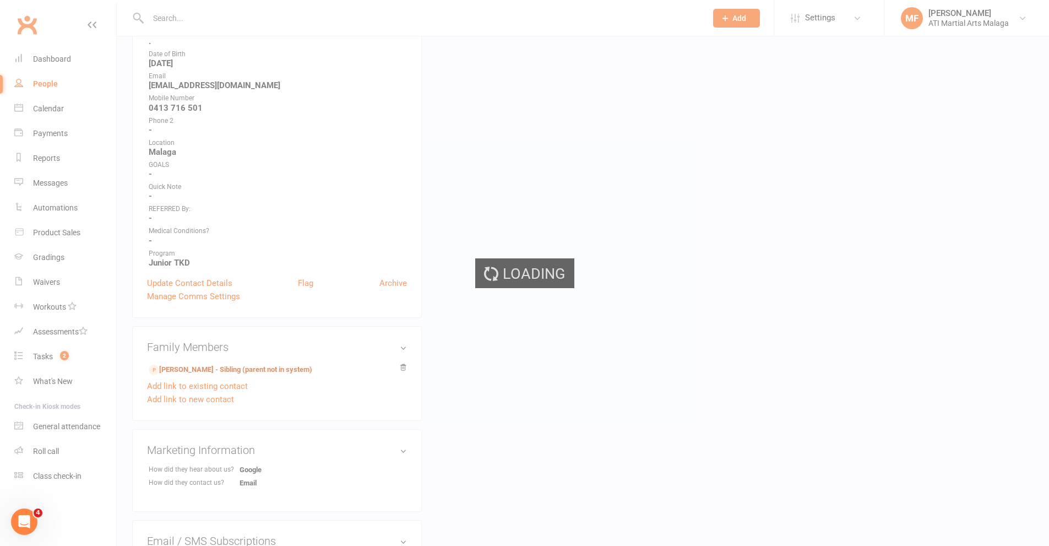
scroll to position [0, 0]
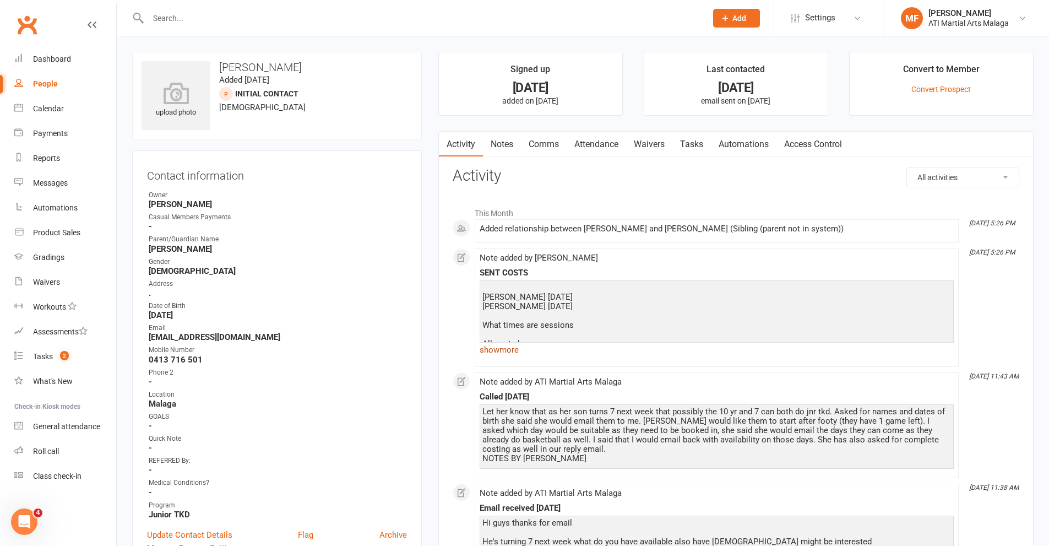
click at [502, 347] on link "show more" at bounding box center [716, 349] width 474 height 15
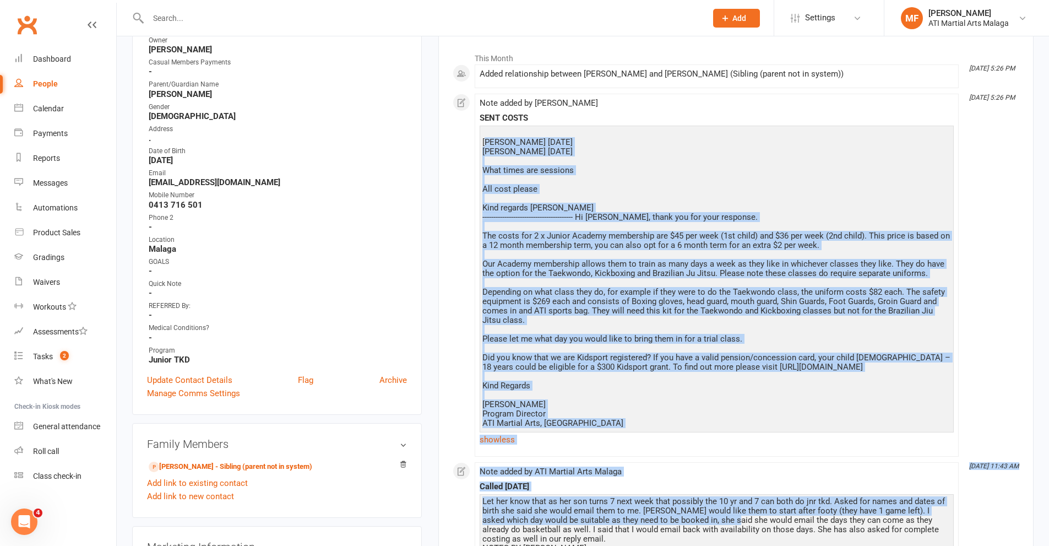
scroll to position [160, 0]
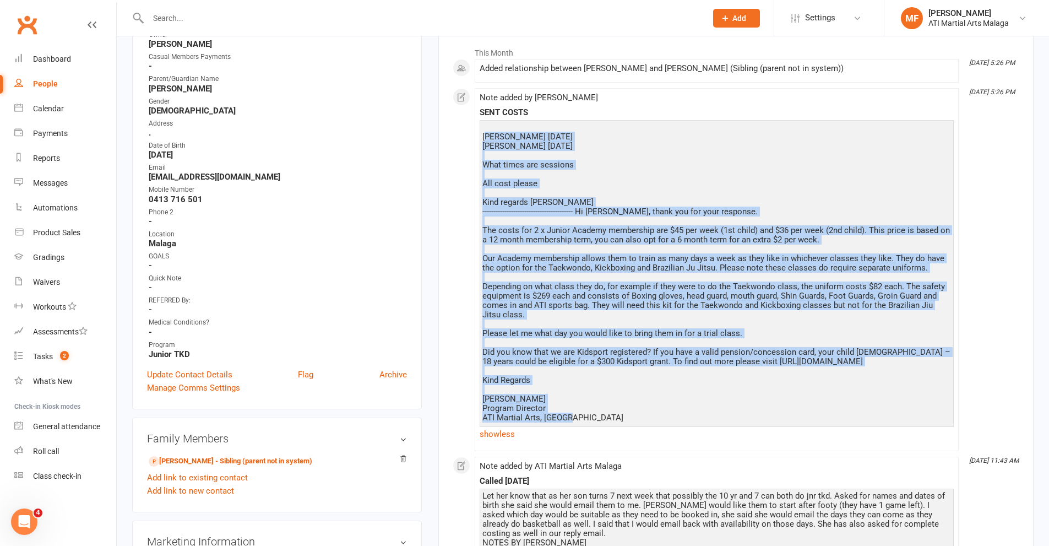
drag, startPoint x: 485, startPoint y: 293, endPoint x: 690, endPoint y: 432, distance: 247.4
click at [690, 430] on div "[PERSON_NAME] [DATE] [PERSON_NAME] [DATE] What times are sessions All cost plea…" at bounding box center [716, 277] width 468 height 308
drag, startPoint x: 482, startPoint y: 135, endPoint x: 686, endPoint y: 428, distance: 357.1
click at [686, 422] on div "[PERSON_NAME] [DATE] [PERSON_NAME] [DATE] What times are sessions All cost plea…" at bounding box center [716, 272] width 468 height 299
copy div "[PERSON_NAME] [DATE] [PERSON_NAME] [DATE] What times are sessions All cost plea…"
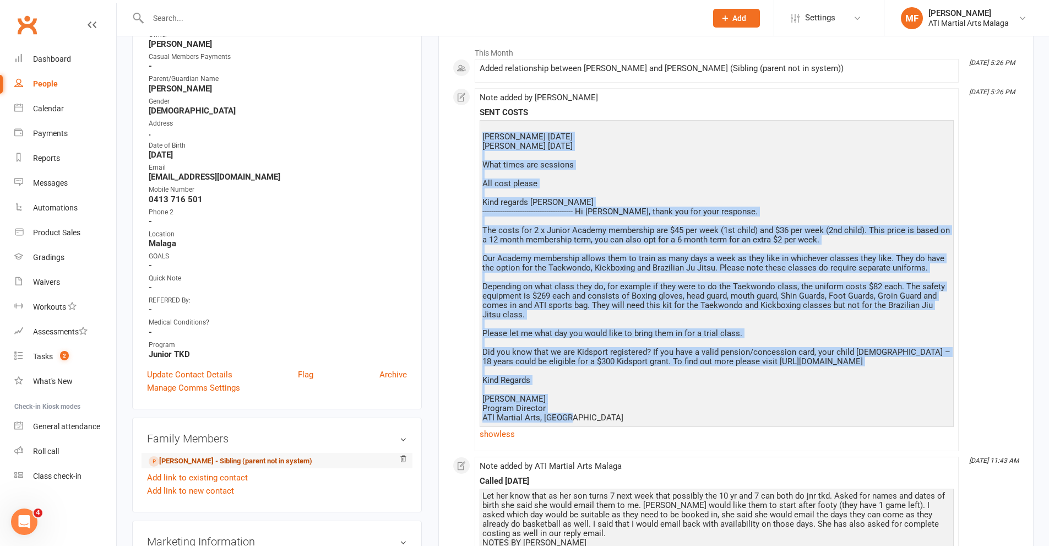
click at [241, 461] on link "[PERSON_NAME] - Sibling (parent not in system)" at bounding box center [231, 461] width 164 height 12
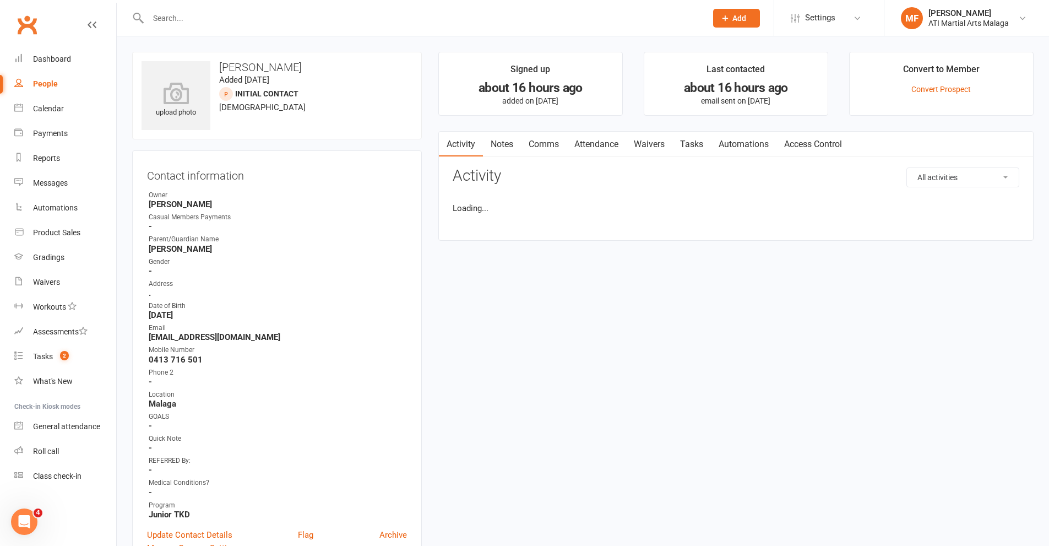
click at [506, 144] on link "Notes" at bounding box center [502, 144] width 38 height 25
click at [984, 177] on button "+ New Note" at bounding box center [989, 177] width 59 height 20
click at [516, 217] on input "text" at bounding box center [736, 222] width 566 height 23
type input "SEE NOTES"
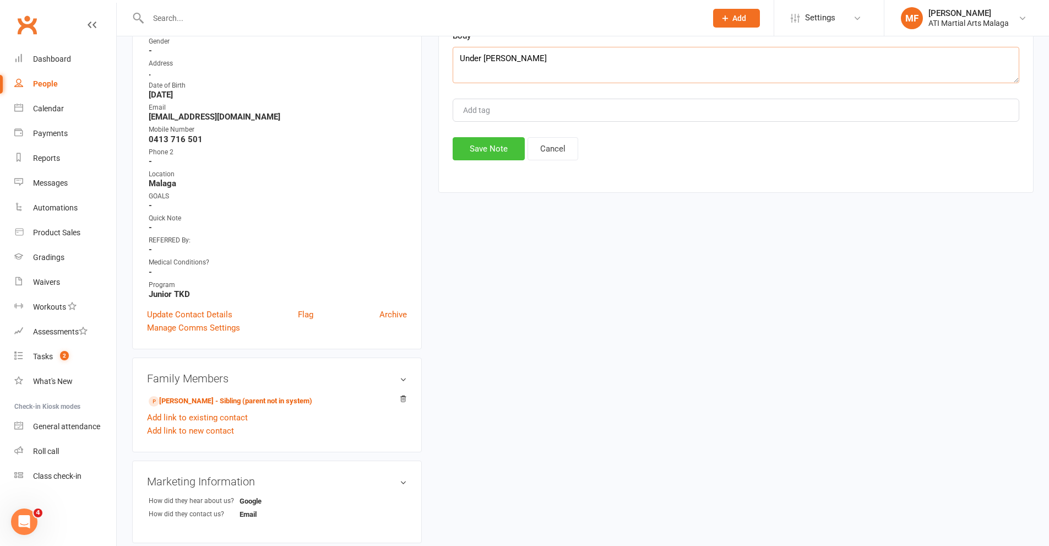
type textarea "Under [PERSON_NAME]"
click at [490, 157] on button "Save Note" at bounding box center [489, 148] width 72 height 23
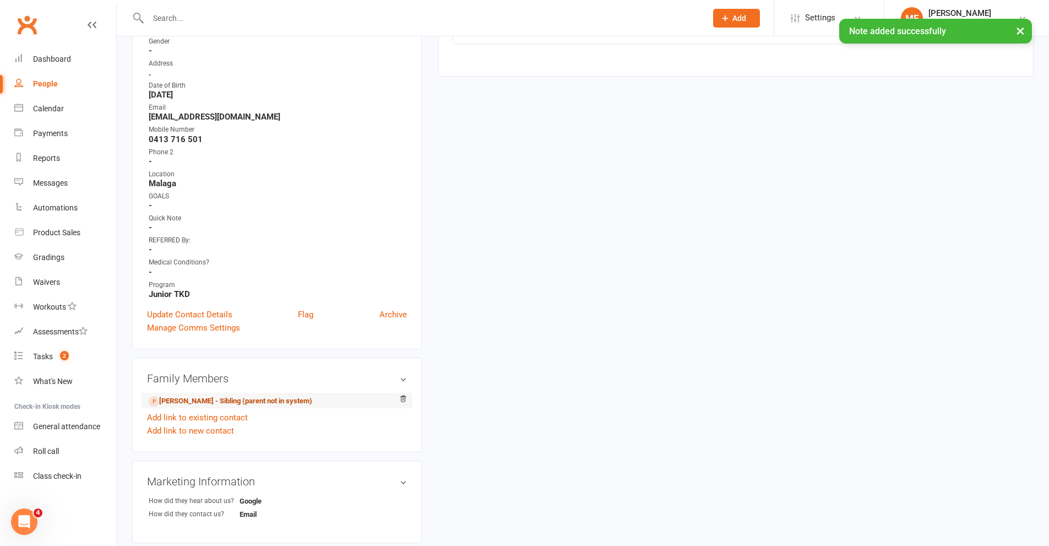
click at [207, 406] on link "[PERSON_NAME] - Sibling (parent not in system)" at bounding box center [231, 401] width 164 height 12
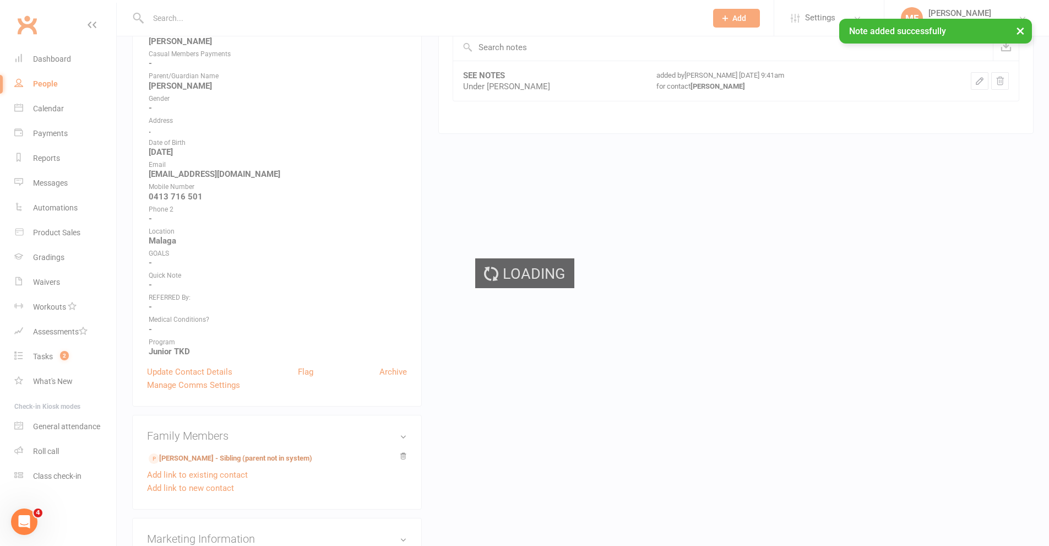
scroll to position [0, 0]
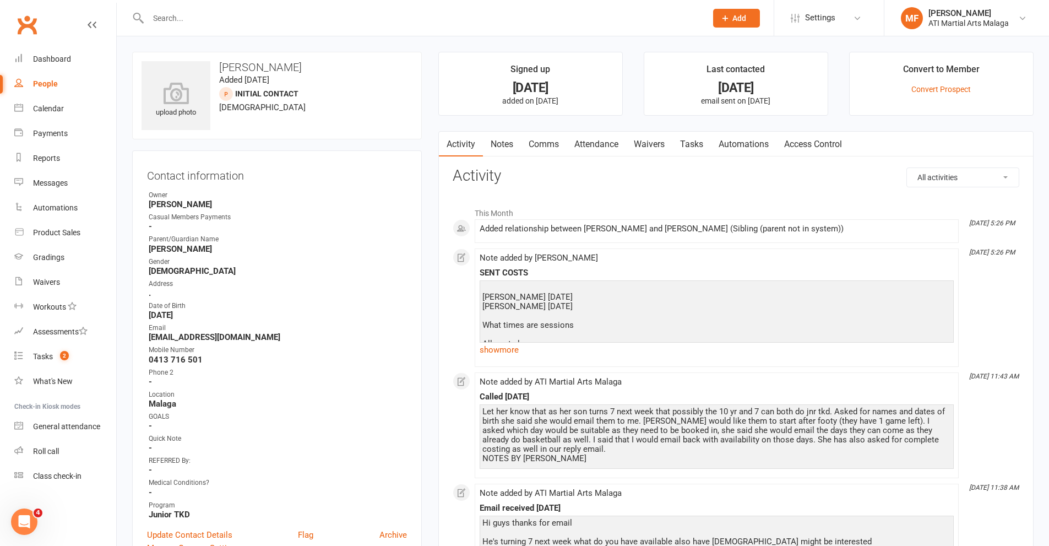
click at [512, 145] on link "Notes" at bounding box center [502, 144] width 38 height 25
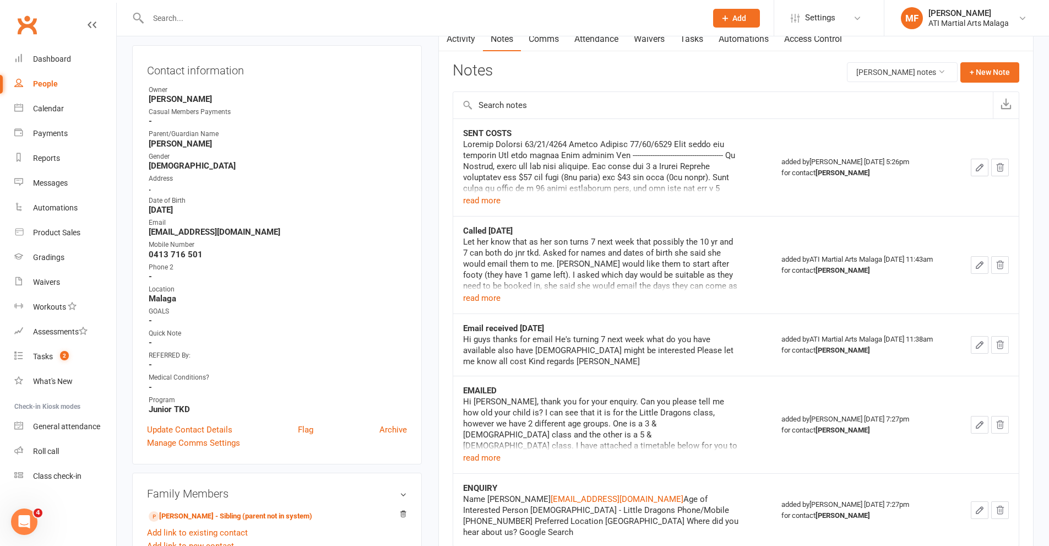
scroll to position [110, 0]
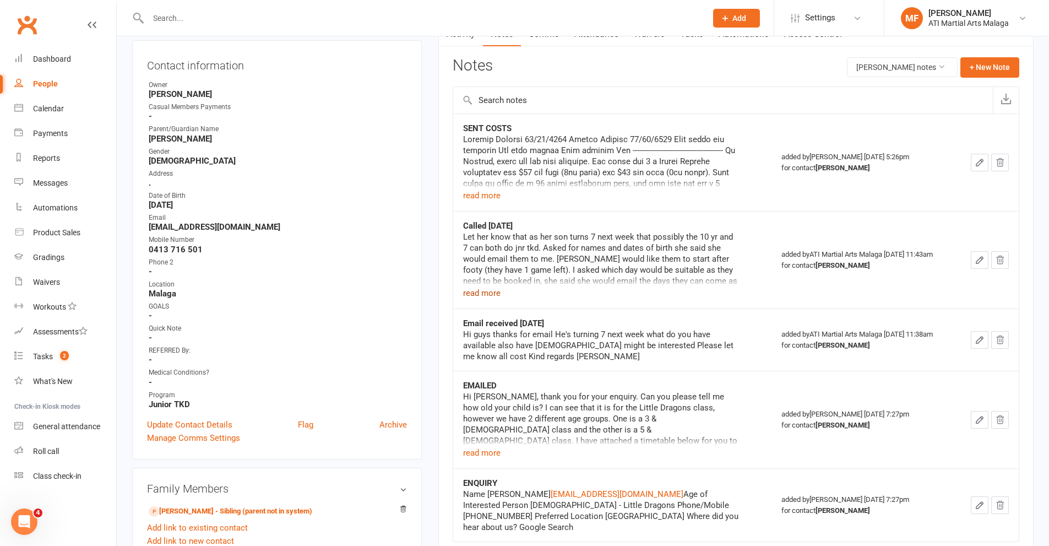
click at [473, 288] on button "read more" at bounding box center [481, 292] width 37 height 13
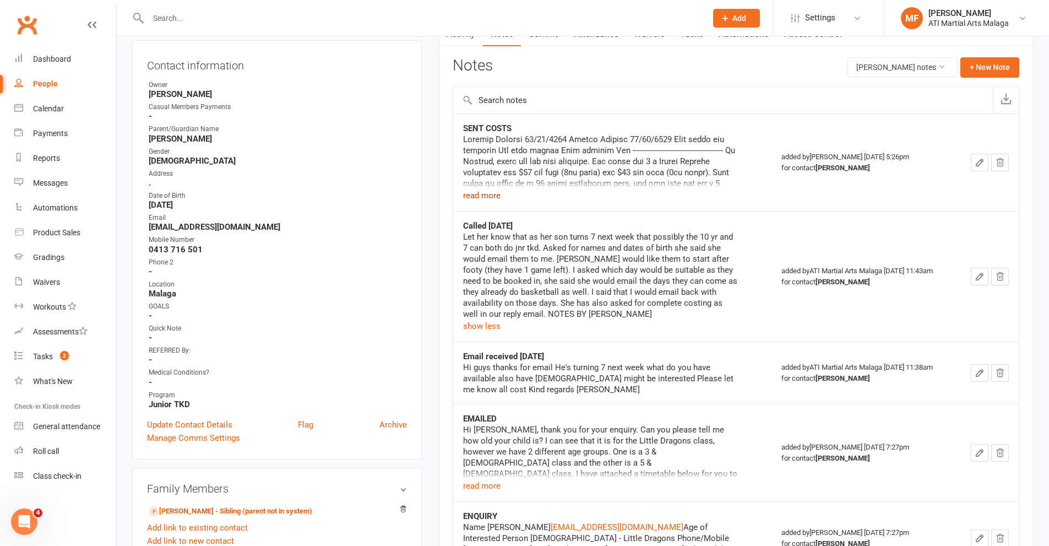
click at [486, 198] on button "read more" at bounding box center [481, 195] width 37 height 13
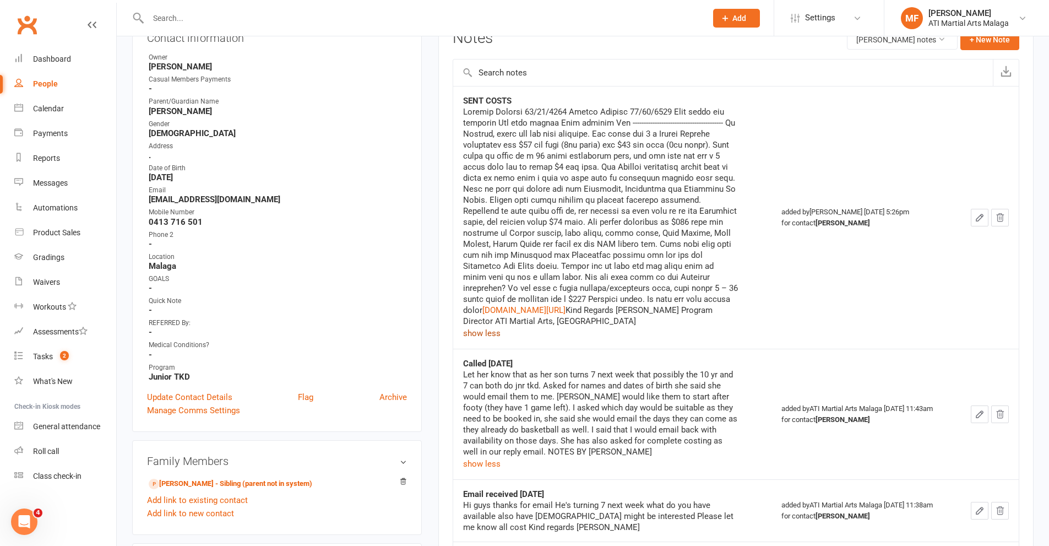
scroll to position [55, 0]
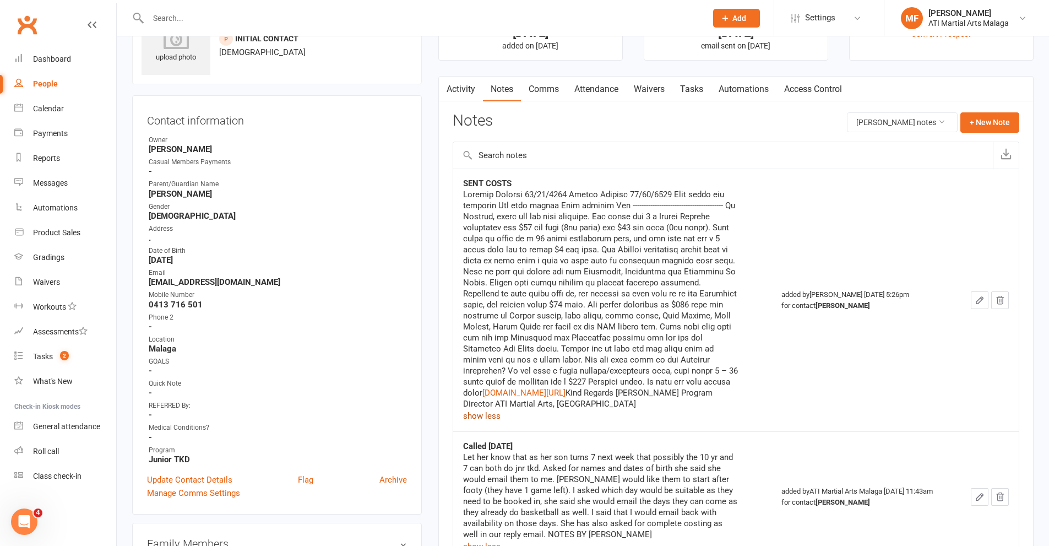
click at [559, 89] on link "Comms" at bounding box center [544, 89] width 46 height 25
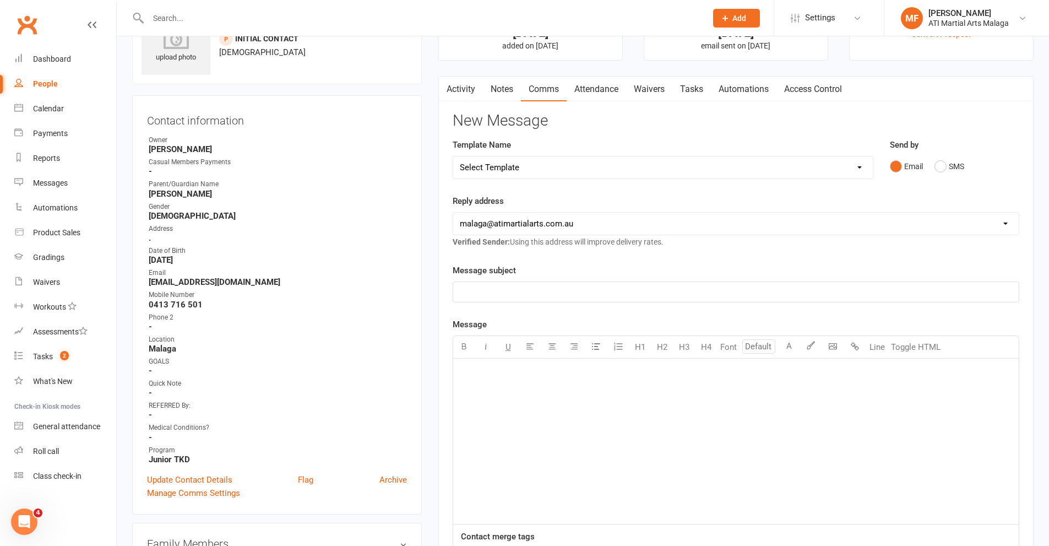
click at [536, 285] on p "﻿" at bounding box center [736, 291] width 552 height 13
click at [562, 175] on select "Select Template [SMS] 8 days absence [Email] New Kids BJJ Class Starting [DATE]…" at bounding box center [662, 167] width 419 height 22
select select "62"
click at [453, 156] on select "Select Template [SMS] 8 days absence [Email] New Kids BJJ Class Starting [DATE]…" at bounding box center [662, 167] width 419 height 22
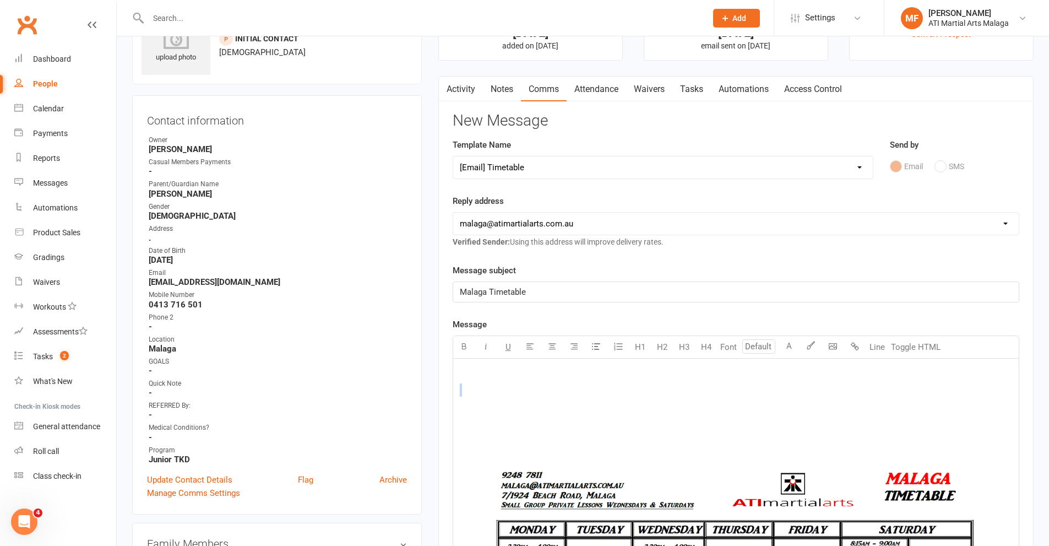
click at [508, 372] on p at bounding box center [736, 372] width 552 height 13
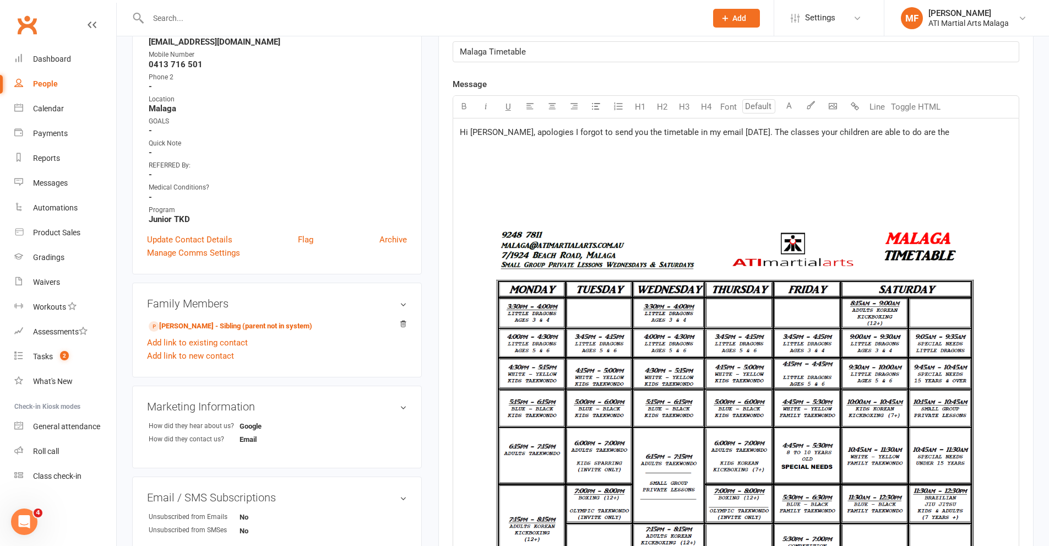
scroll to position [275, 0]
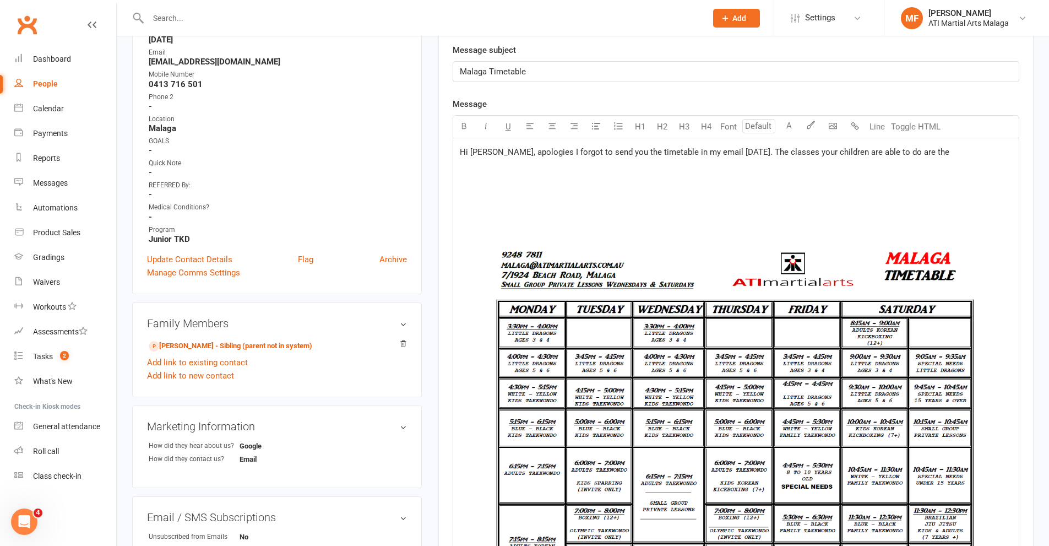
click at [750, 151] on span "Hi [PERSON_NAME], apologies I forgot to send you the timetable in my email [DAT…" at bounding box center [704, 152] width 489 height 10
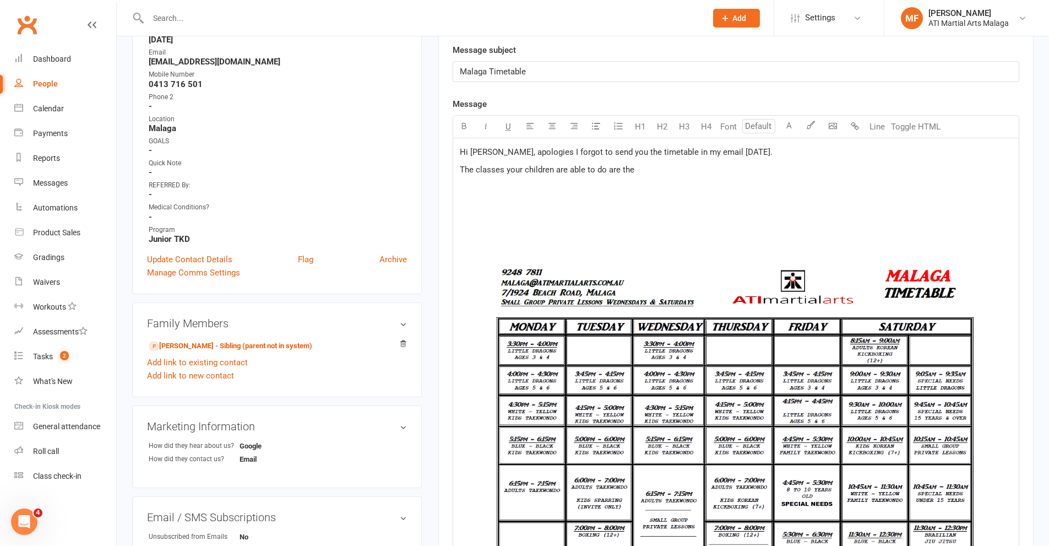
click at [460, 151] on span "Hi [PERSON_NAME], apologies I forgot to send you the timetable in my email [DAT…" at bounding box center [616, 152] width 313 height 10
click at [648, 171] on p "The classes your children are able to do are the" at bounding box center [736, 169] width 552 height 13
click at [984, 172] on span "The classes your children are able to do are the White - Yellow Kids Taekwondo,…" at bounding box center [726, 170] width 533 height 10
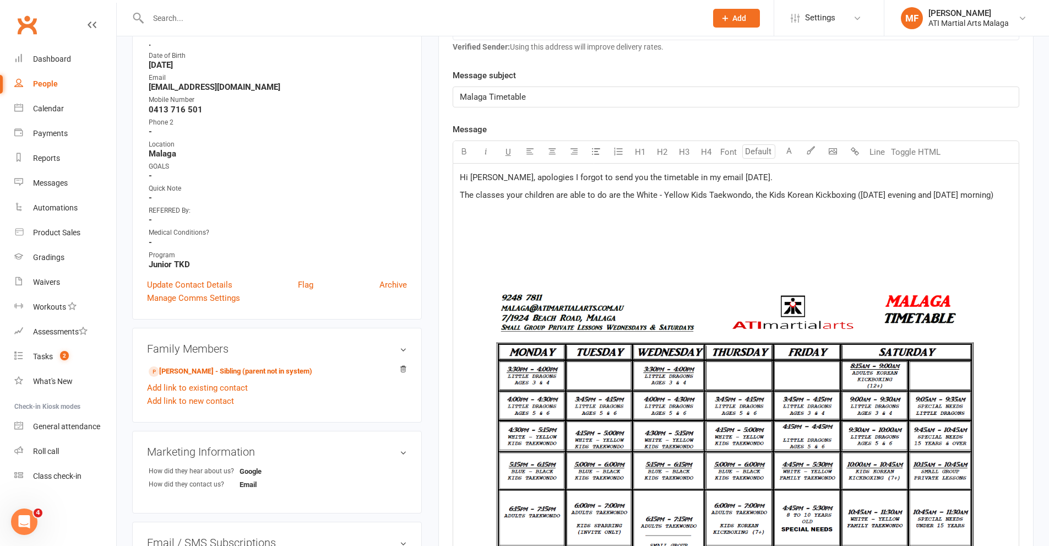
scroll to position [220, 0]
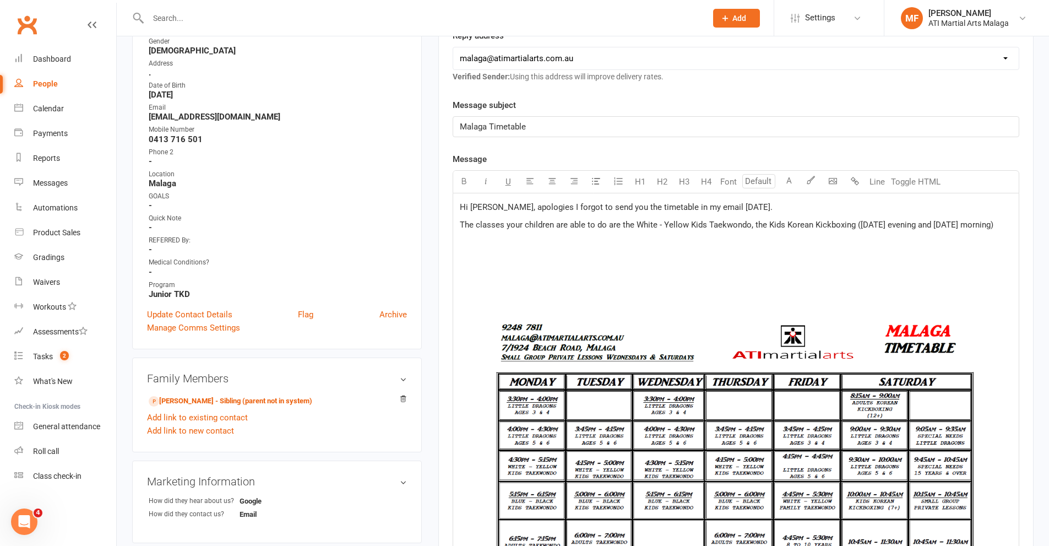
click at [703, 225] on span "The classes your children are able to do are the White - Yellow Kids Taekwondo,…" at bounding box center [726, 225] width 533 height 10
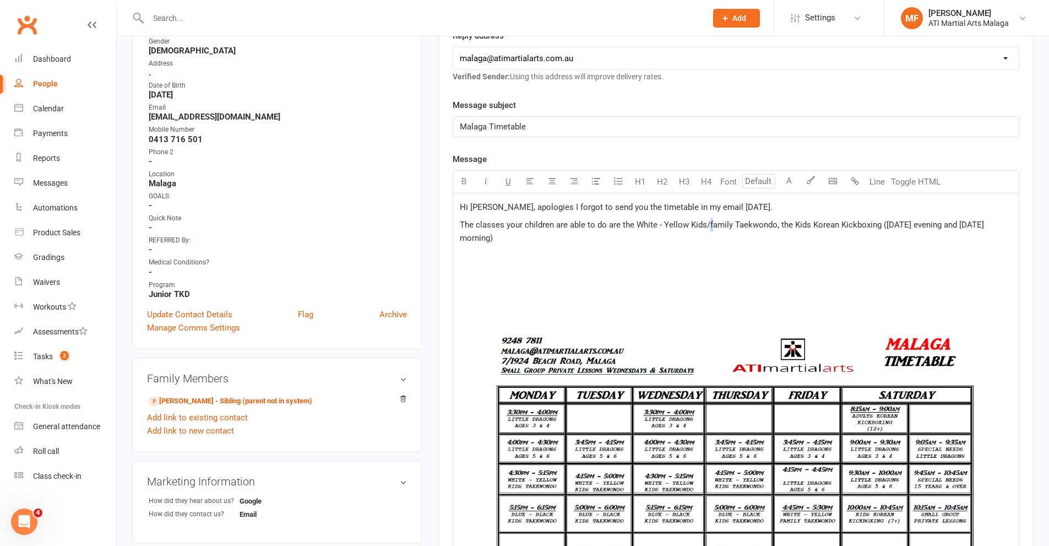
click at [708, 223] on span "The classes your children are able to do are the White - Yellow Kids/family Tae…" at bounding box center [723, 231] width 526 height 23
click at [773, 224] on span "The classes your children are able to do are the White - Yellow Kids/Family Tae…" at bounding box center [724, 231] width 528 height 23
drag, startPoint x: 837, startPoint y: 240, endPoint x: 835, endPoint y: 235, distance: 5.9
click at [836, 238] on p "The classes your children are able to do are the White - Yellow Kids/Family Tae…" at bounding box center [736, 231] width 552 height 26
click at [853, 224] on span "The classes your children are able to do are the White - Yellow Kids/Family Tae…" at bounding box center [736, 231] width 552 height 23
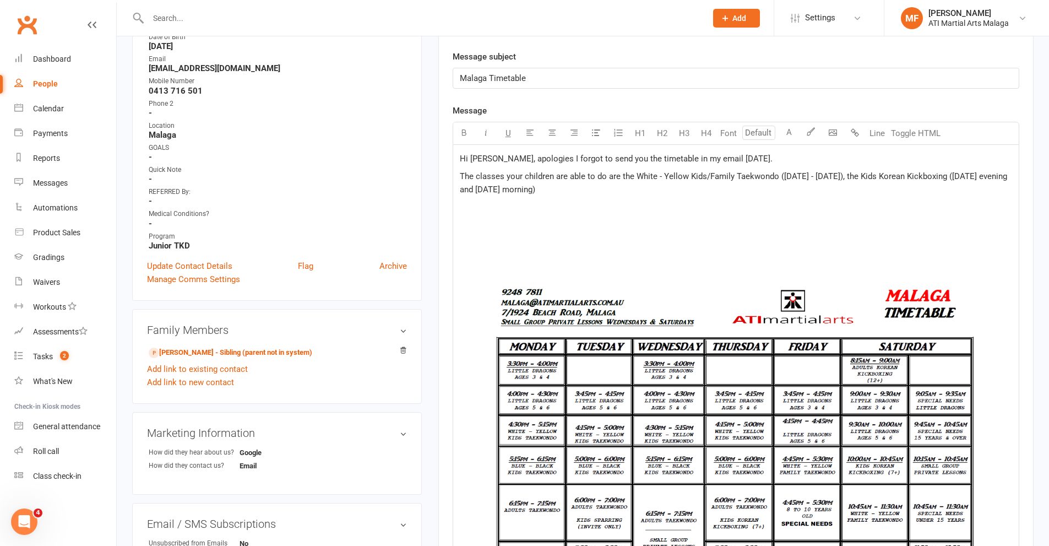
scroll to position [275, 0]
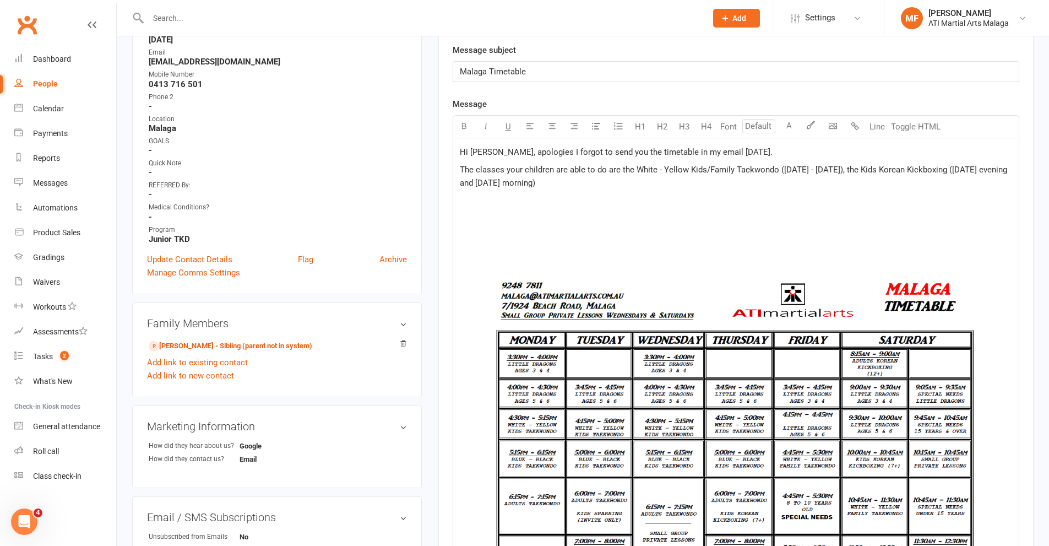
click at [593, 185] on p "The classes your children are able to do are the White - Yellow Kids/Family Tae…" at bounding box center [736, 176] width 552 height 26
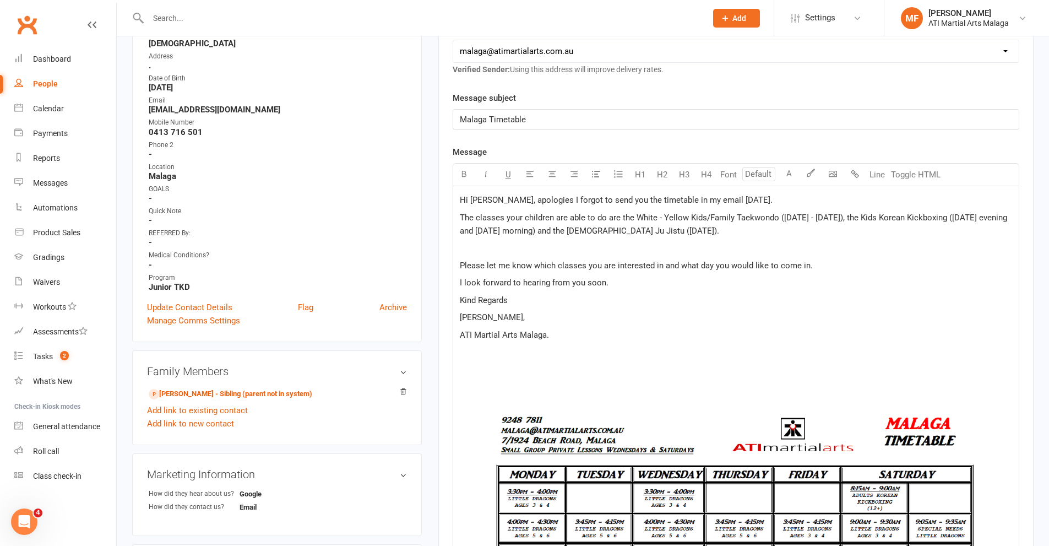
scroll to position [220, 0]
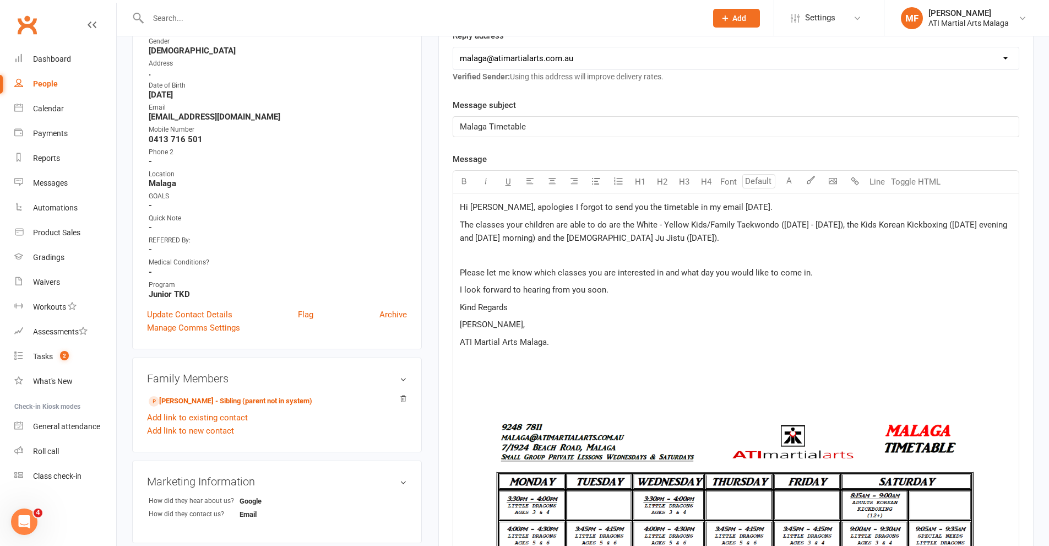
drag, startPoint x: 563, startPoint y: 338, endPoint x: 450, endPoint y: 202, distance: 177.1
click at [450, 202] on div "Activity Notes Comms Attendance Waivers Tasks Automations Access Control New Me…" at bounding box center [735, 476] width 595 height 1130
copy div "Hi [PERSON_NAME], apologies I forgot to send you the timetable in my email [DAT…"
click at [600, 309] on p "Kind Regards" at bounding box center [736, 307] width 552 height 13
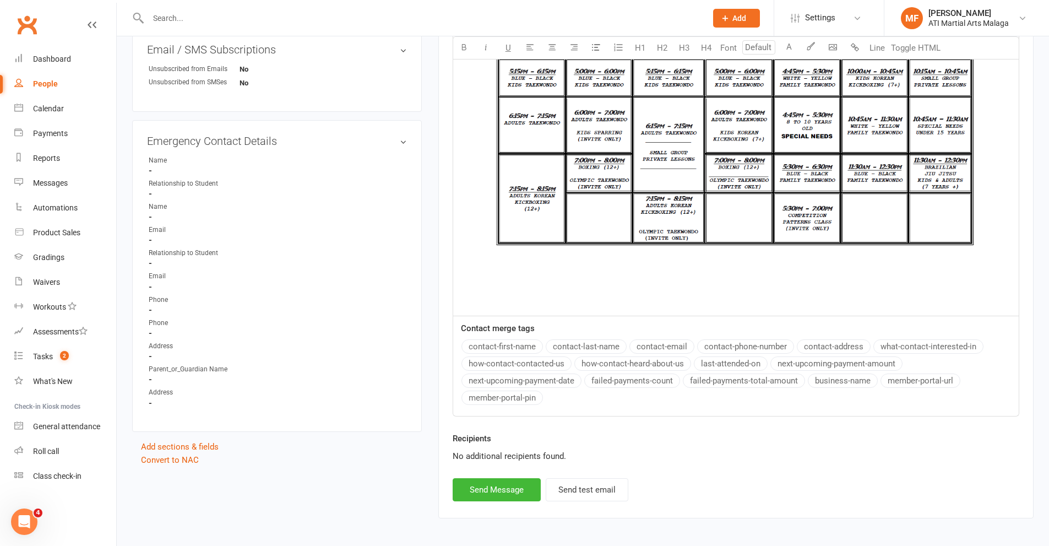
scroll to position [786, 0]
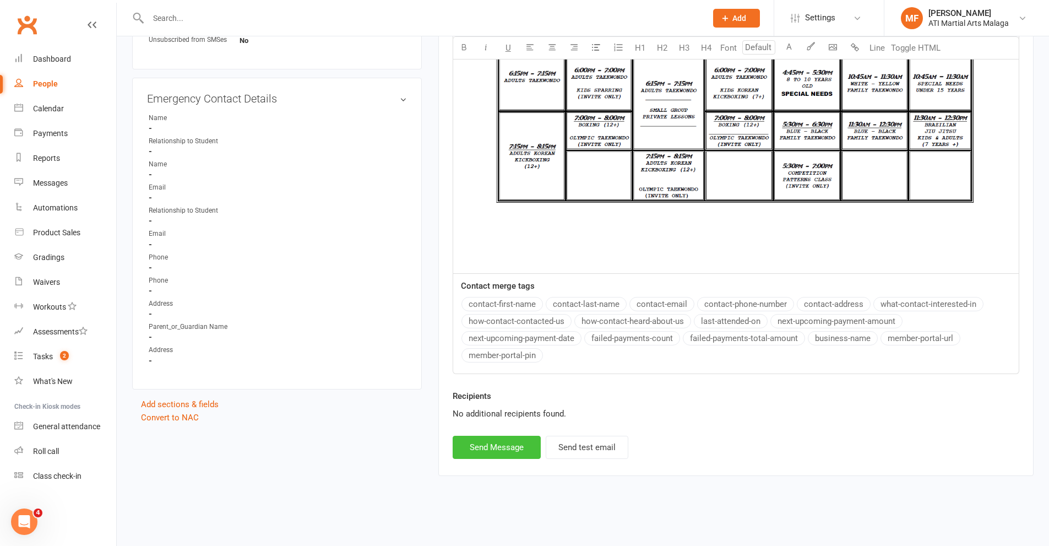
drag, startPoint x: 501, startPoint y: 425, endPoint x: 498, endPoint y: 441, distance: 16.2
click at [500, 428] on div "Recipients No additional recipients found." at bounding box center [735, 412] width 583 height 46
click at [498, 441] on button "Send Message" at bounding box center [497, 446] width 88 height 23
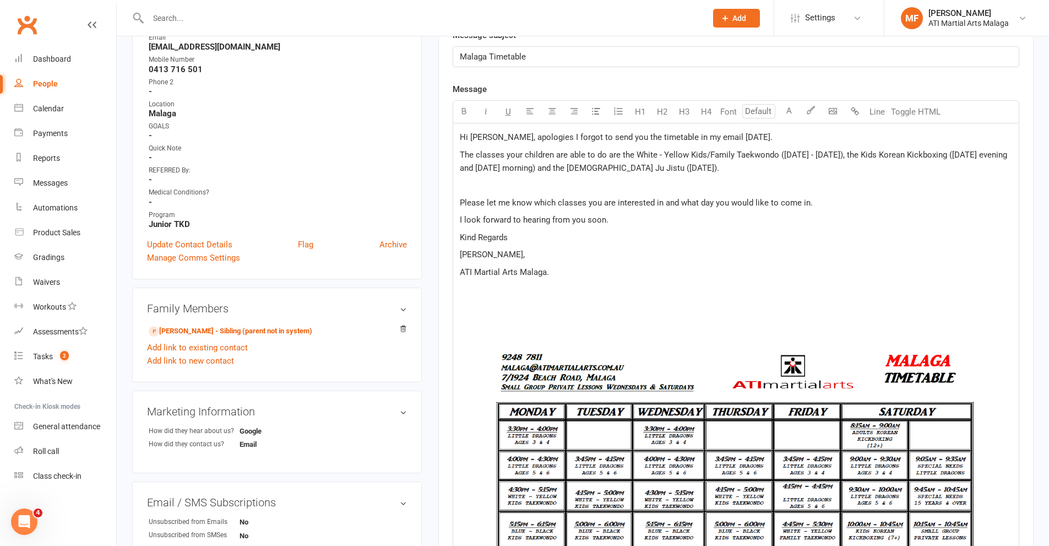
scroll to position [29, 0]
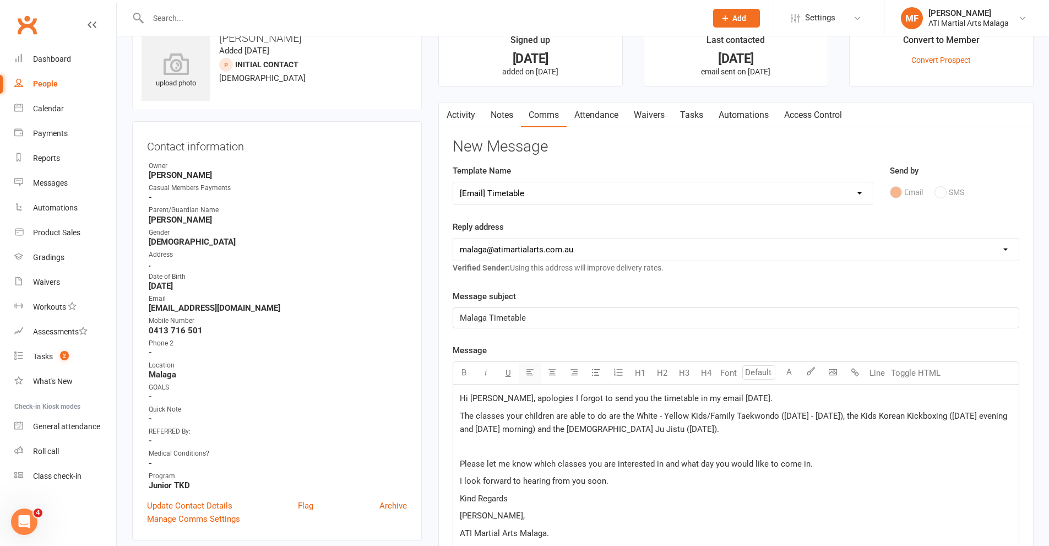
select select
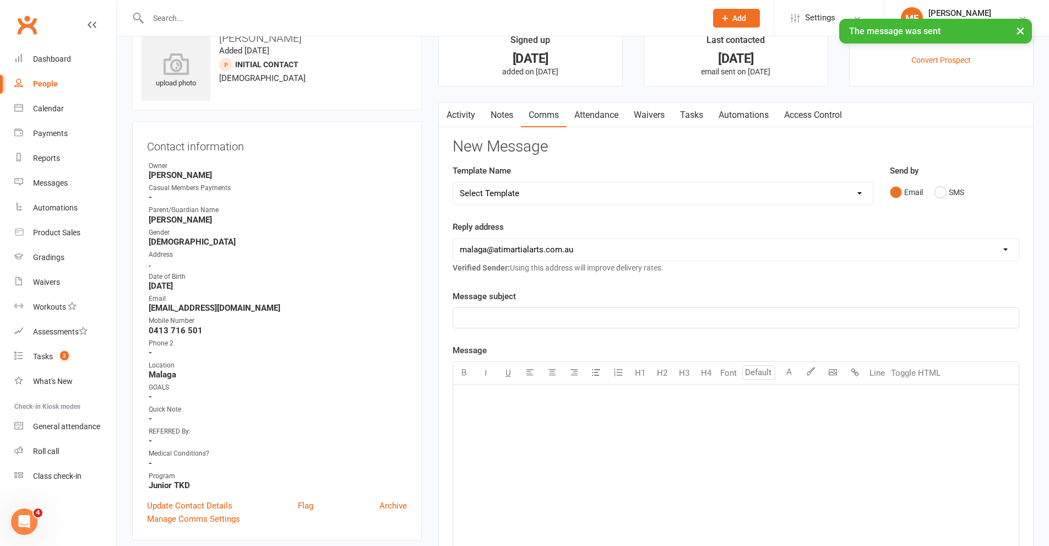
scroll to position [0, 0]
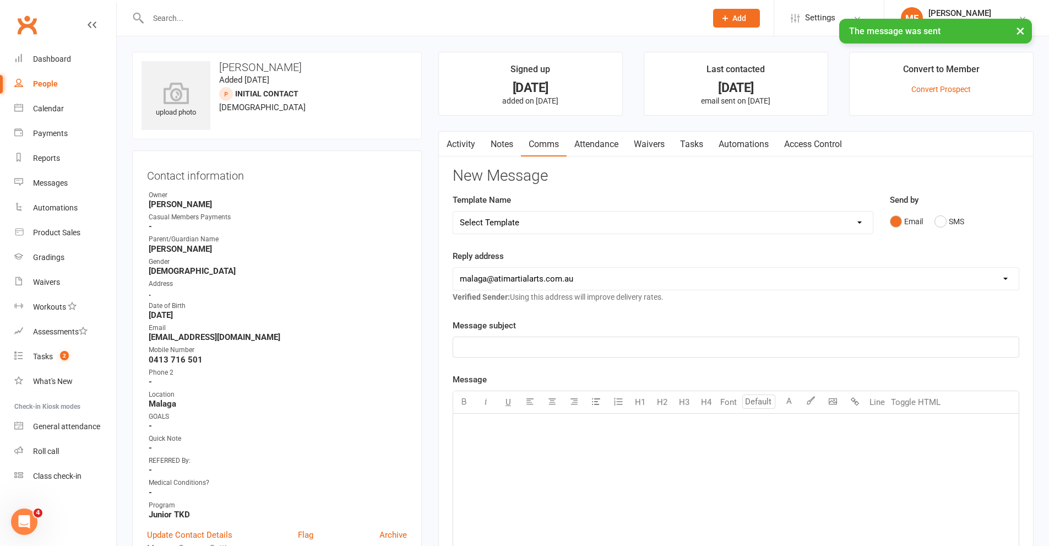
click at [507, 143] on link "Notes" at bounding box center [502, 144] width 38 height 25
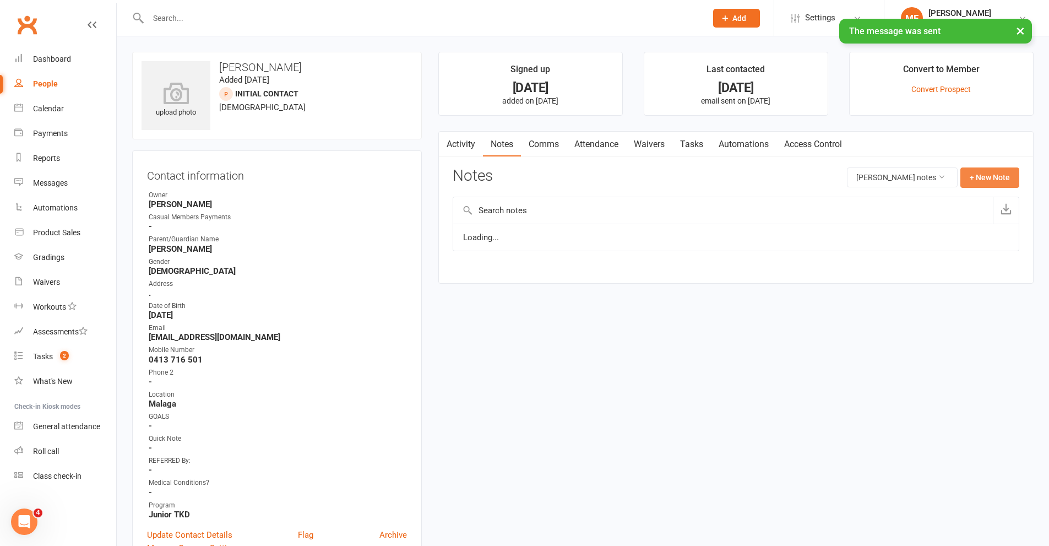
drag, startPoint x: 983, startPoint y: 170, endPoint x: 677, endPoint y: 159, distance: 306.3
click at [982, 171] on button "+ New Note" at bounding box center [989, 177] width 59 height 20
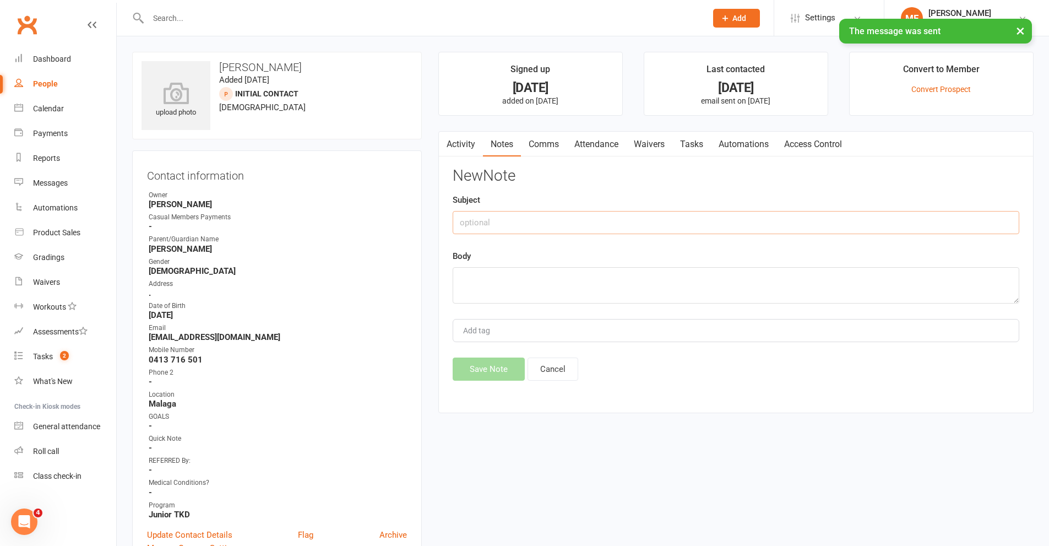
click at [581, 227] on input "text" at bounding box center [736, 222] width 566 height 23
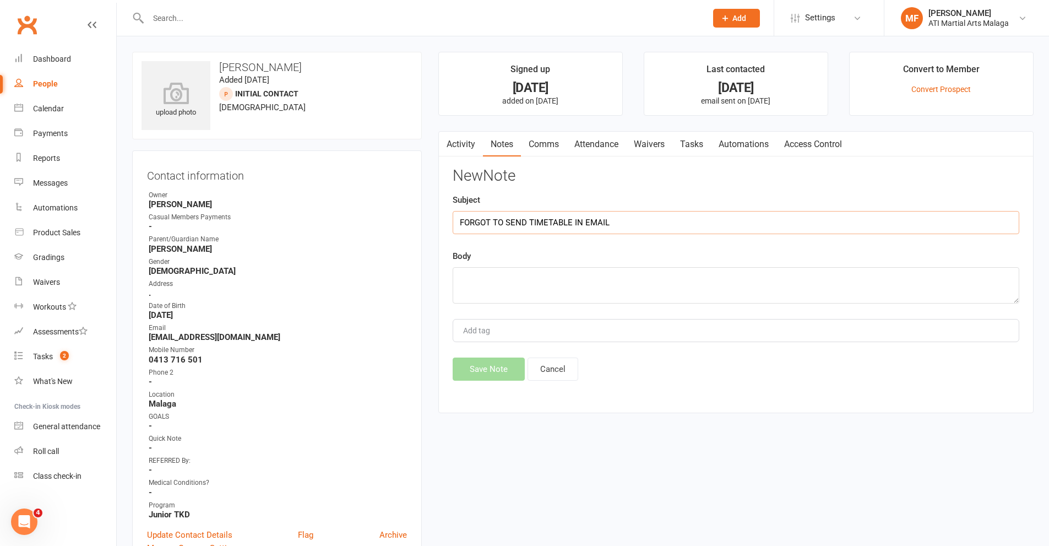
type input "FORGOT TO SEND TIMETABLE IN EMAIL"
type textarea "H"
paste textarea "Hi [PERSON_NAME], apologies I forgot to send you the timetable in my email [DAT…"
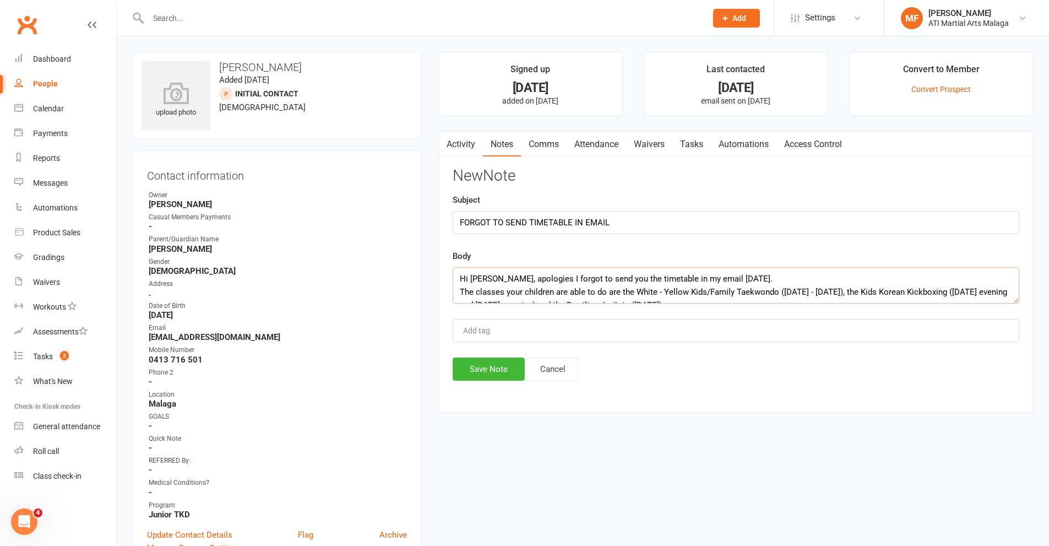
scroll to position [113, 0]
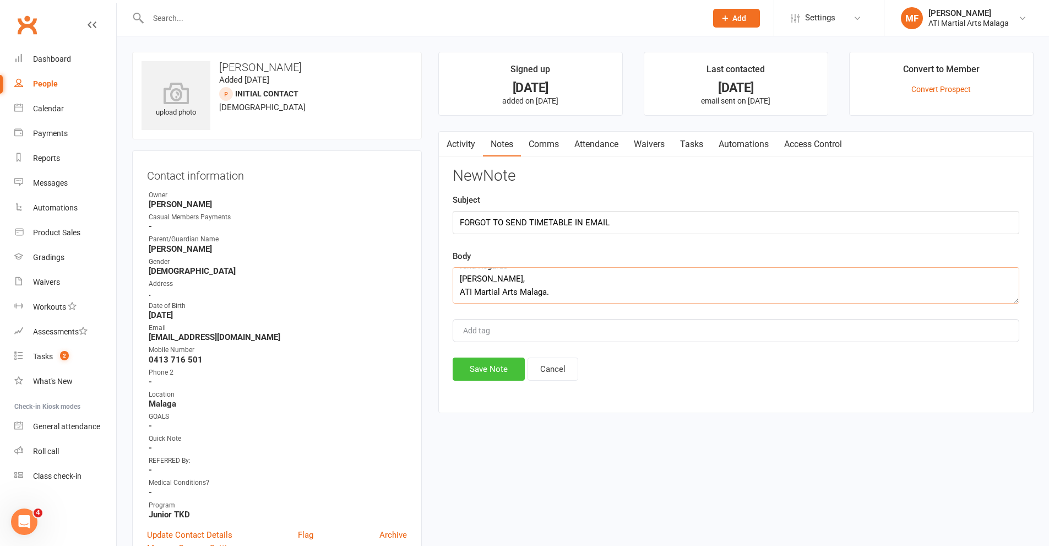
type textarea "Hi [PERSON_NAME], apologies I forgot to send you the timetable in my email [DAT…"
click at [485, 368] on button "Save Note" at bounding box center [489, 368] width 72 height 23
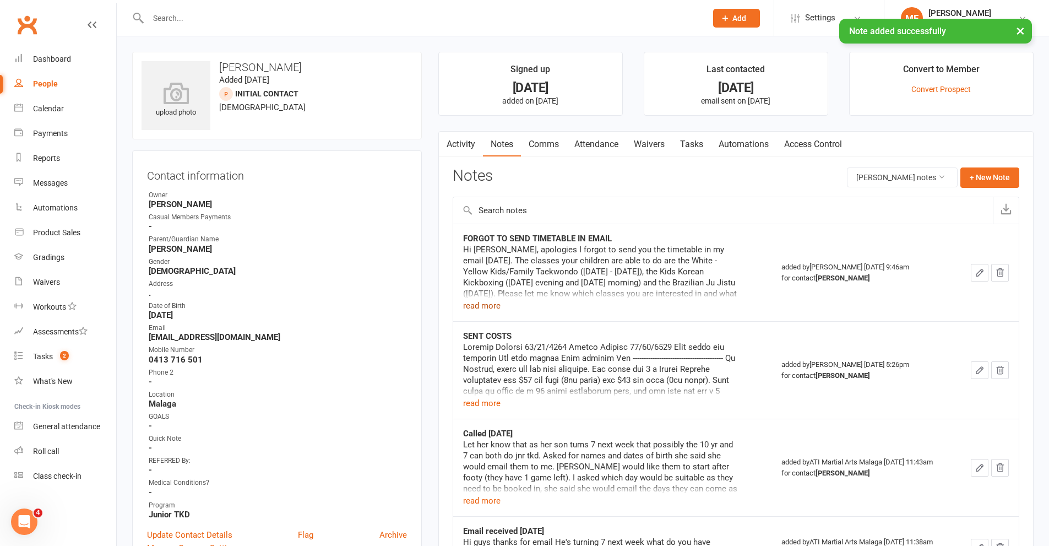
click at [495, 307] on button "read more" at bounding box center [481, 305] width 37 height 13
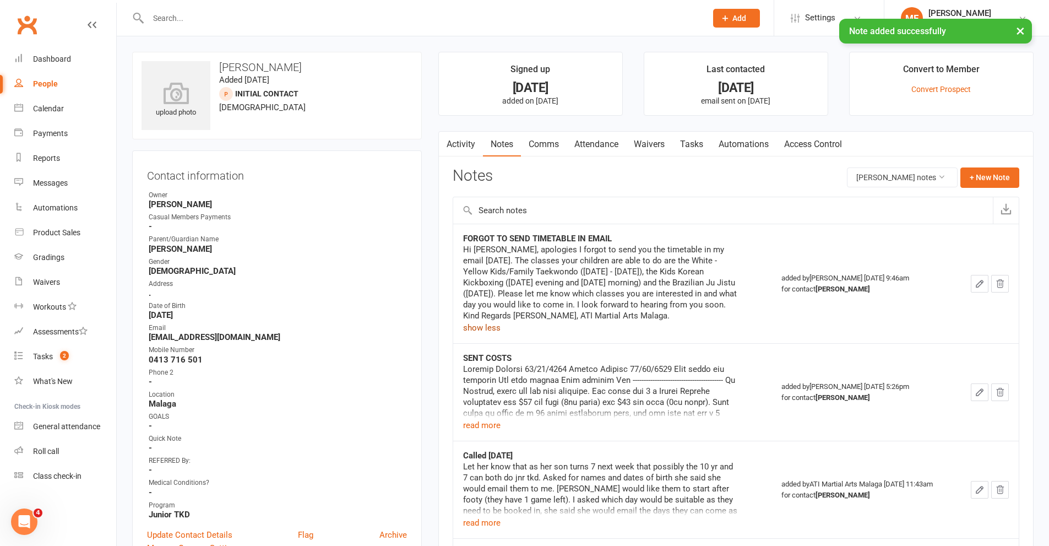
click at [472, 151] on link "Activity" at bounding box center [461, 144] width 44 height 25
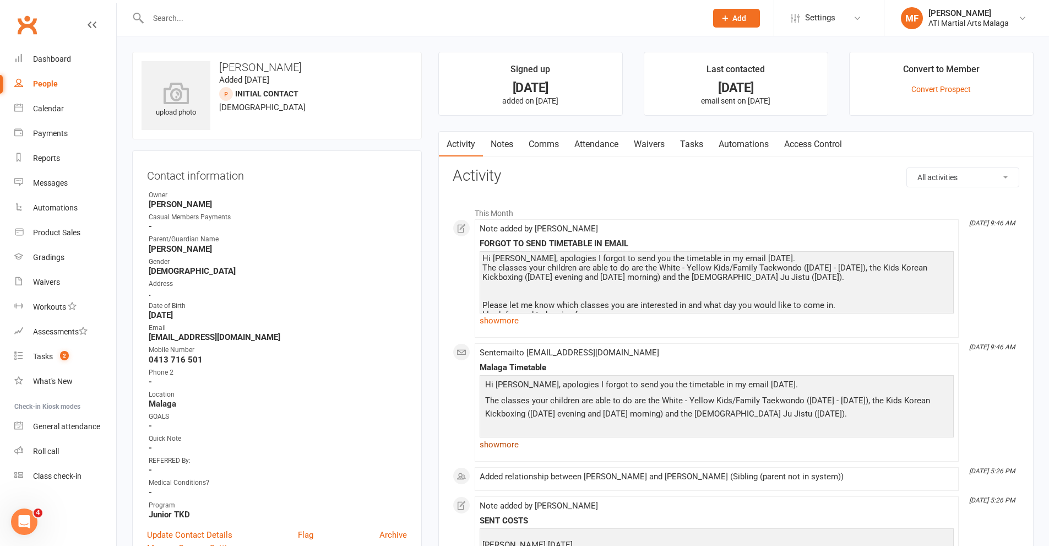
click at [503, 450] on div "Sent email to [EMAIL_ADDRESS][DOMAIN_NAME] Malaga Timetable Hi [PERSON_NAME], a…" at bounding box center [716, 402] width 474 height 108
click at [503, 444] on link "show more" at bounding box center [716, 444] width 474 height 15
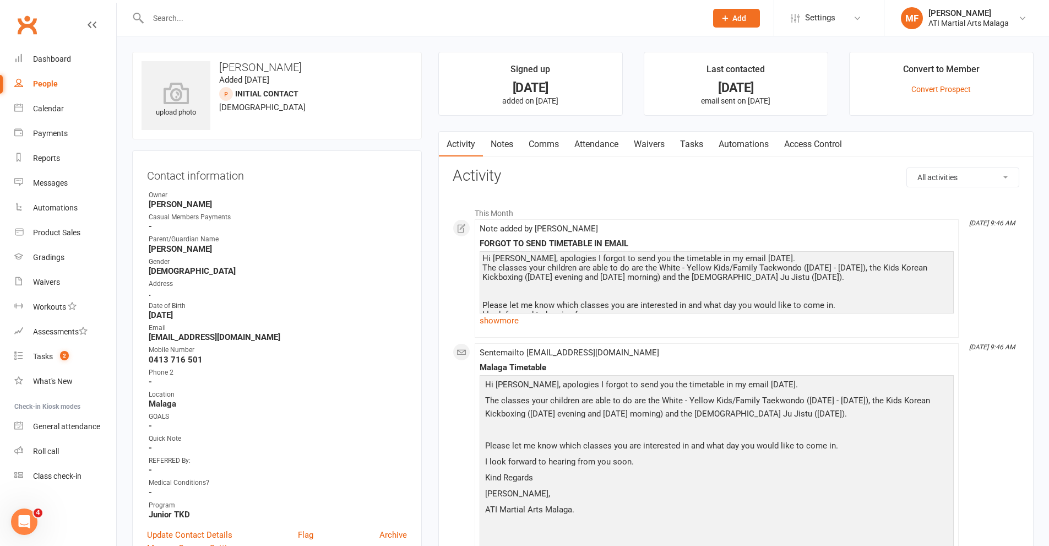
scroll to position [275, 0]
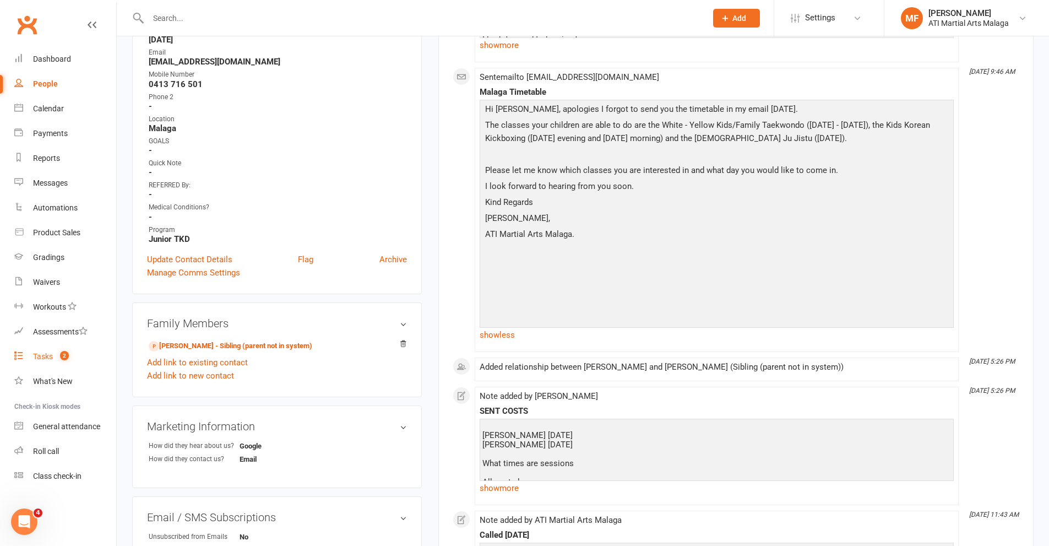
click at [47, 359] on div "Tasks" at bounding box center [43, 356] width 20 height 9
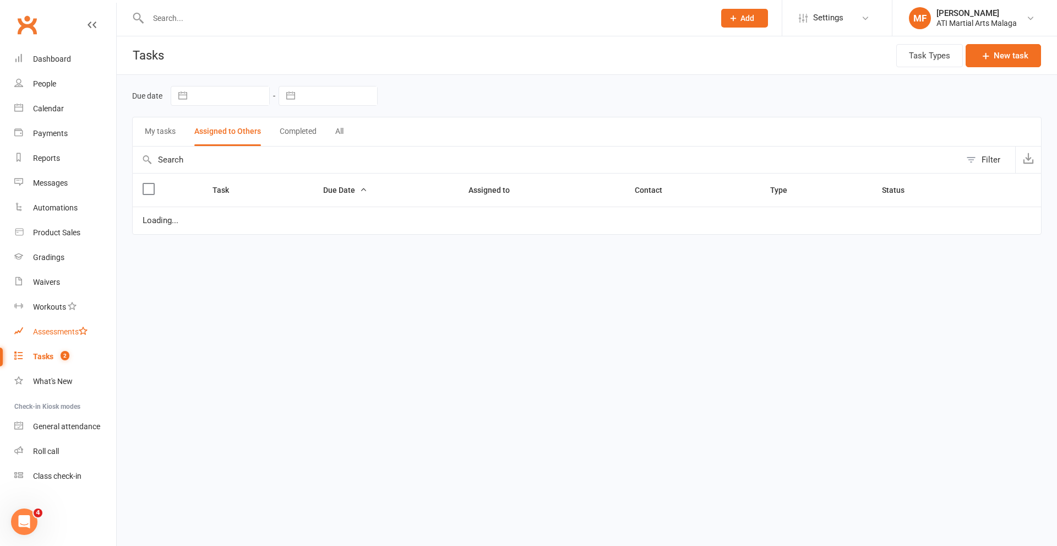
select select "started"
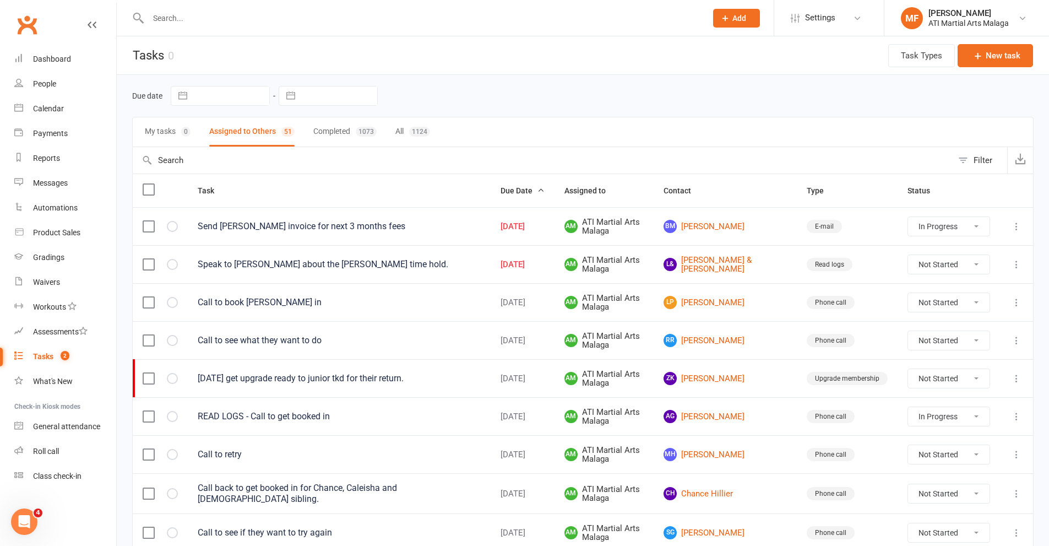
click at [302, 12] on input "text" at bounding box center [422, 17] width 554 height 15
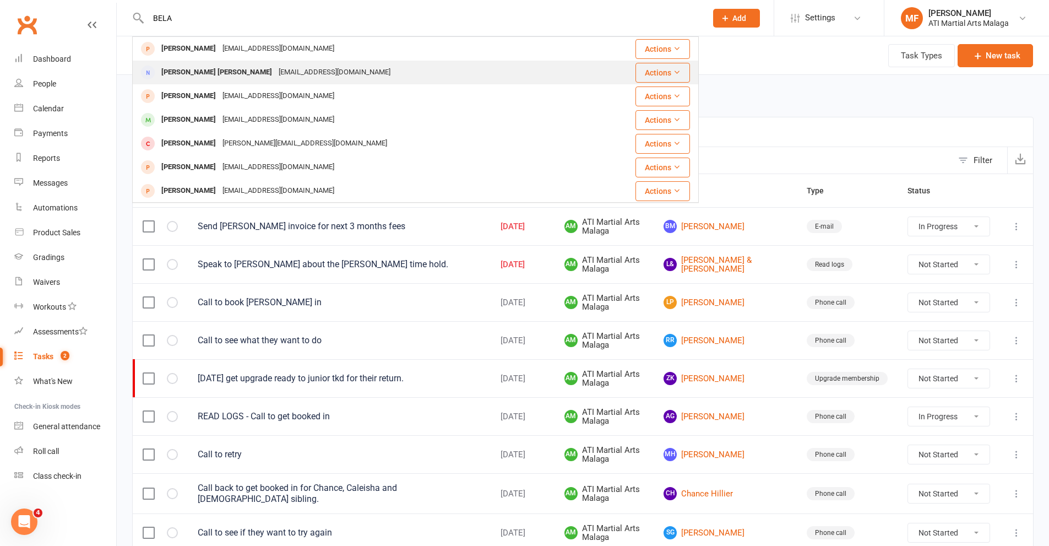
type input "BELA"
click at [176, 73] on div "[PERSON_NAME] [PERSON_NAME]" at bounding box center [216, 72] width 117 height 16
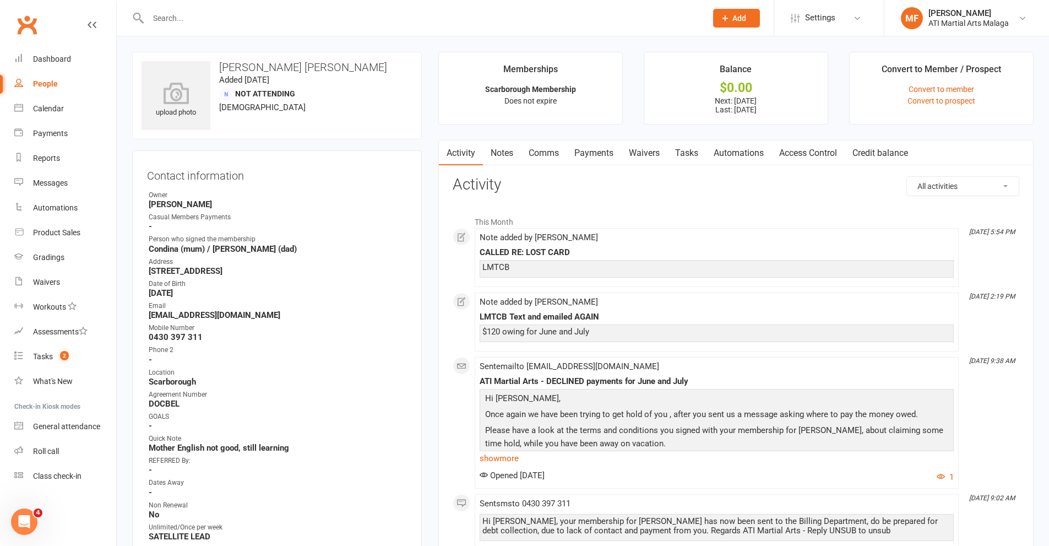
click at [410, 12] on input "text" at bounding box center [422, 17] width 554 height 15
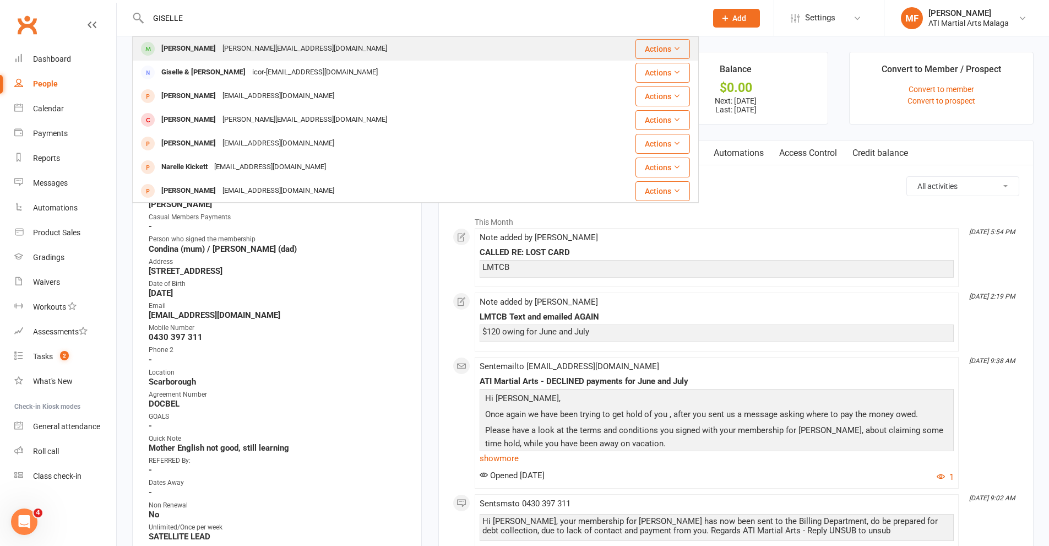
type input "GISELLE"
click at [221, 48] on div "[PERSON_NAME][EMAIL_ADDRESS][DOMAIN_NAME]" at bounding box center [304, 49] width 171 height 16
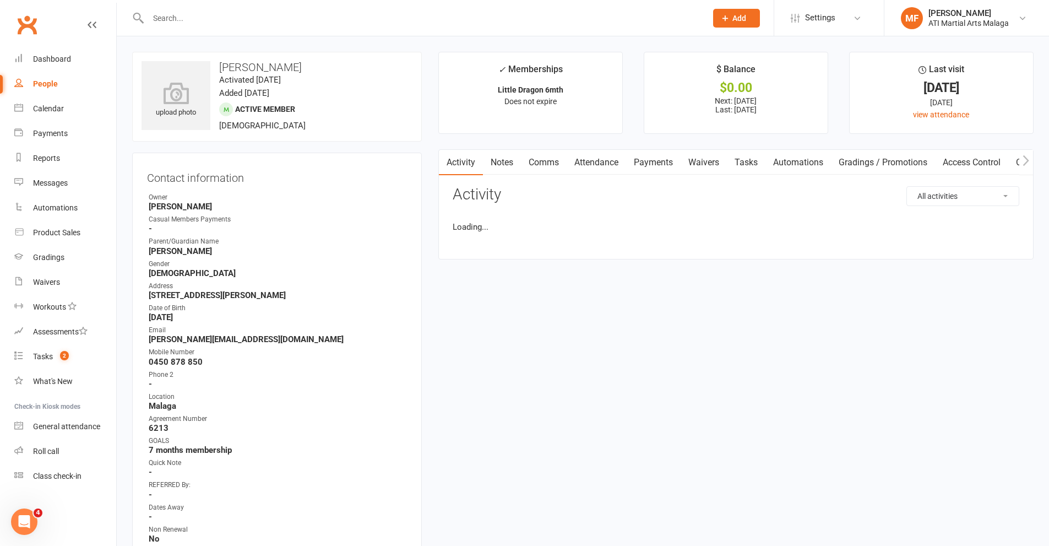
click at [651, 160] on link "Payments" at bounding box center [653, 162] width 55 height 25
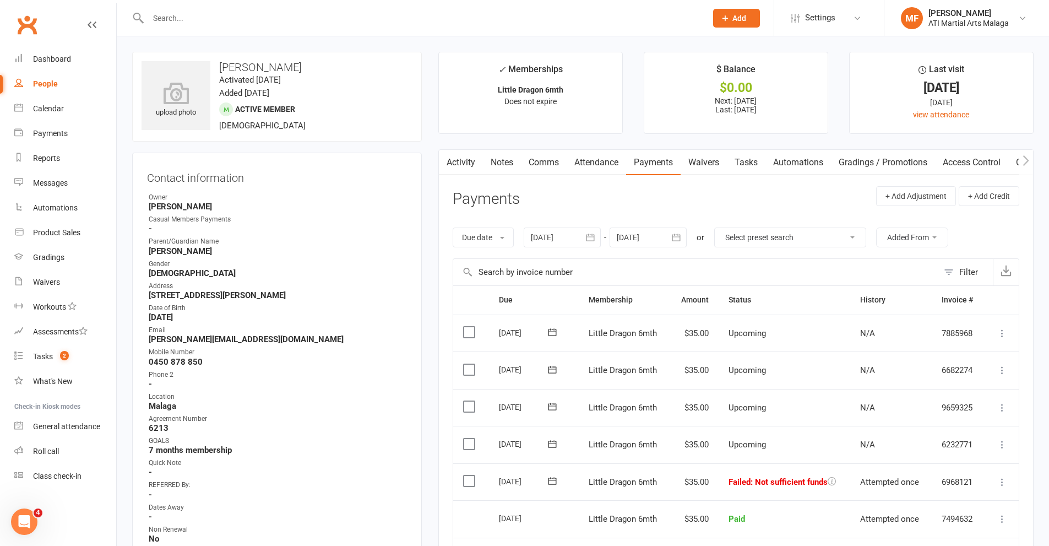
drag, startPoint x: 467, startPoint y: 479, endPoint x: 483, endPoint y: 479, distance: 16.5
click at [468, 479] on label at bounding box center [470, 480] width 15 height 11
click at [468, 475] on input "checkbox" at bounding box center [466, 475] width 7 height 0
click at [1011, 517] on button "Change status" at bounding box center [989, 520] width 87 height 23
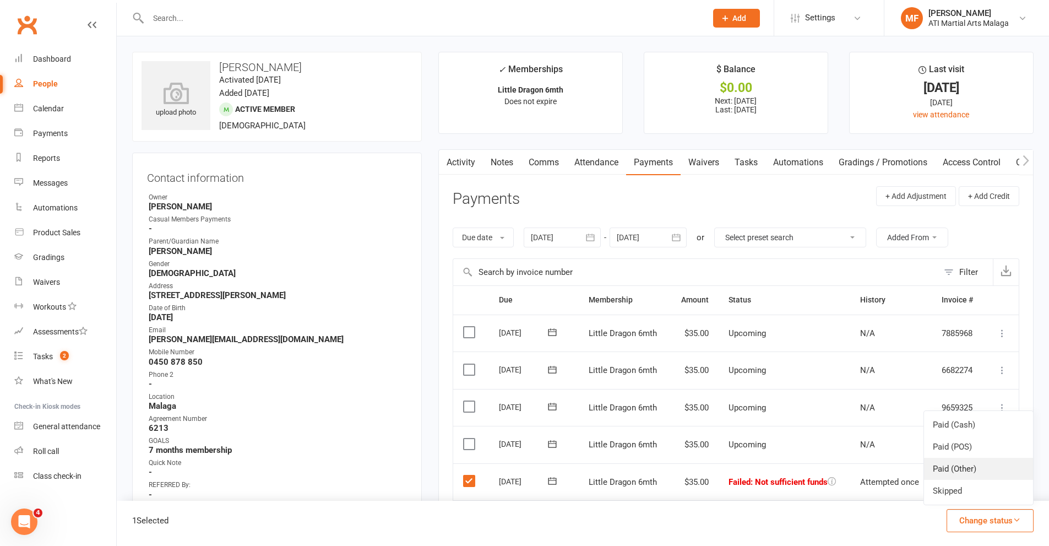
click at [997, 465] on link "Paid (Other)" at bounding box center [978, 468] width 109 height 22
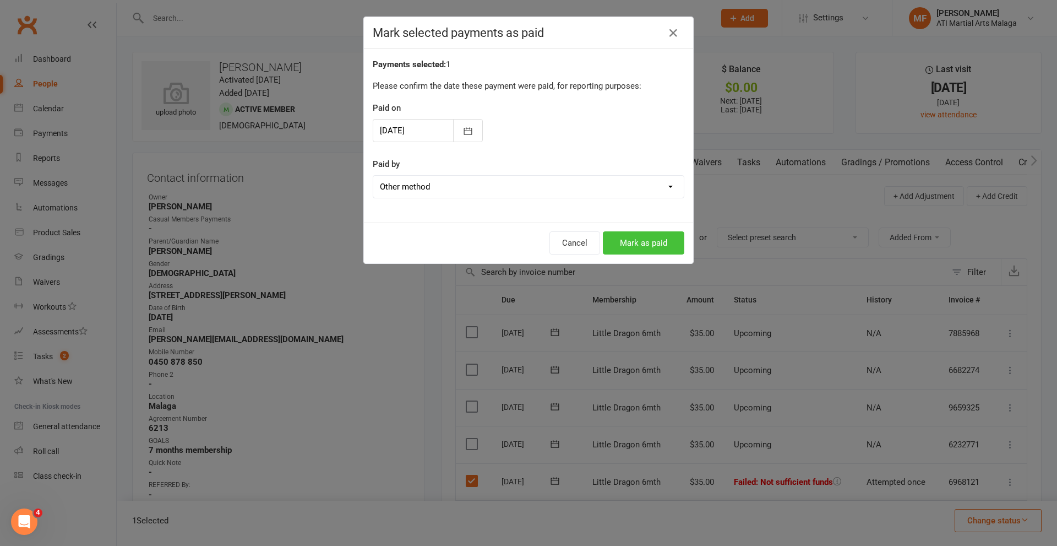
drag, startPoint x: 622, startPoint y: 228, endPoint x: 629, endPoint y: 238, distance: 12.2
click at [623, 228] on div "Cancel Mark as paid" at bounding box center [528, 242] width 329 height 41
click at [630, 242] on button "Mark as paid" at bounding box center [643, 242] width 81 height 23
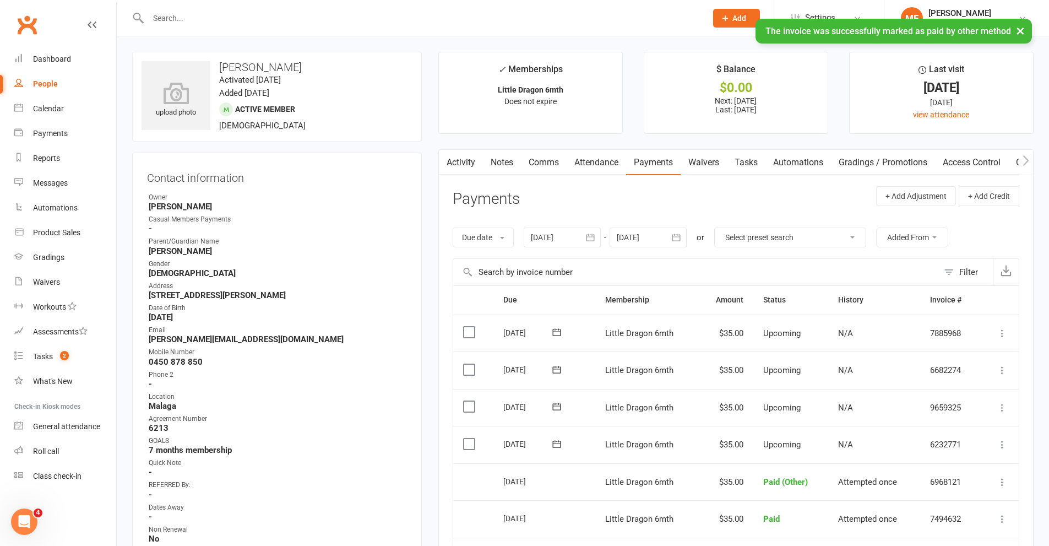
click at [503, 159] on link "Notes" at bounding box center [502, 162] width 38 height 25
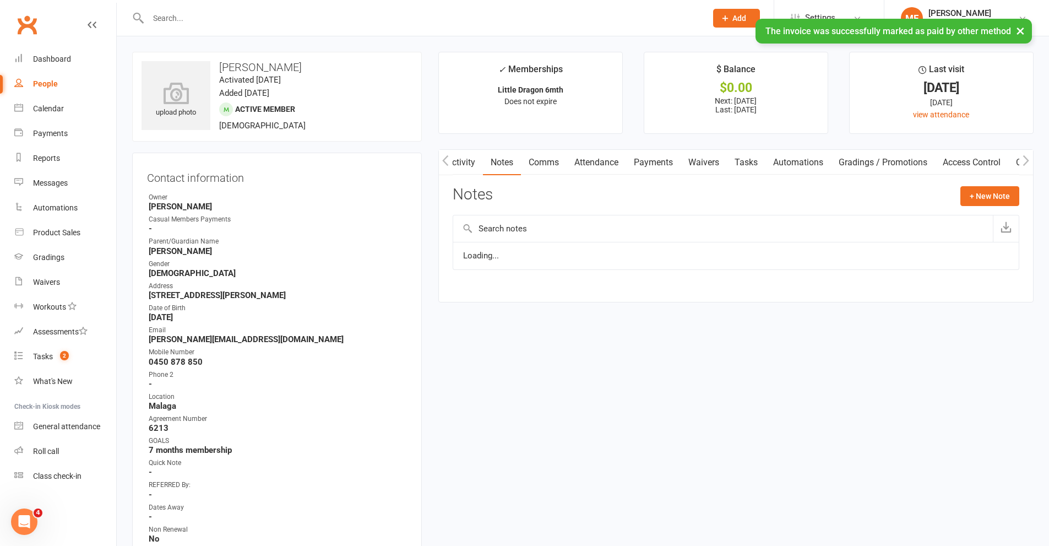
scroll to position [0, 1]
click at [988, 205] on button "+ New Note" at bounding box center [989, 196] width 59 height 20
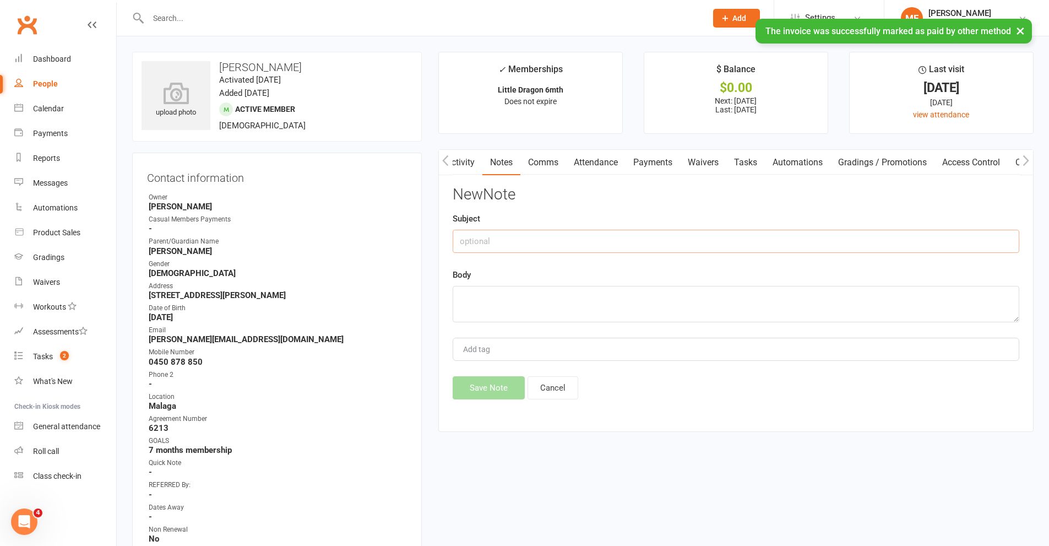
click at [613, 238] on input "text" at bounding box center [736, 241] width 566 height 23
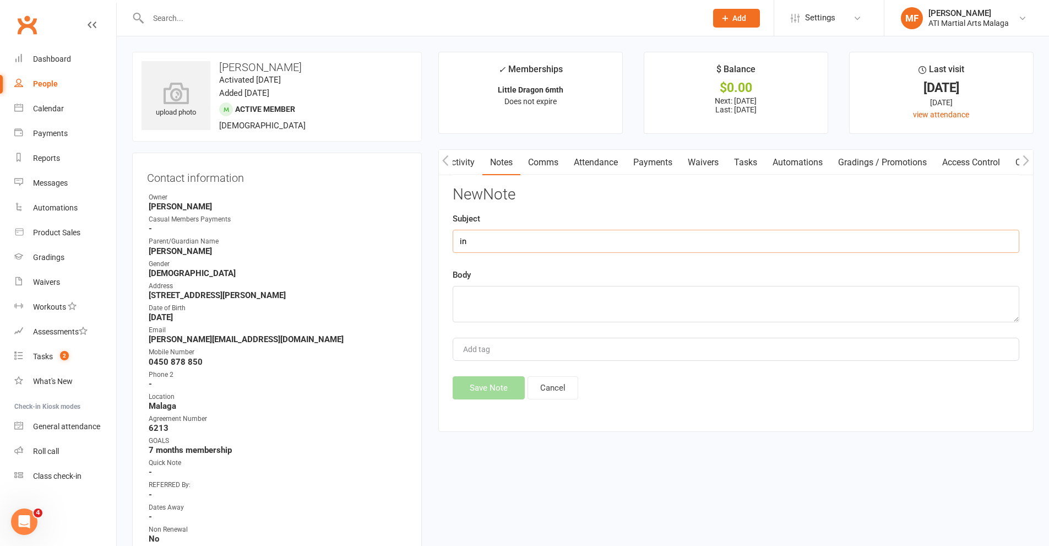
type input "i"
type input "IN HOUSE"
type textarea "Fees for [DATE] now paid"
click at [502, 390] on button "Save Note" at bounding box center [489, 387] width 72 height 23
